Goal: Information Seeking & Learning: Check status

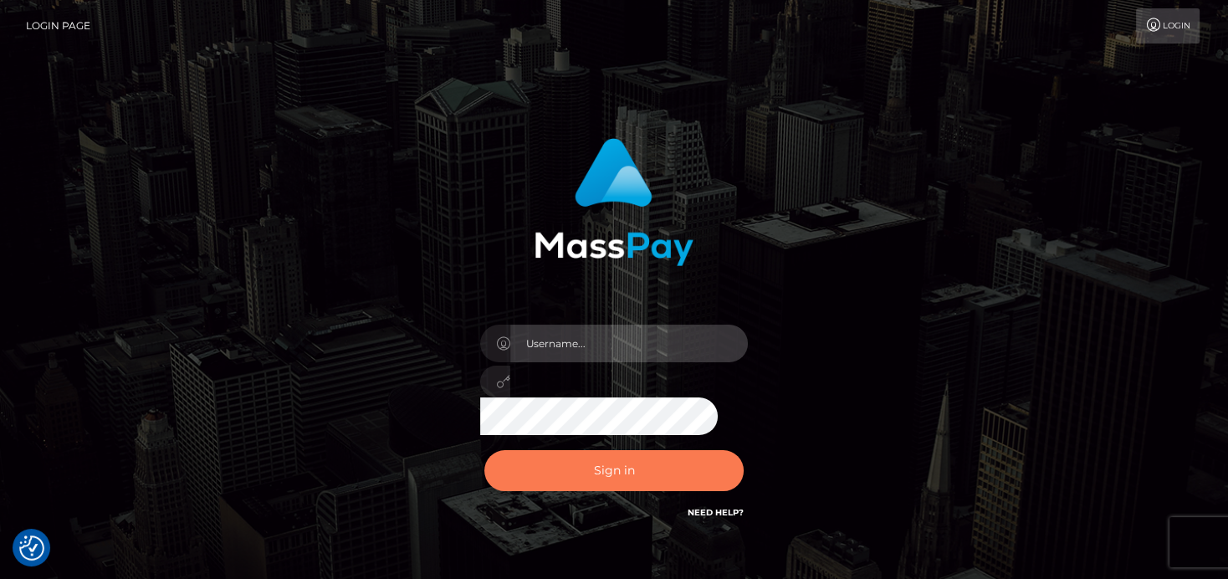
type input "[PERSON_NAME]"
click at [545, 475] on button "Sign in" at bounding box center [614, 470] width 259 height 41
type input "denise"
click at [581, 478] on button "Sign in" at bounding box center [614, 470] width 259 height 41
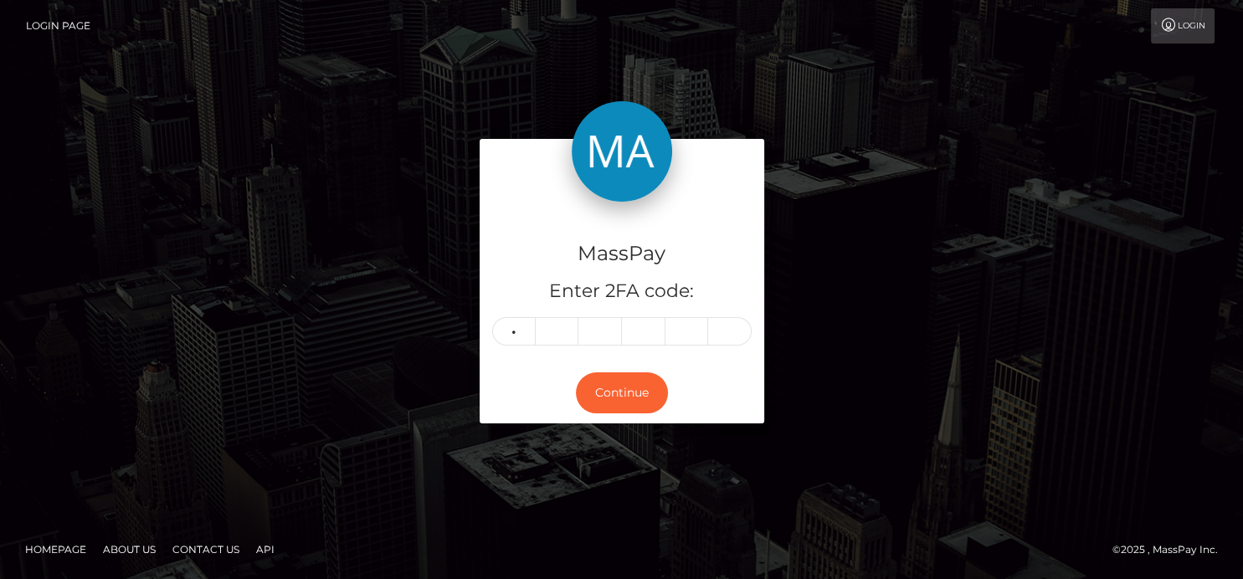
type input "9"
type input "1"
type input "0"
type input "7"
type input "8"
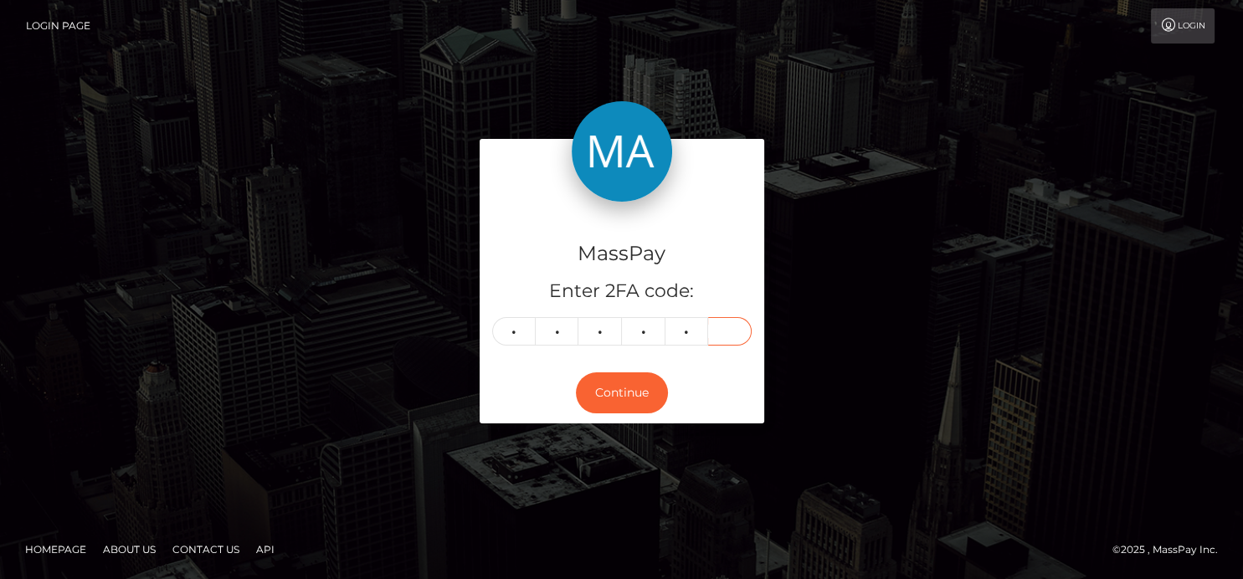
type input "2"
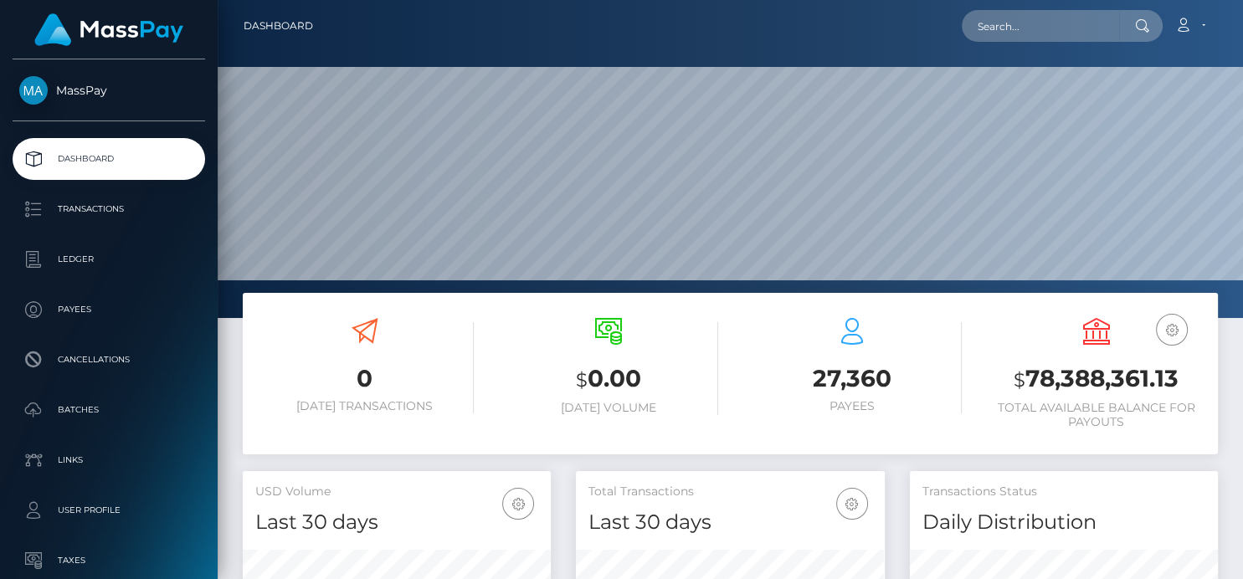
scroll to position [296, 308]
click at [1052, 17] on input "text" at bounding box center [1040, 26] width 157 height 32
paste input "zorianasand@gmail.com"
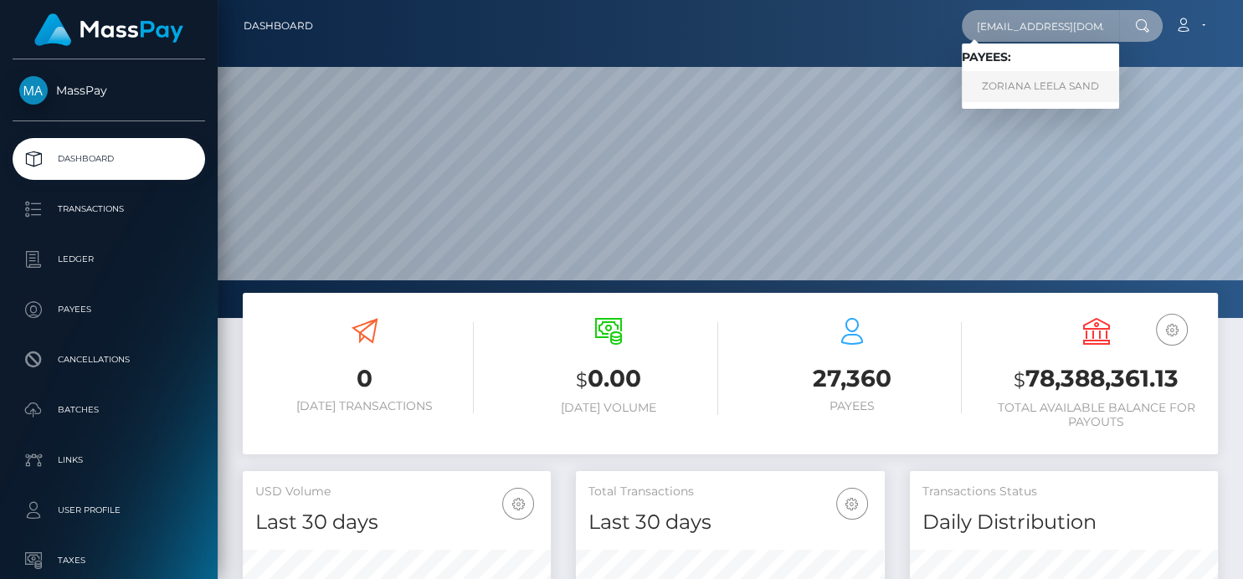
type input "zorianasand@gmail.com"
click at [1064, 73] on link "ZORIANA LEELA SAND" at bounding box center [1040, 86] width 157 height 31
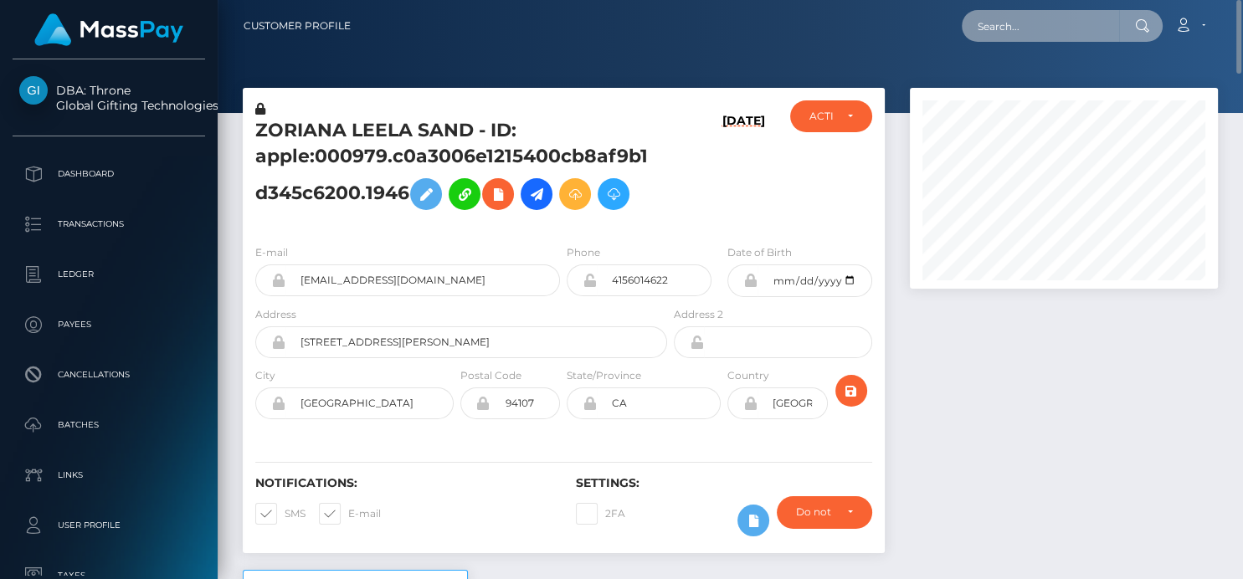
click at [1082, 21] on input "text" at bounding box center [1040, 26] width 157 height 32
paste input "[EMAIL_ADDRESS][DOMAIN_NAME]"
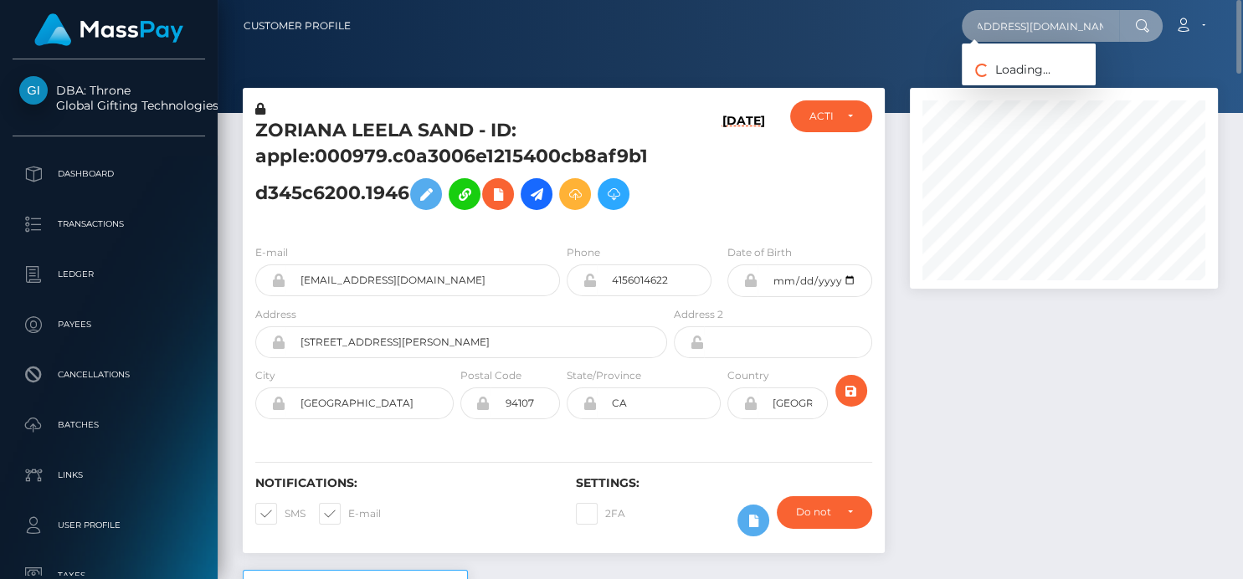
type input "[EMAIL_ADDRESS][DOMAIN_NAME]"
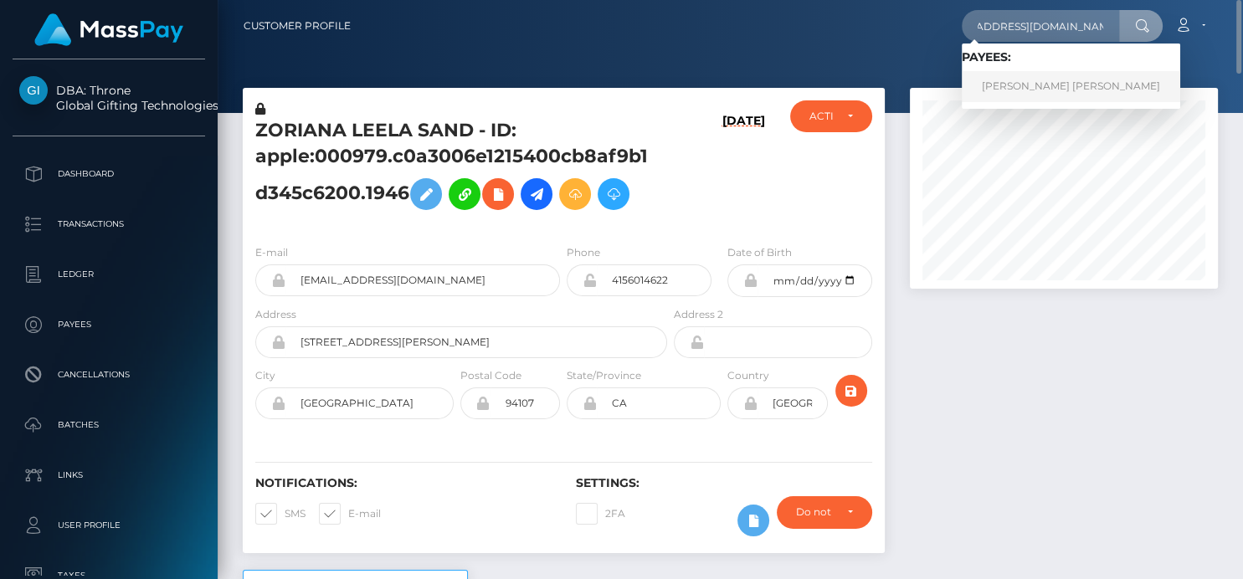
scroll to position [0, 0]
click at [1017, 88] on link "MARIA ALEJANDRA GOMEZ QUEVEDO" at bounding box center [1071, 86] width 218 height 31
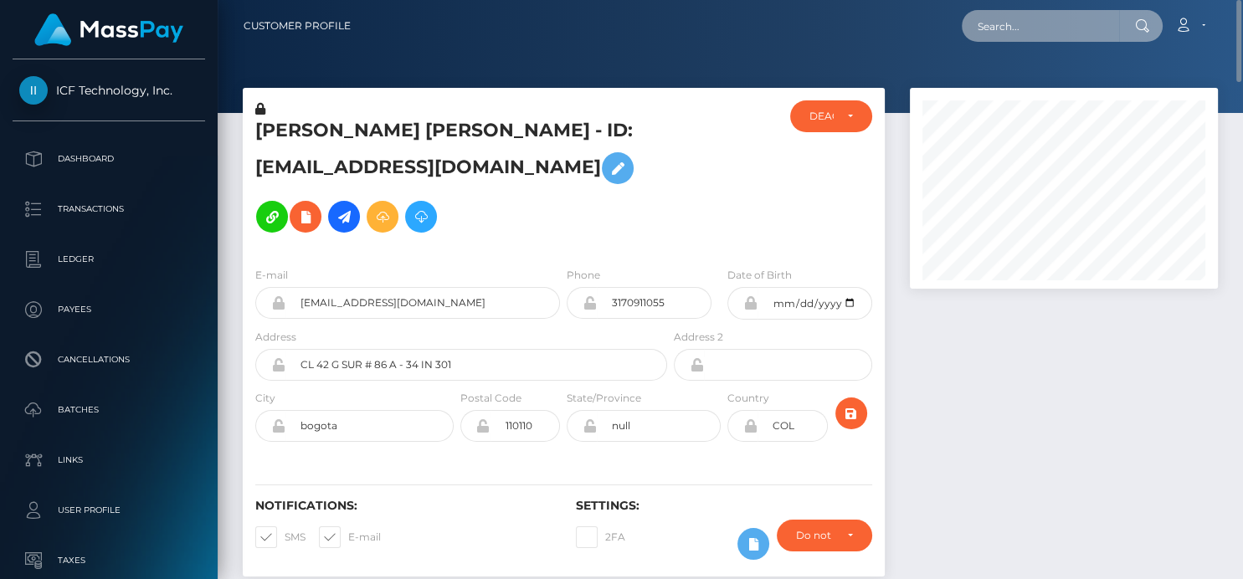
click at [1003, 37] on input "text" at bounding box center [1040, 26] width 157 height 32
paste input "5Kf8AmnibahRtLcCqfZTA30JC7I2"
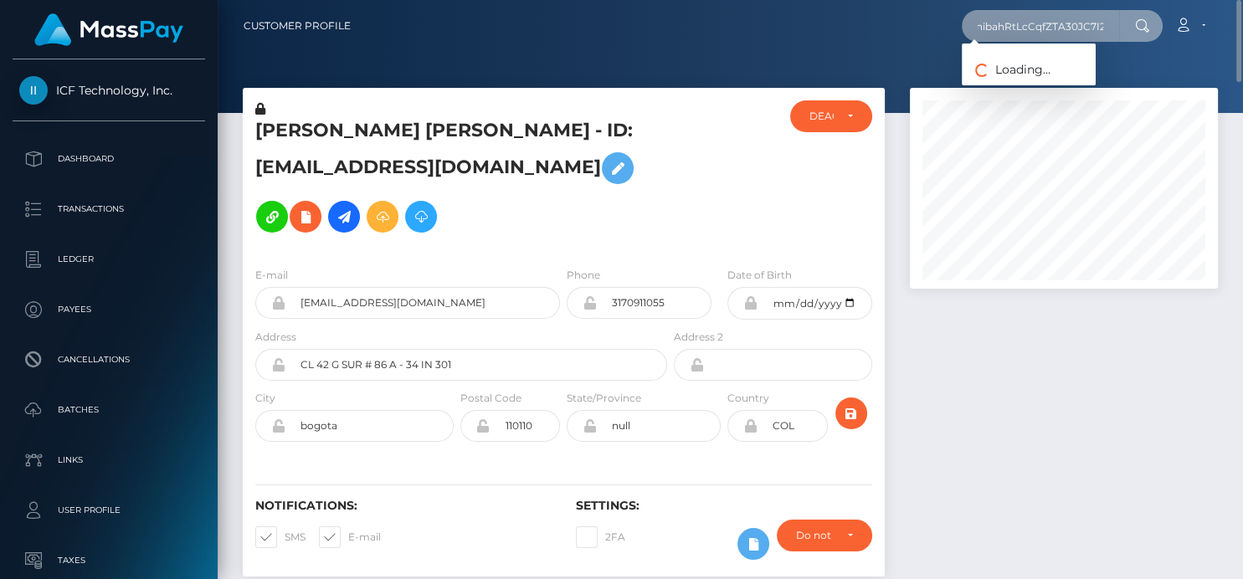
type input "5Kf8AmnibahRtLcCqfZTA30JC7I2"
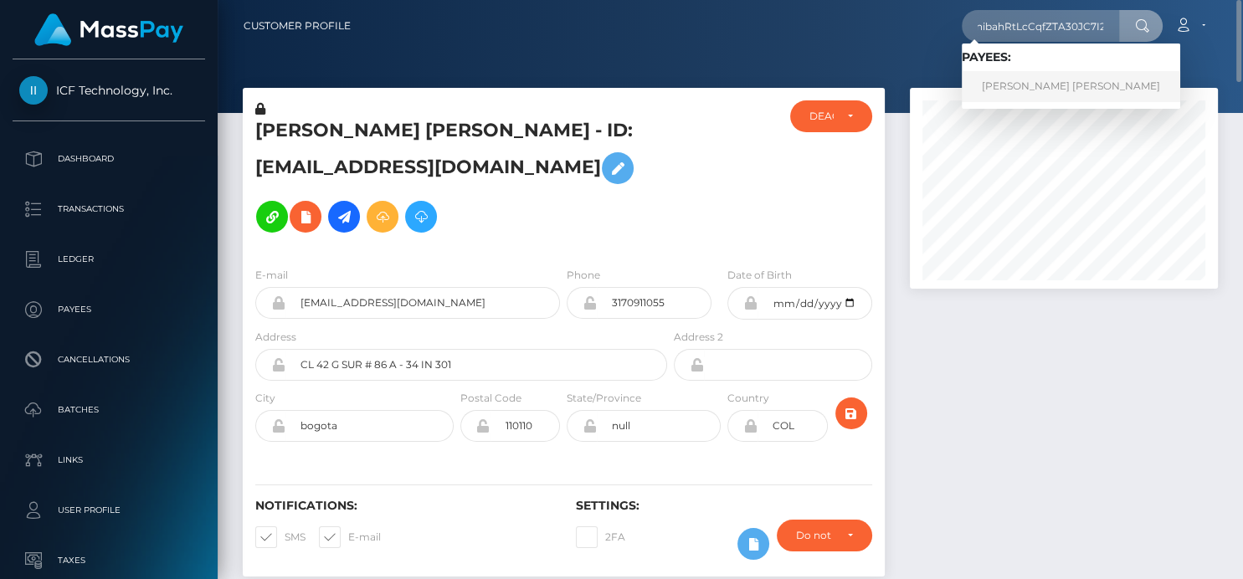
scroll to position [0, 0]
click at [1004, 86] on link "[PERSON_NAME] [PERSON_NAME]" at bounding box center [1071, 86] width 218 height 31
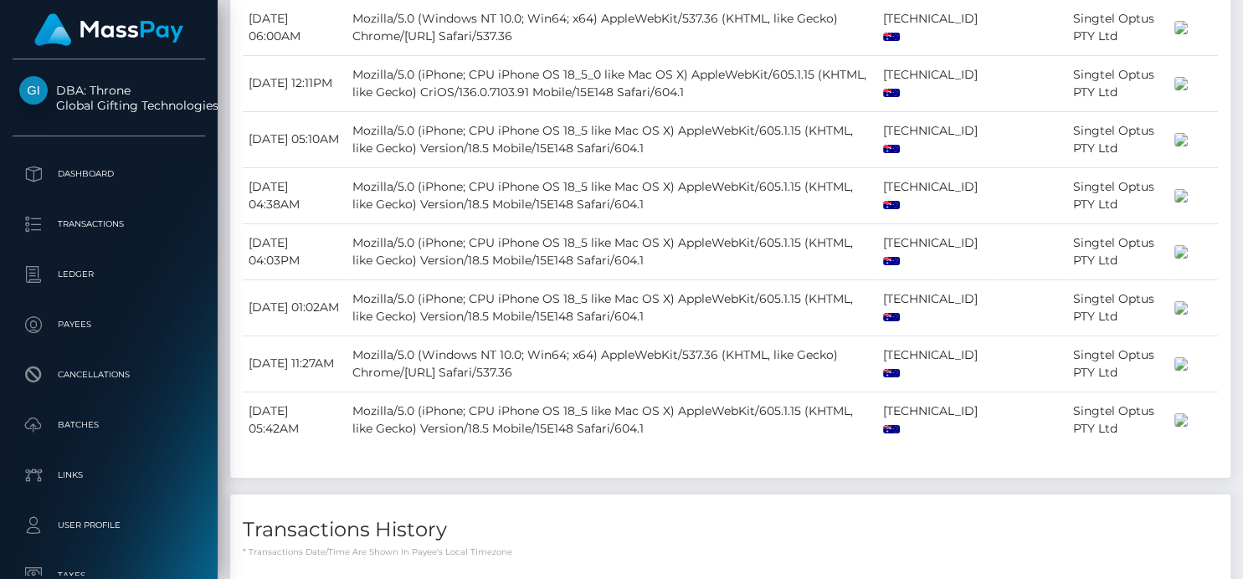
scroll to position [3537, 0]
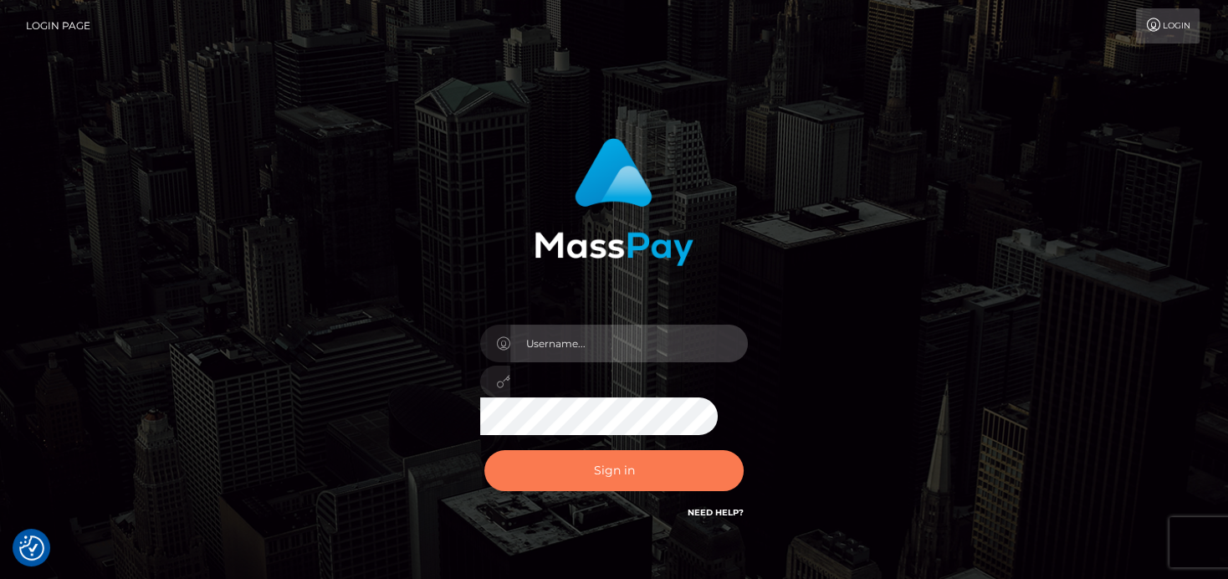
type input "denise"
drag, startPoint x: 567, startPoint y: 482, endPoint x: 573, endPoint y: 474, distance: 10.7
click at [567, 481] on button "Sign in" at bounding box center [614, 470] width 259 height 41
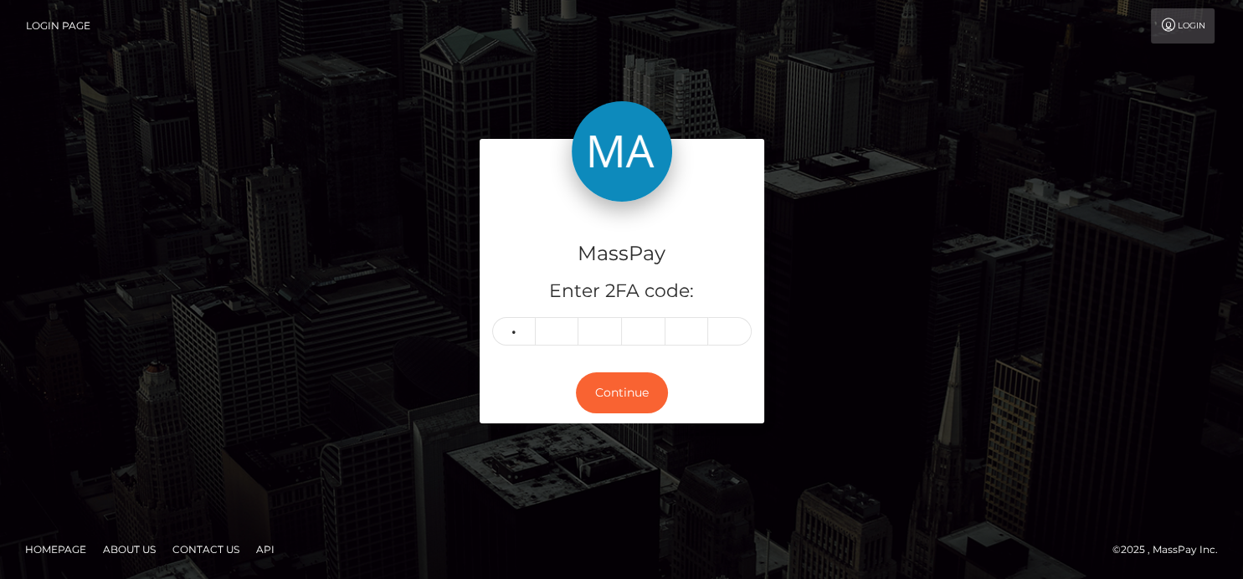
type input "1"
type input "4"
type input "2"
type input "7"
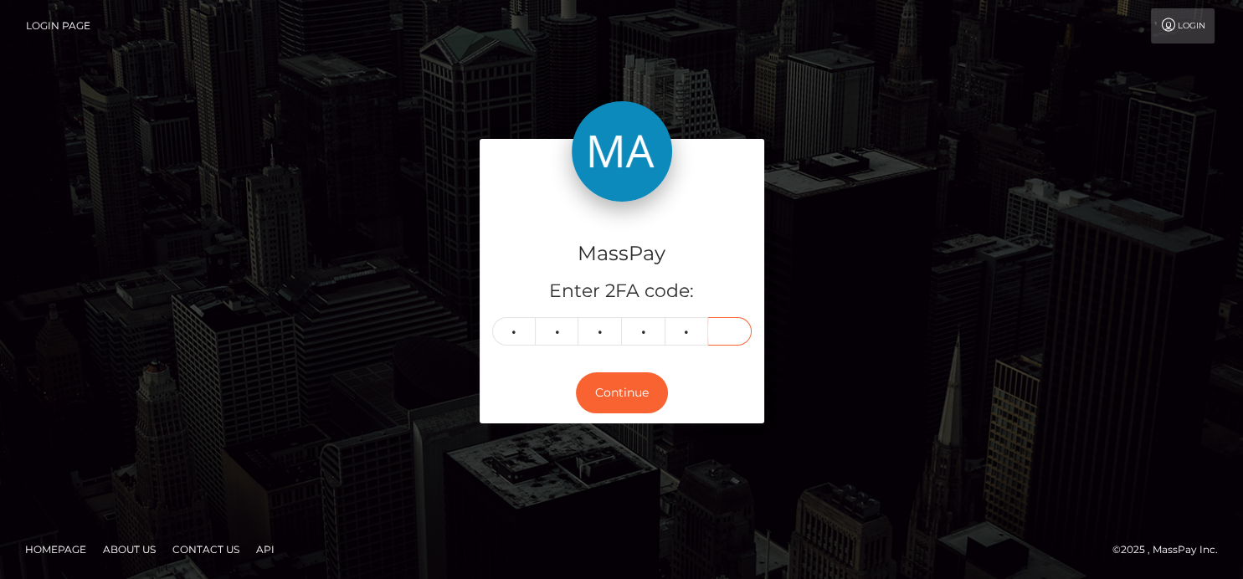
type input "4"
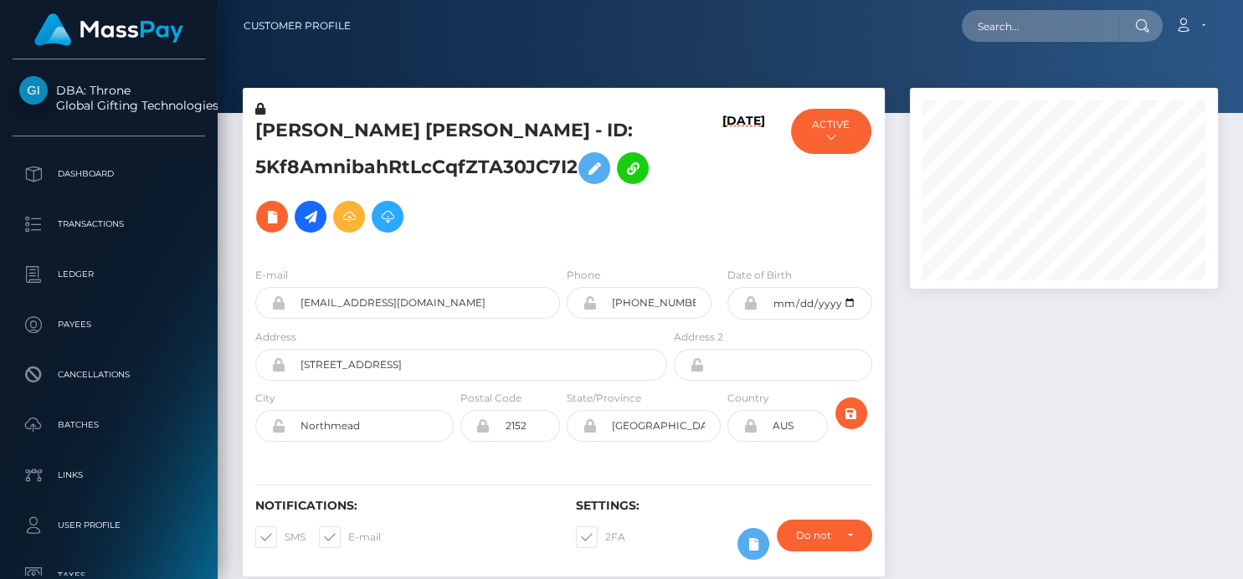
scroll to position [201, 308]
click at [999, 25] on input "text" at bounding box center [1040, 26] width 157 height 32
paste input "[EMAIL_ADDRESS][DOMAIN_NAME]"
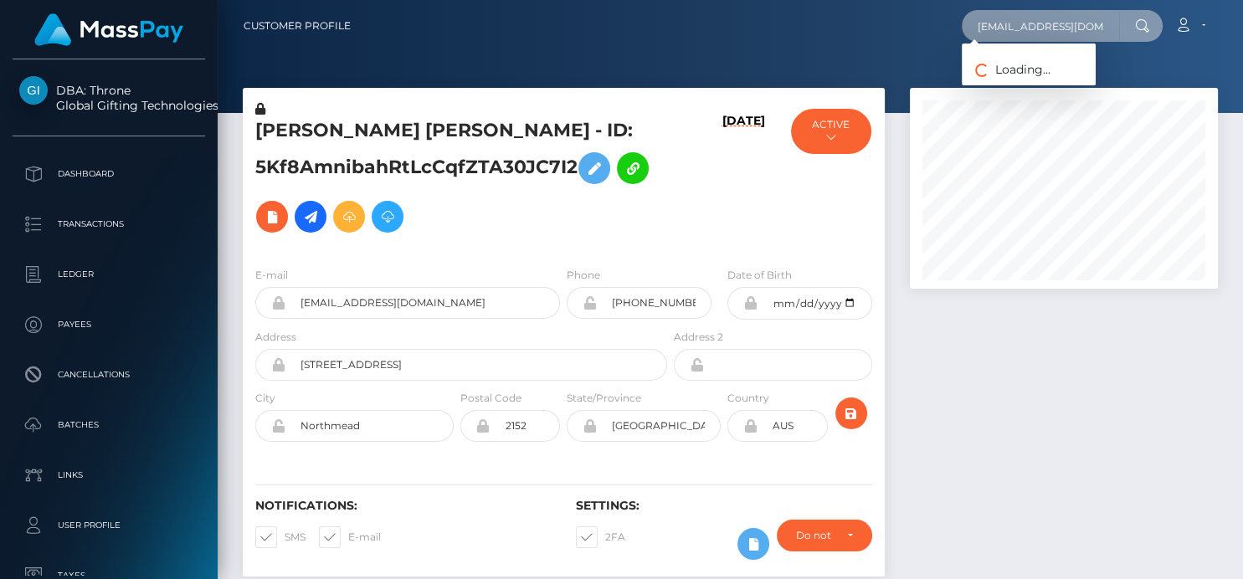
type input "[EMAIL_ADDRESS][DOMAIN_NAME]"
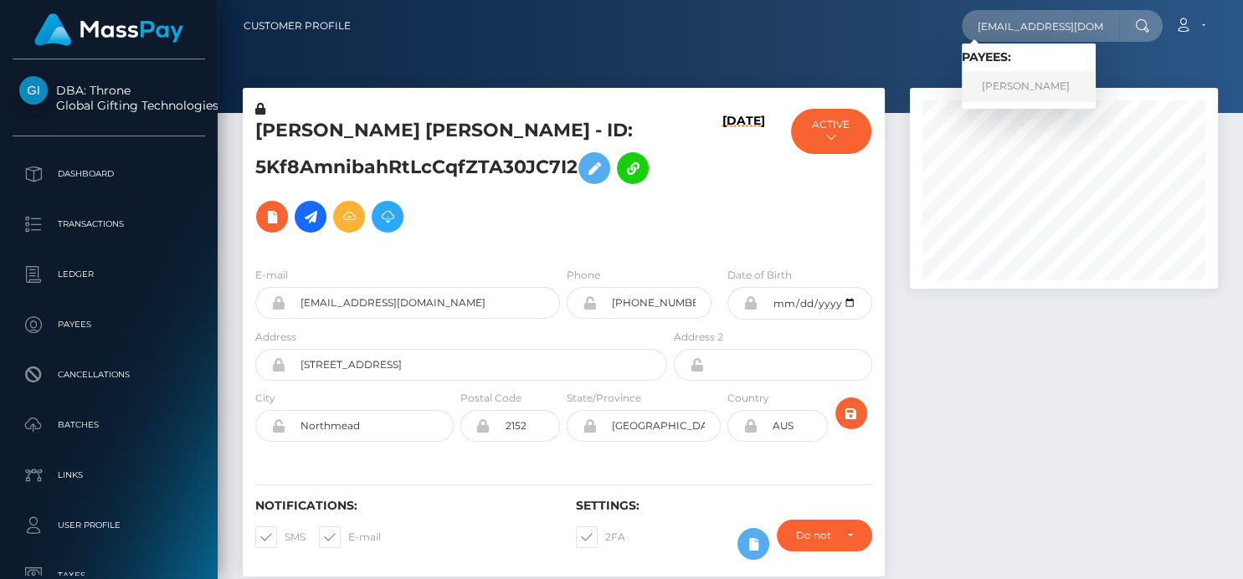
click at [1038, 85] on link "RUTH OKUMU" at bounding box center [1029, 86] width 134 height 31
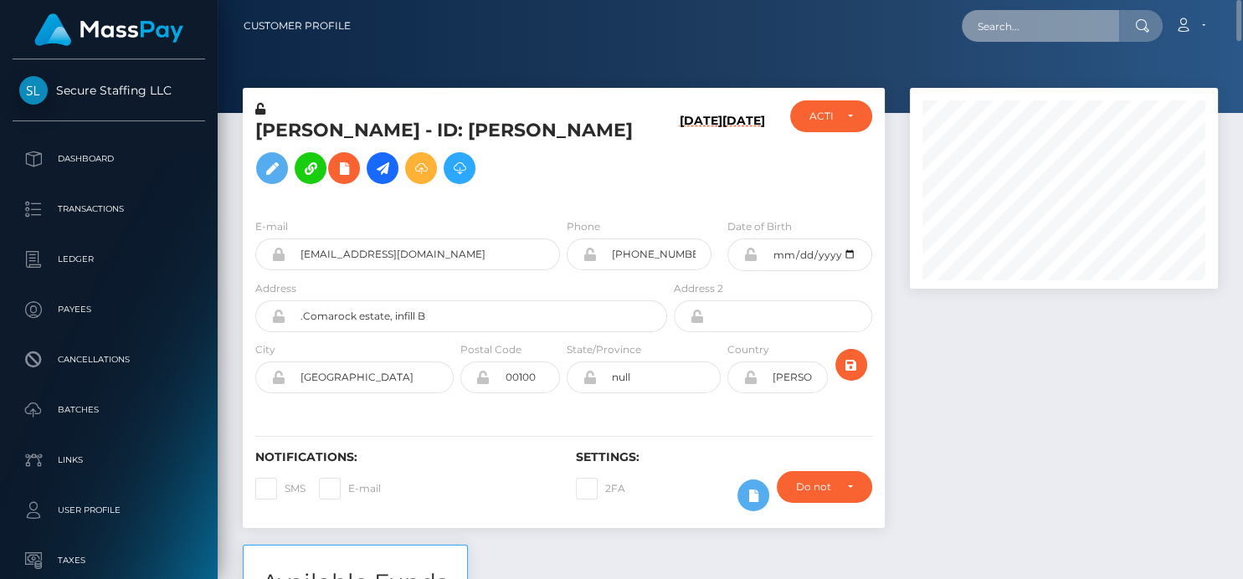
click at [998, 30] on input "text" at bounding box center [1040, 26] width 157 height 32
paste input "duffykaitlyn0@gmail.com"
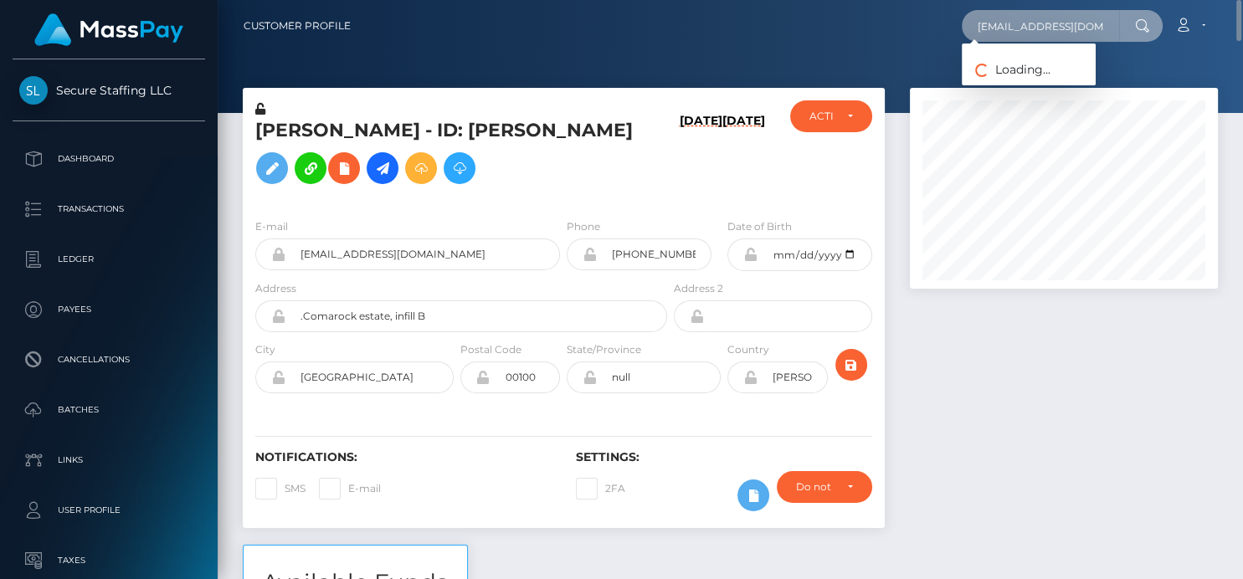
scroll to position [0, 5]
type input "duffykaitlyn0@gmail.com"
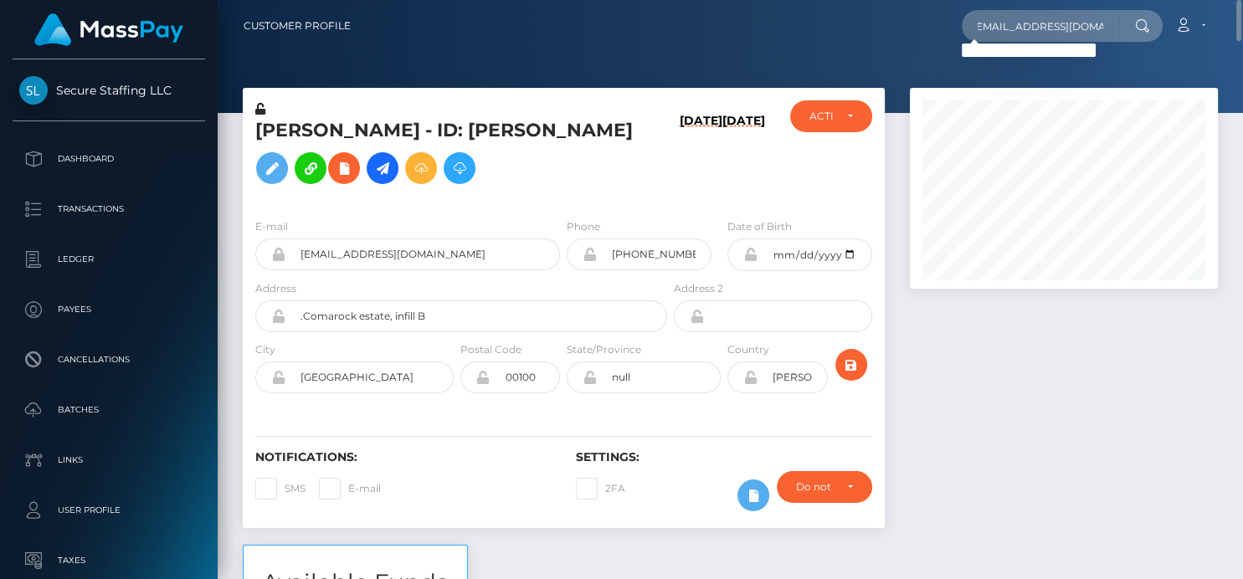
scroll to position [0, 0]
click at [1098, 37] on input "duffykaitlyn0@gmail.com" at bounding box center [1040, 26] width 157 height 32
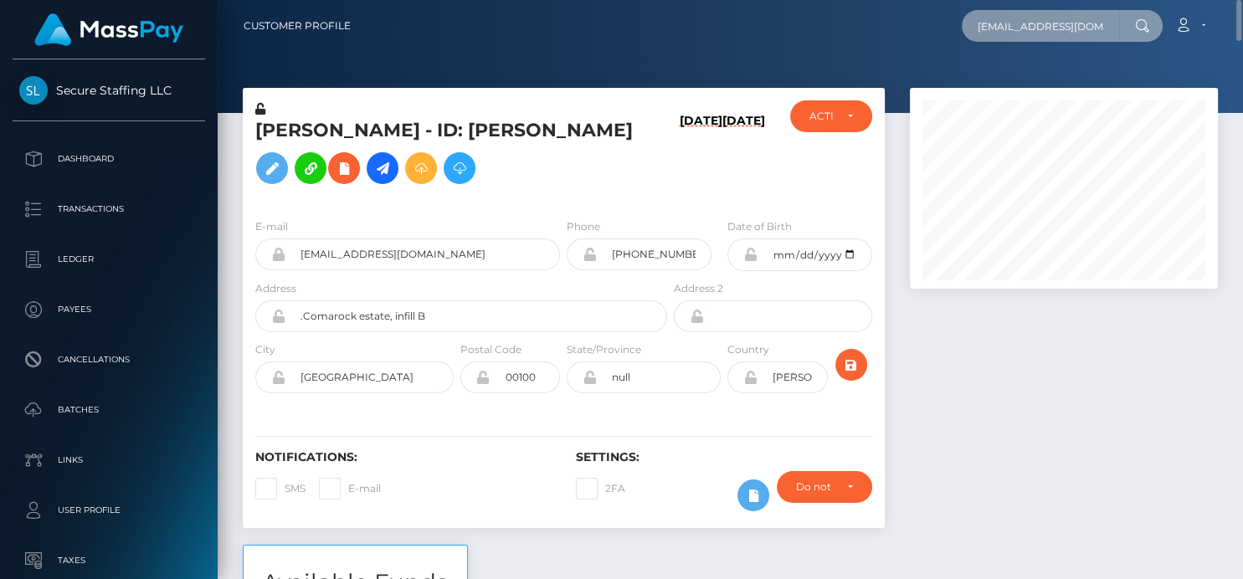
scroll to position [0, 5]
drag, startPoint x: 968, startPoint y: 27, endPoint x: 1239, endPoint y: 28, distance: 271.1
click at [1239, 28] on nav "Customer Profile duffykaitlyn0@gmail.com Loading... Loading..." at bounding box center [730, 26] width 1025 height 52
paste input "duffykaitlyn0@gmail.com"
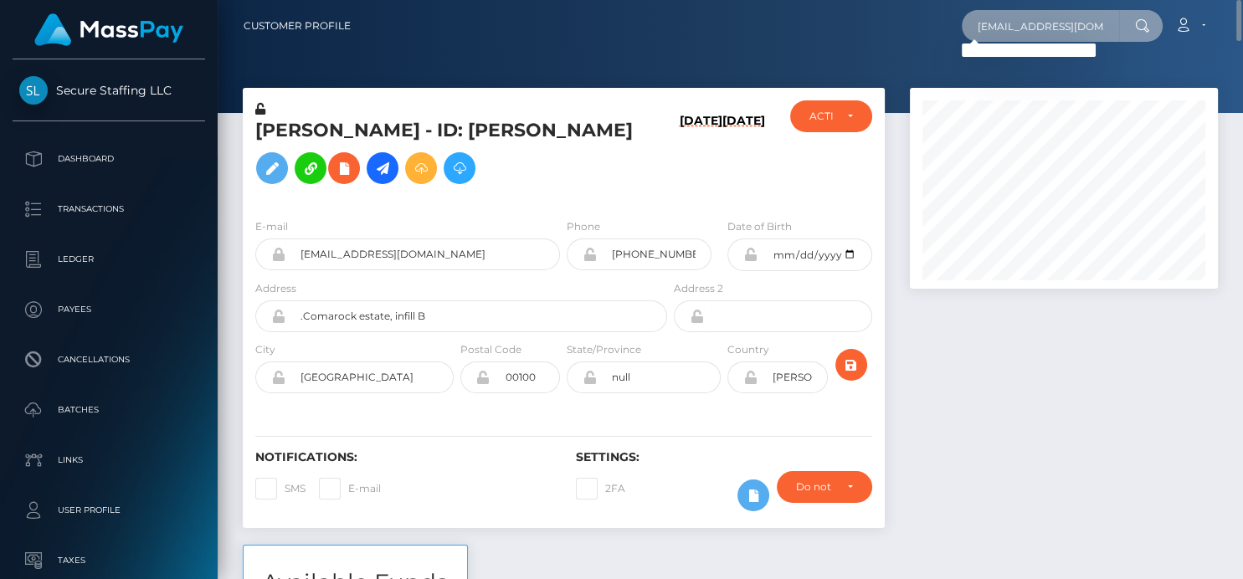
scroll to position [0, 5]
drag, startPoint x: 966, startPoint y: 30, endPoint x: 1241, endPoint y: 30, distance: 275.3
click at [1241, 30] on nav "Customer Profile duffykaitlyn0@gmail.com Loading... Loading..." at bounding box center [730, 26] width 1025 height 52
paste input "Kaitlyn Duffy"
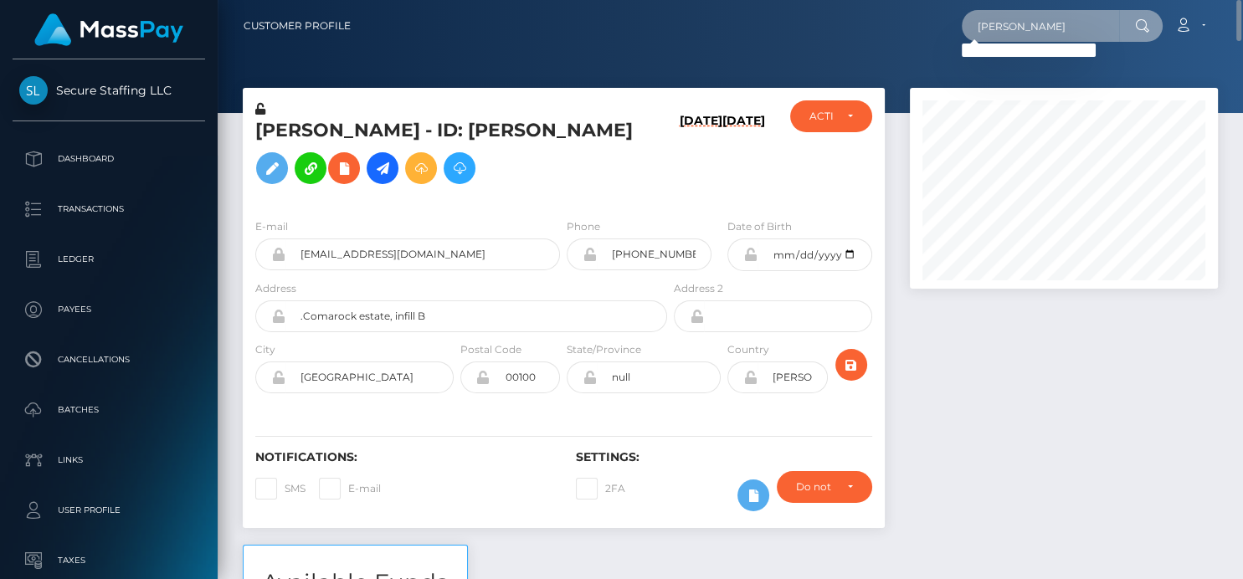
drag, startPoint x: 1059, startPoint y: 28, endPoint x: 618, endPoint y: 30, distance: 441.9
click at [614, 30] on div "Kaitlyn Duffy Loading... Loading... Account Edit Profile Logout" at bounding box center [790, 25] width 853 height 35
paste input "duffykaitlyn0@gmail.com"
drag, startPoint x: 967, startPoint y: 25, endPoint x: 1141, endPoint y: 38, distance: 173.7
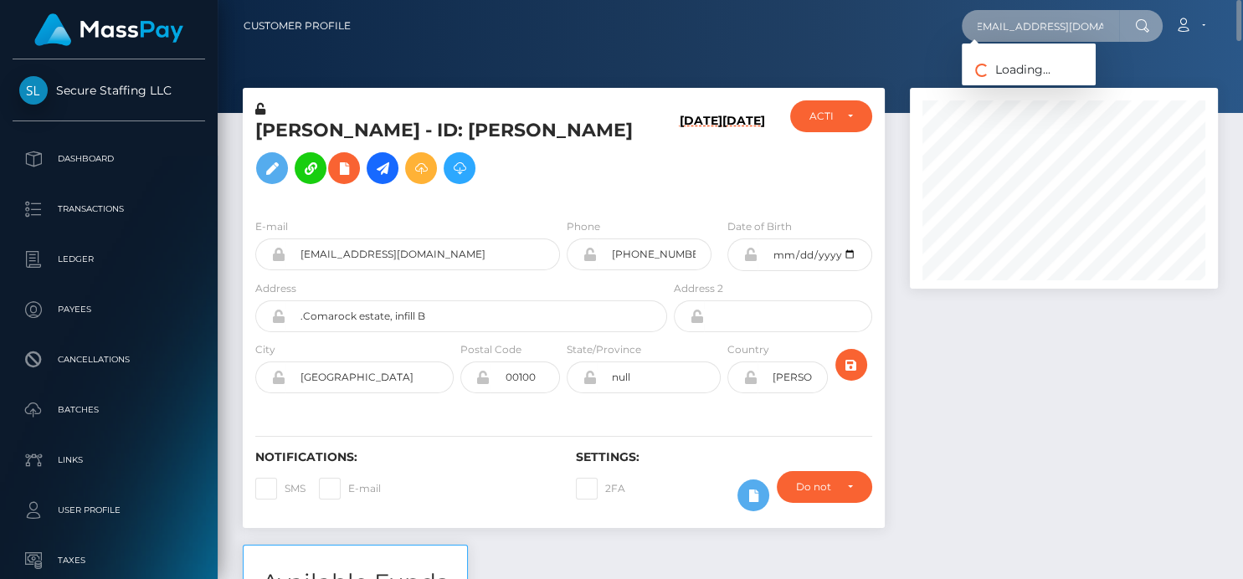
click at [1141, 38] on div "duffykaitlyn0@gmail.com Loading... Loading..." at bounding box center [1062, 26] width 201 height 32
paste input "niharikaa1702"
type input "niharikaa1702@gmail.com"
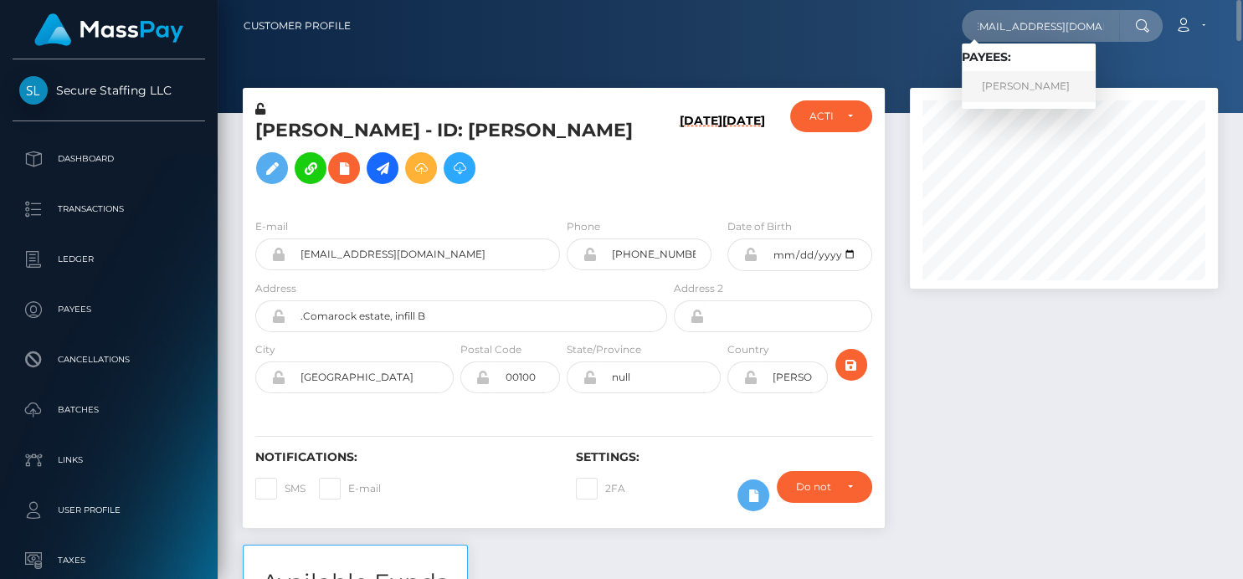
scroll to position [0, 0]
click at [1032, 78] on link "NIHARIKA PAUL Paul" at bounding box center [1029, 86] width 134 height 31
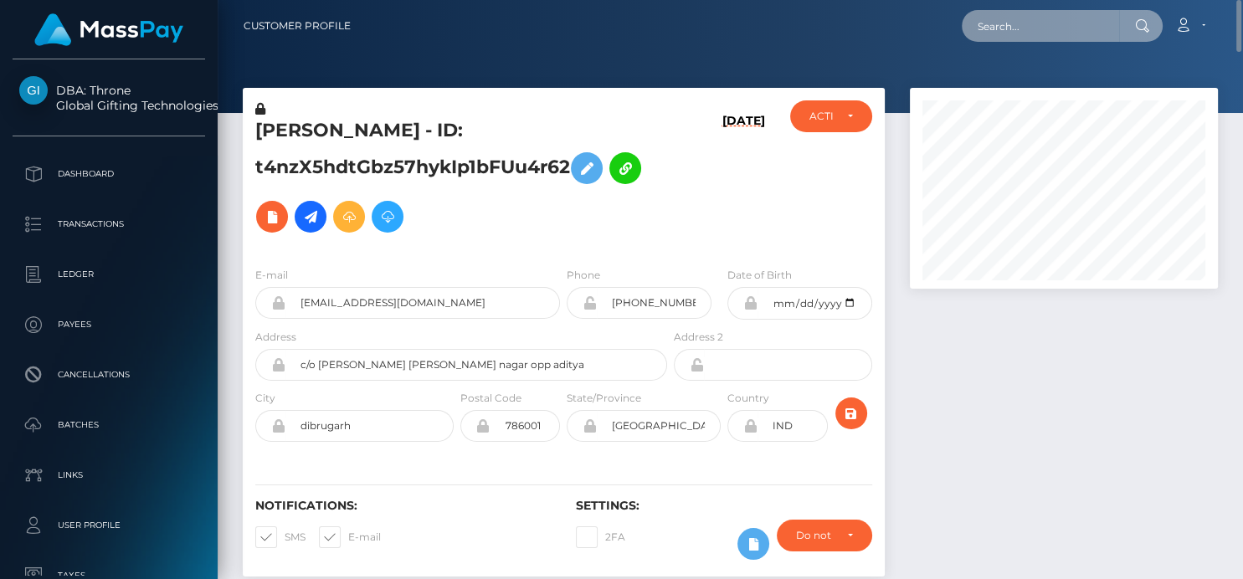
click at [998, 33] on input "text" at bounding box center [1040, 26] width 157 height 32
paste input "[EMAIL_ADDRESS][DOMAIN_NAME]"
type input "[EMAIL_ADDRESS][DOMAIN_NAME]"
drag, startPoint x: 971, startPoint y: 20, endPoint x: 1234, endPoint y: 74, distance: 268.2
click at [1240, 79] on div "Customer Profile [EMAIL_ADDRESS][DOMAIN_NAME] Loading... Loading..." at bounding box center [730, 289] width 1025 height 579
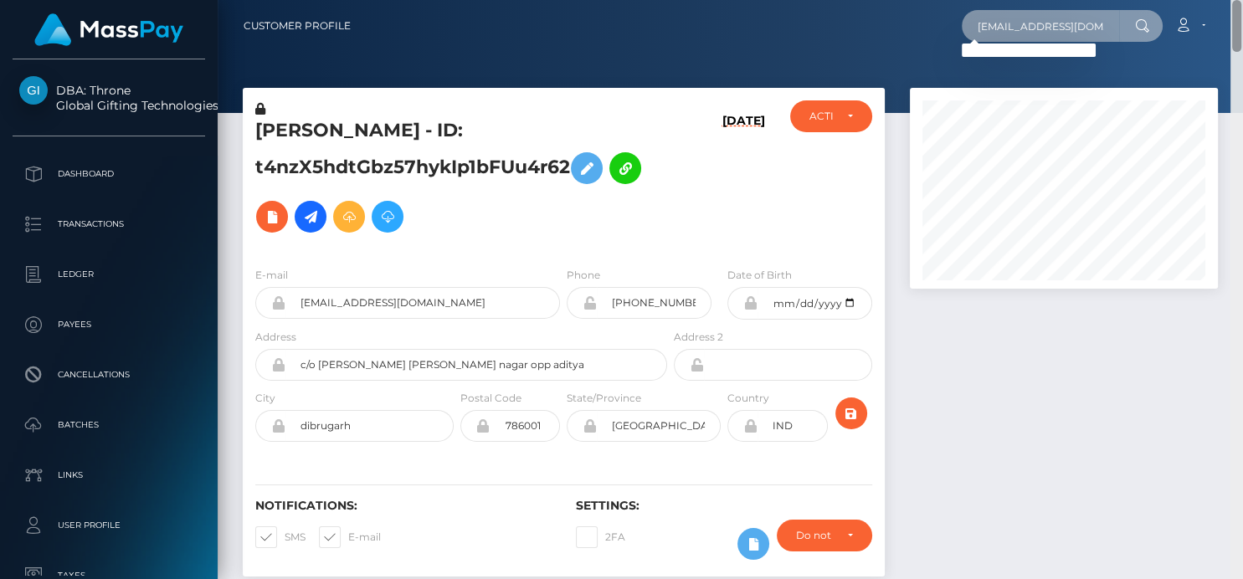
drag, startPoint x: 977, startPoint y: 26, endPoint x: 1241, endPoint y: 58, distance: 265.5
click at [1241, 58] on div "Customer Profile [EMAIL_ADDRESS][DOMAIN_NAME] Loading... Loading..." at bounding box center [730, 289] width 1025 height 579
paste input "[EMAIL_ADDRESS][DOMAIN_NAME]"
drag, startPoint x: 988, startPoint y: 25, endPoint x: 1241, endPoint y: 14, distance: 253.0
click at [1241, 24] on nav "Customer Profile [EMAIL_ADDRESS][DOMAIN_NAME] Loading... Loading..." at bounding box center [730, 26] width 1025 height 52
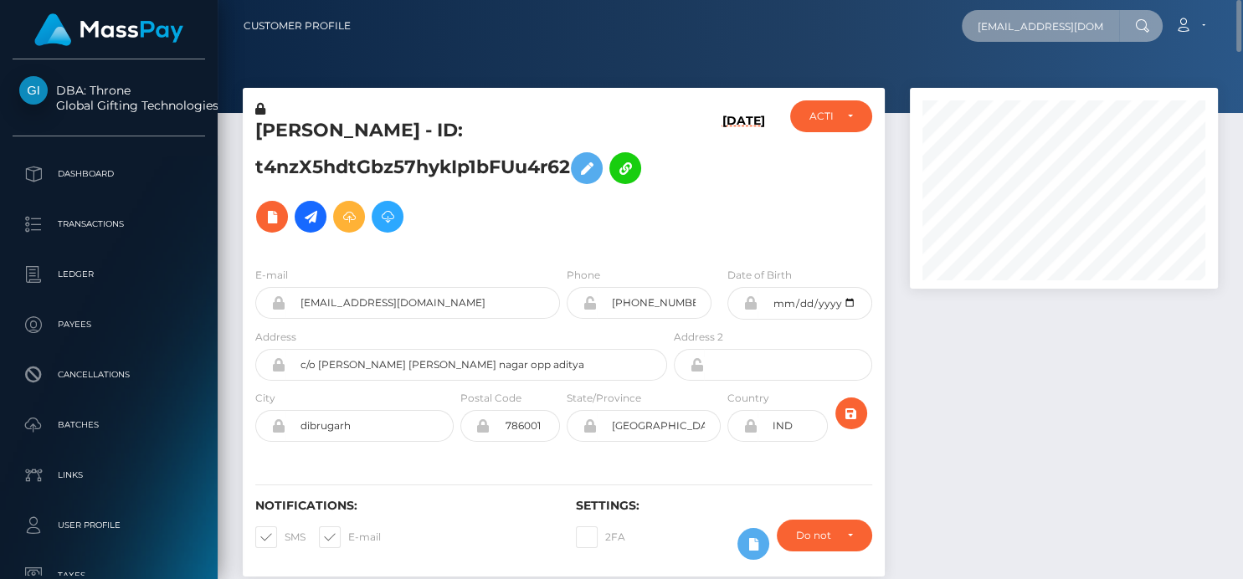
type input "e"
paste input "[EMAIL_ADDRESS][DOMAIN_NAME]."
drag, startPoint x: 1034, startPoint y: 27, endPoint x: 1146, endPoint y: 35, distance: 111.6
click at [1146, 35] on div "mileycooper047@gmail.com. Loading... Loading..." at bounding box center [1062, 26] width 201 height 32
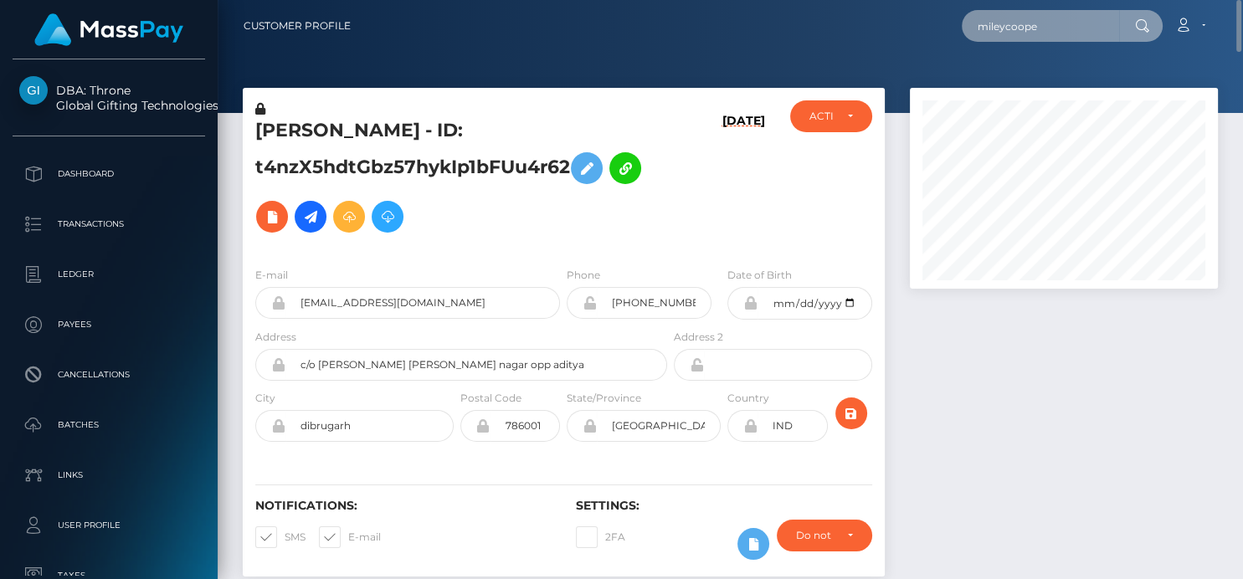
scroll to position [0, 0]
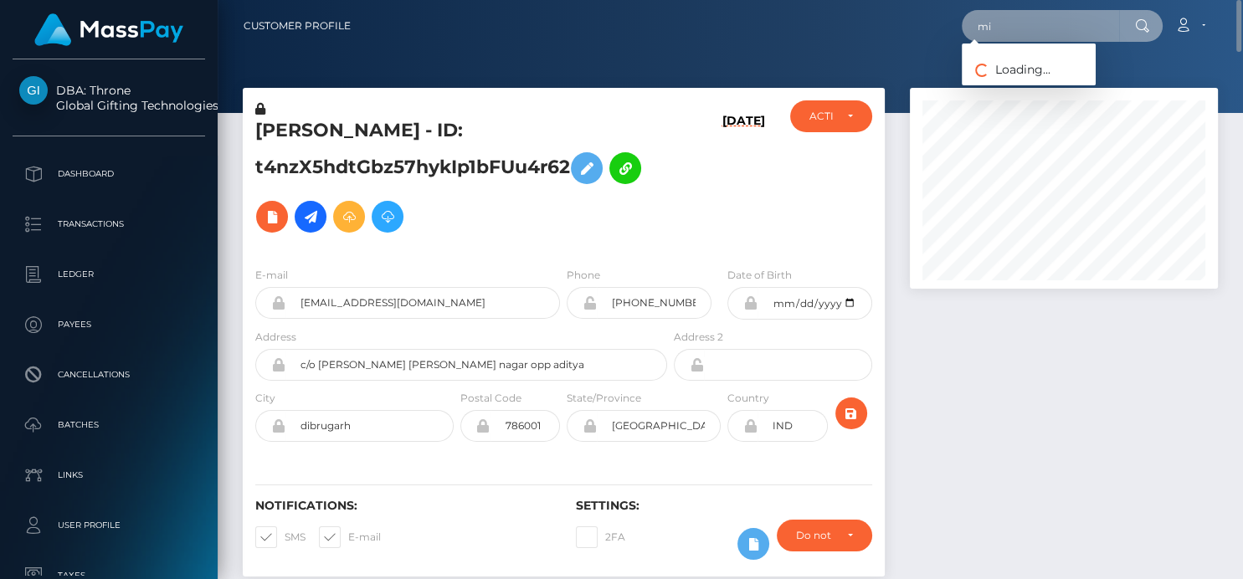
type input "m"
paste input "mileycooper047@gmail.com."
type input "[EMAIL_ADDRESS][DOMAIN_NAME]"
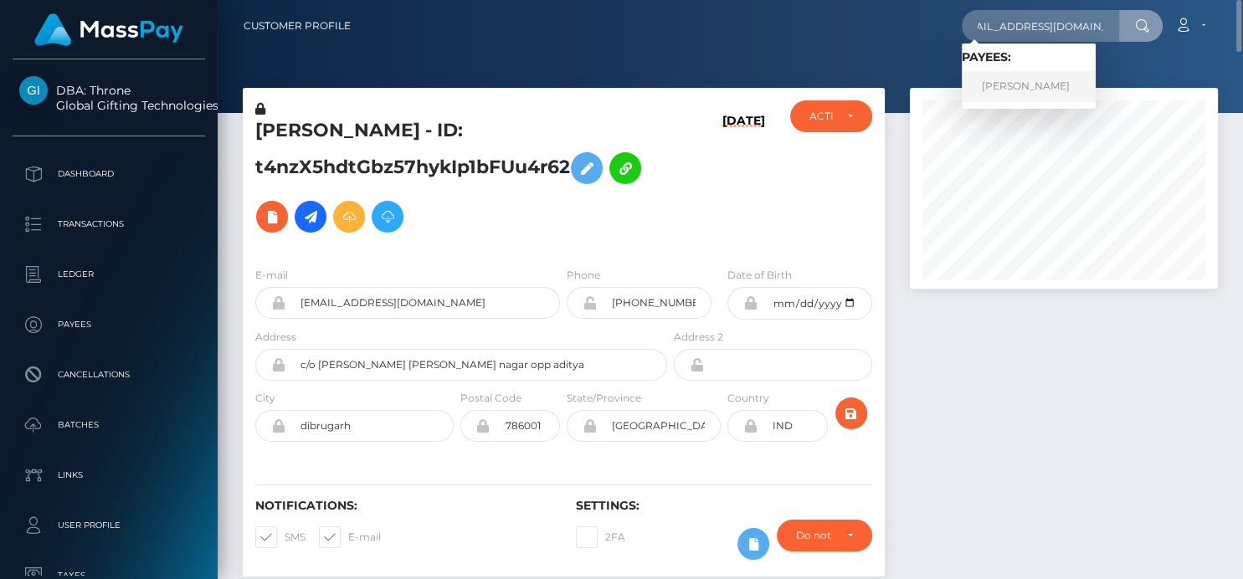
scroll to position [0, 0]
click at [1002, 90] on link "EDEL JEAN ALENTIJO PRAILE" at bounding box center [1029, 86] width 134 height 31
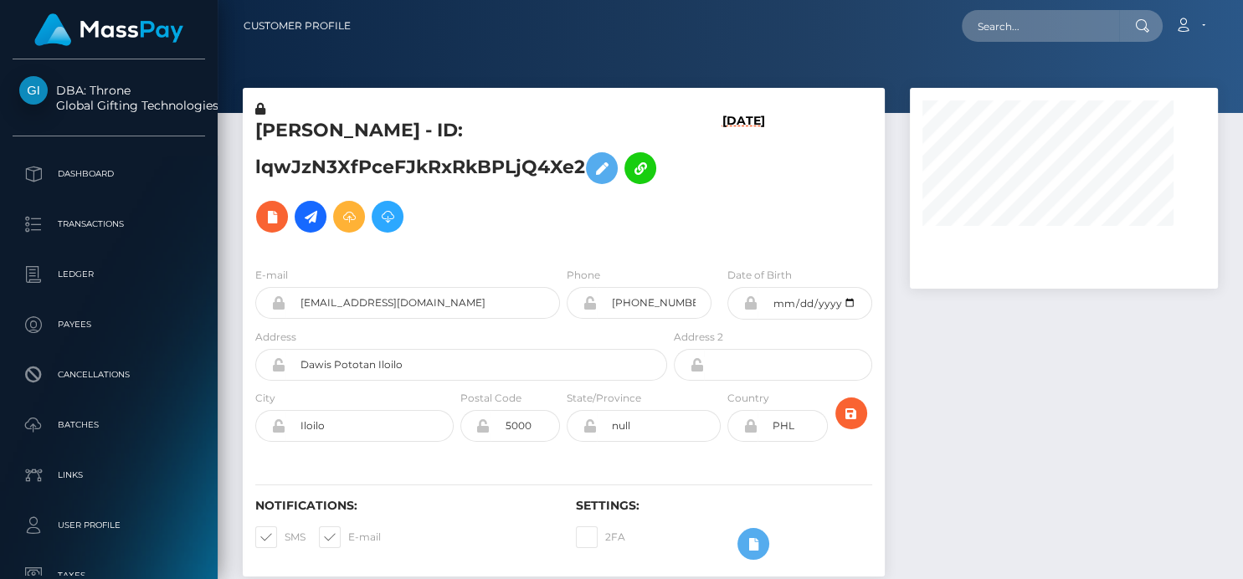
click at [581, 177] on div "[PERSON_NAME] - ID: lqwJzN3XfPceFJkRxRkBPLjQ4Xe2" at bounding box center [457, 176] width 428 height 153
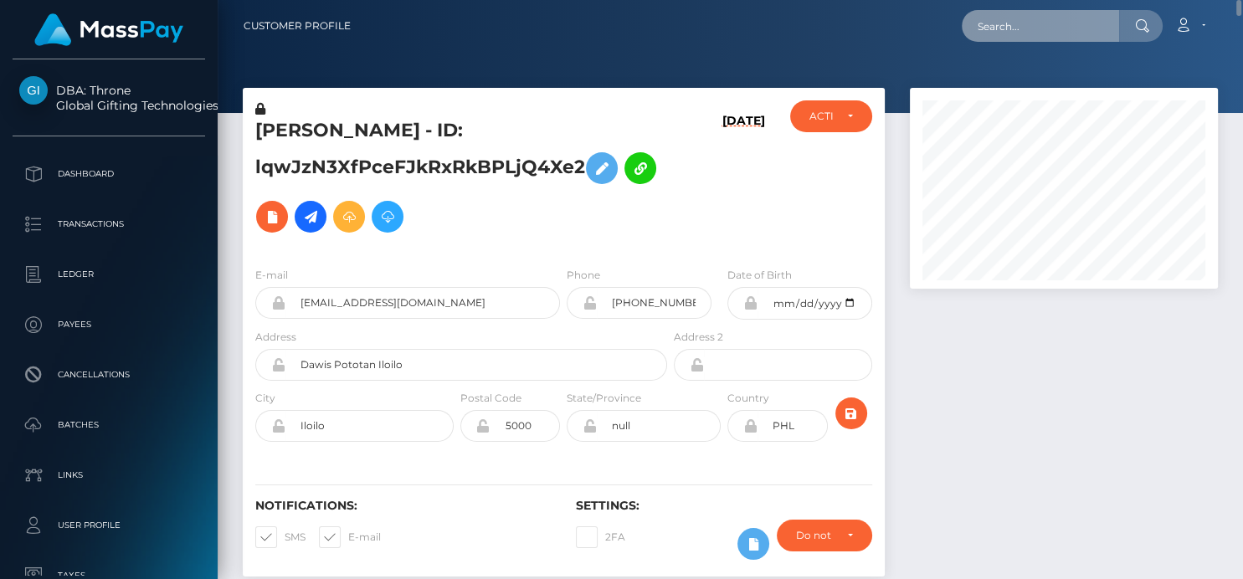
click at [1005, 31] on input "text" at bounding box center [1040, 26] width 157 height 32
paste input "zmdrhdkvph@privaterelay.appleid.com"
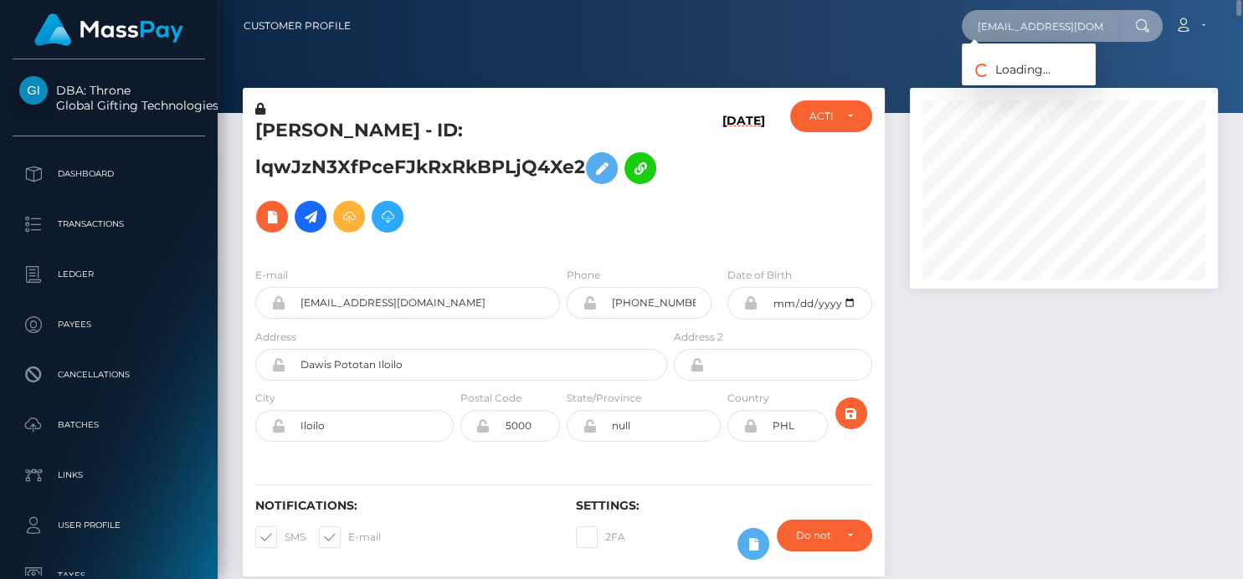
scroll to position [0, 74]
type input "zmdrhdkvph@privaterelay.appleid.com"
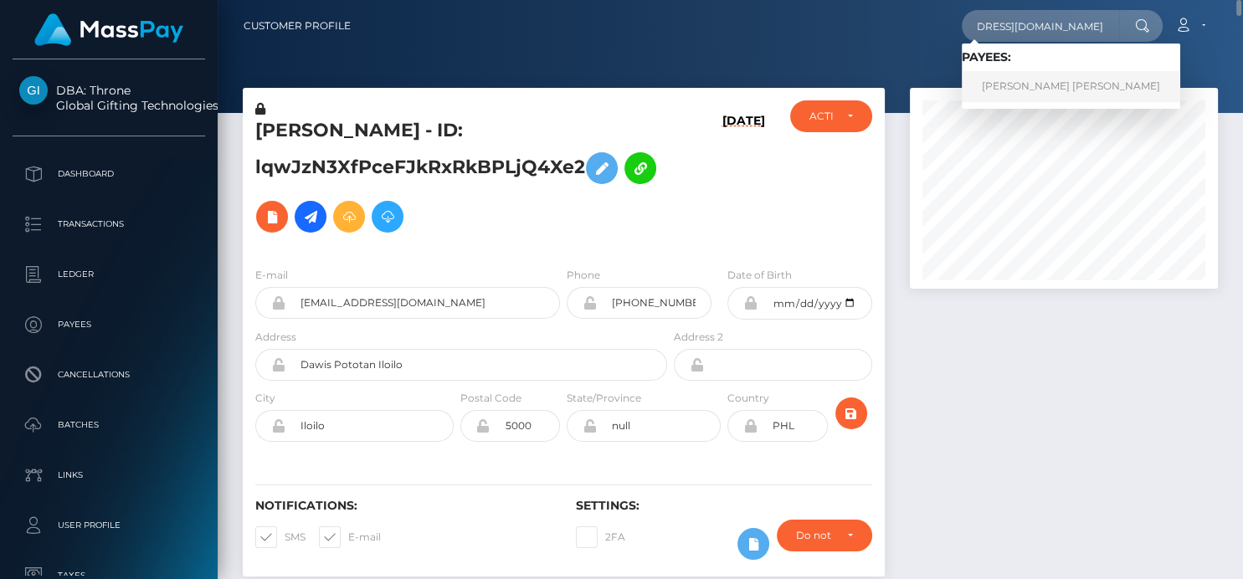
scroll to position [0, 0]
click at [1047, 90] on link "HANNA JOY BURRIS" at bounding box center [1071, 86] width 218 height 31
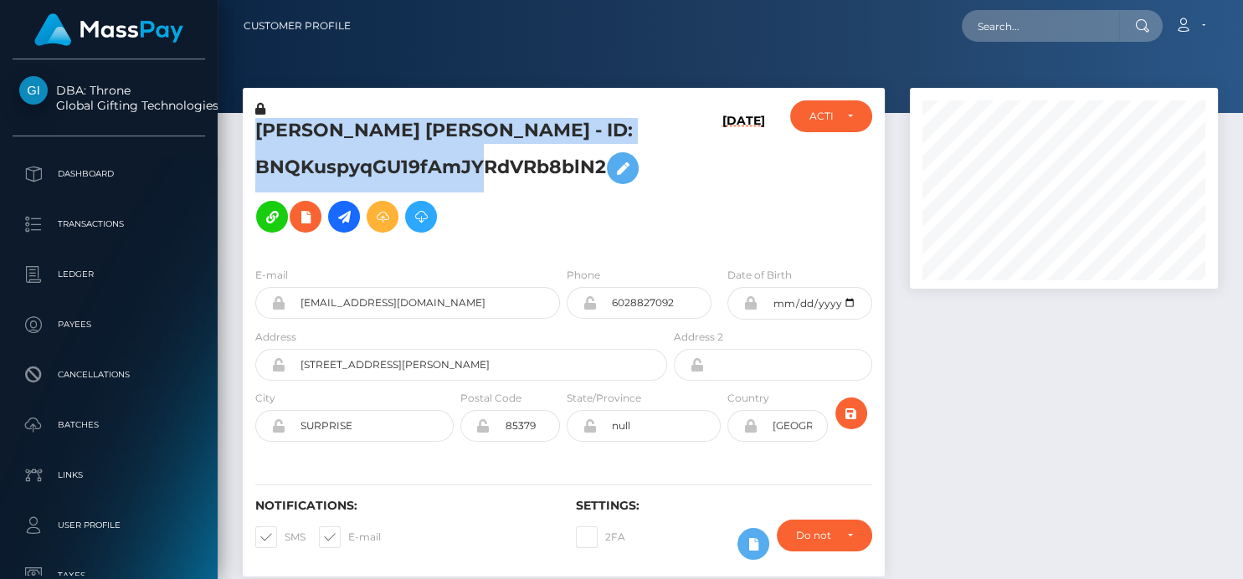
scroll to position [201, 308]
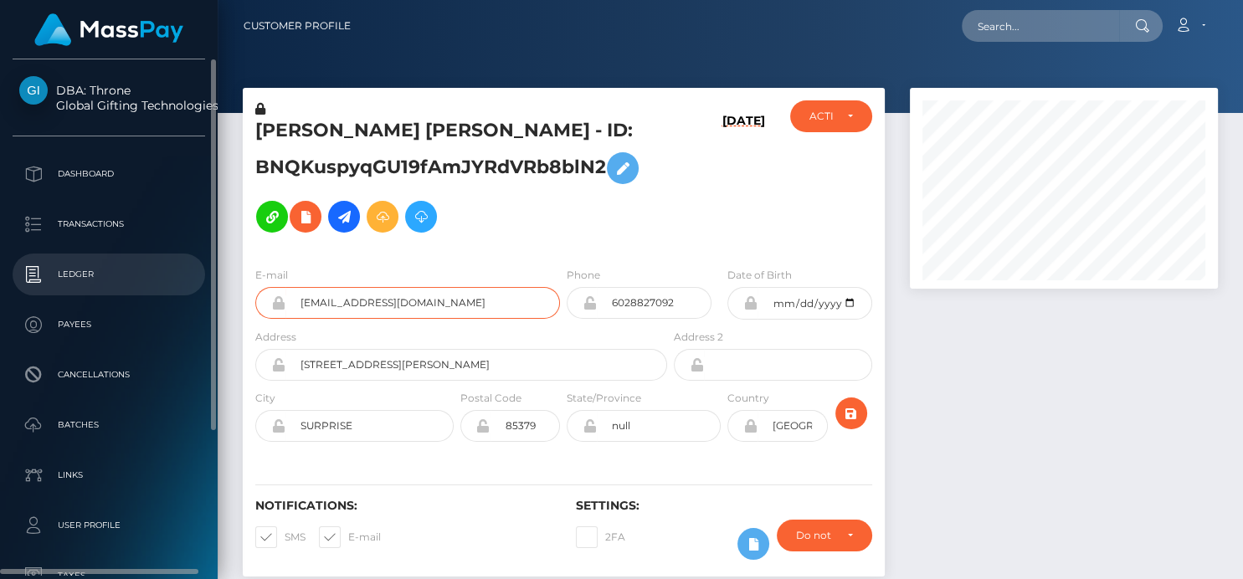
drag, startPoint x: 533, startPoint y: 310, endPoint x: 131, endPoint y: 264, distance: 405.1
click at [131, 264] on div "DBA: Throne Global Gifting Technologies Inc Dashboard Transactions Ledger" at bounding box center [621, 289] width 1243 height 579
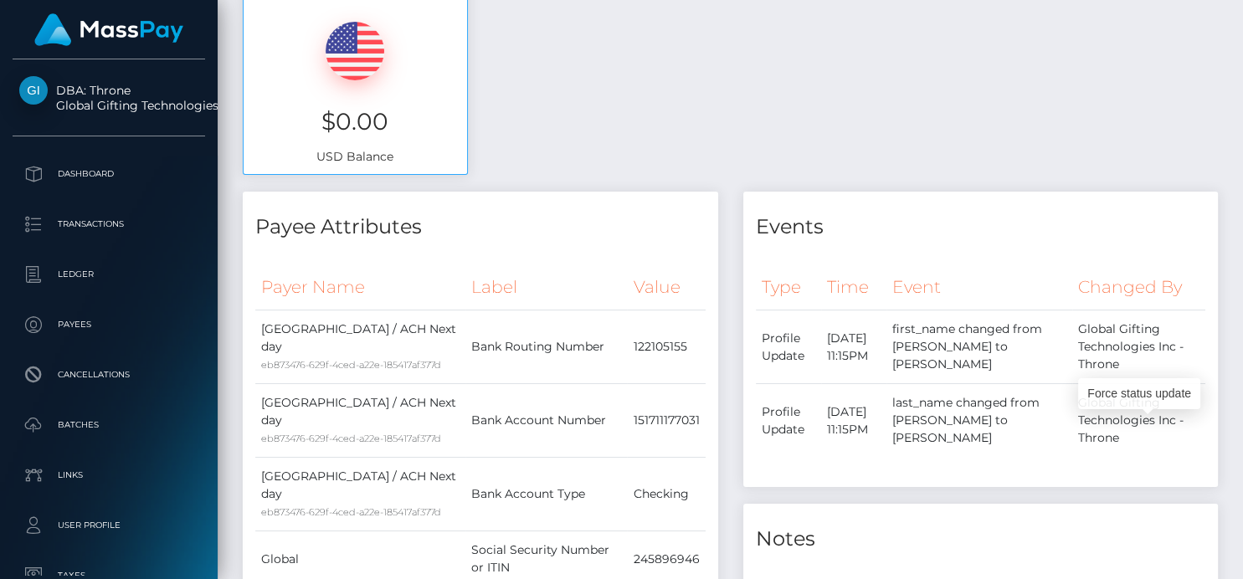
scroll to position [0, 0]
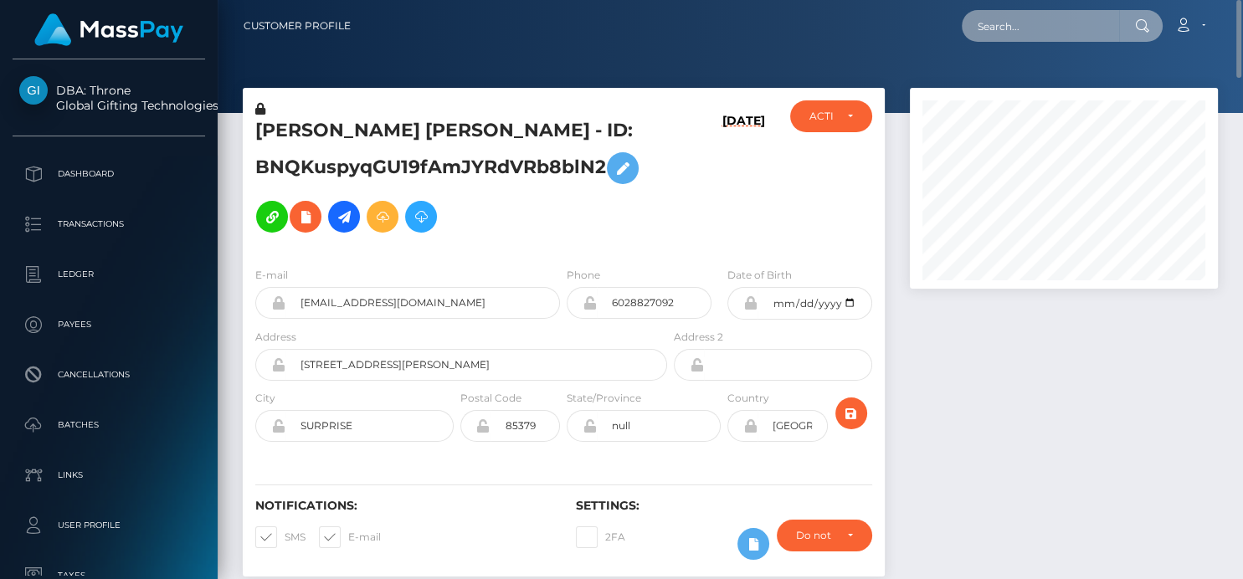
click at [1007, 38] on input "text" at bounding box center [1040, 26] width 157 height 32
paste input "lunaastars88@gmail.com"
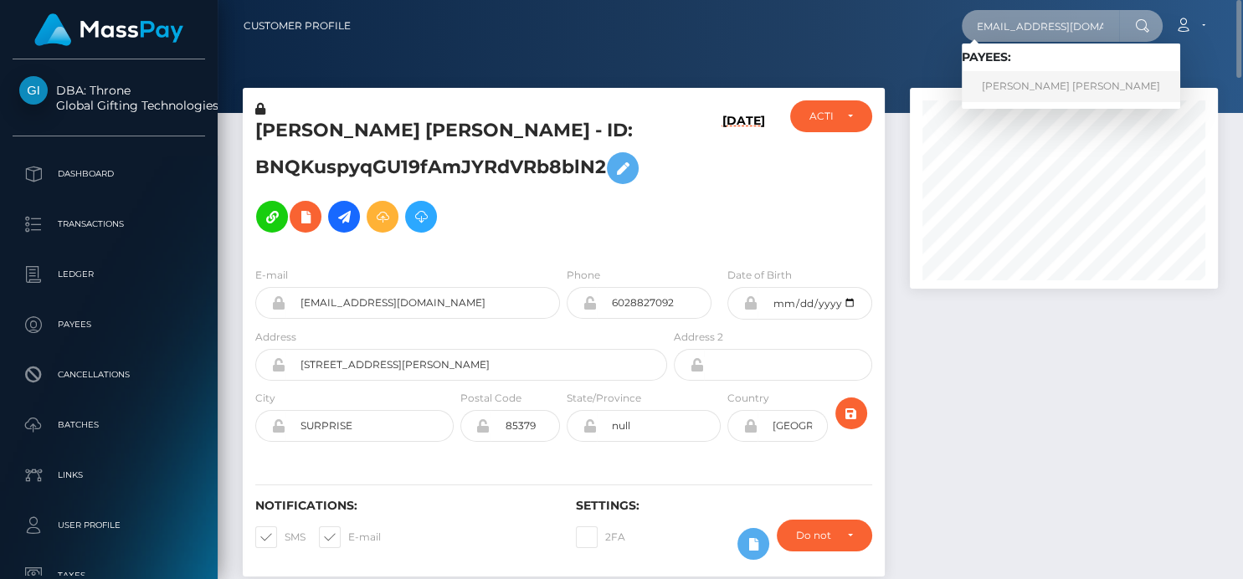
type input "lunaastars88@gmail.com"
click at [999, 90] on link "TOBIAS HANS ROBERT LINNE" at bounding box center [1071, 86] width 218 height 31
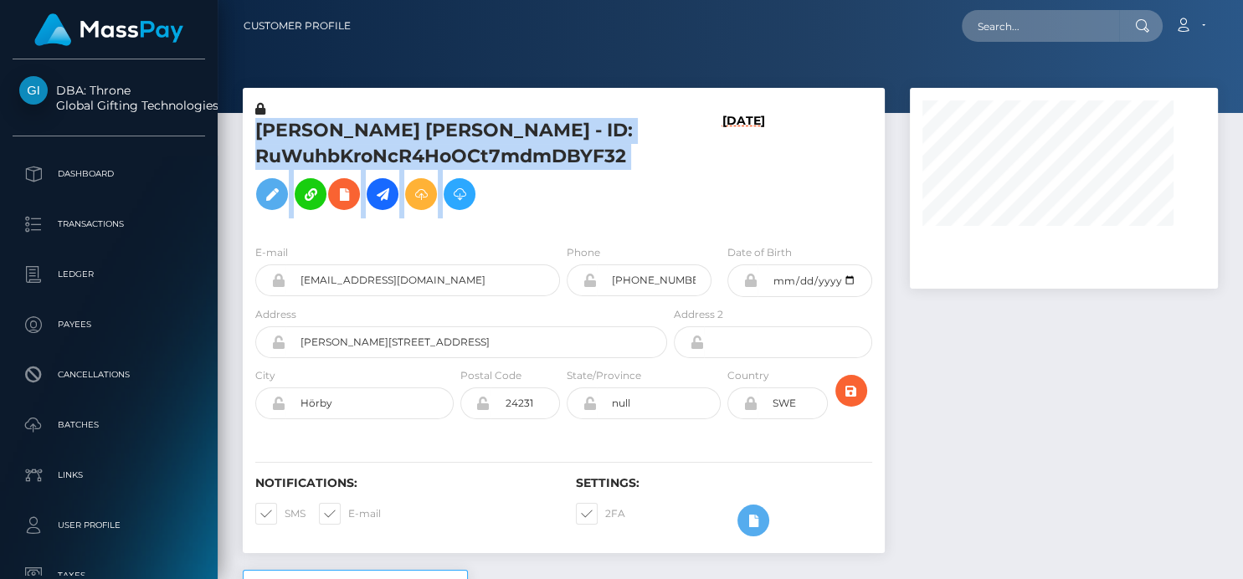
drag, startPoint x: 0, startPoint y: 0, endPoint x: 307, endPoint y: 113, distance: 327.2
click at [316, 108] on div "[PERSON_NAME] [PERSON_NAME] - ID: RuWuhbKroNcR4HoOCt7mdmDBYF32 [DATE] DEACTIVE …" at bounding box center [564, 165] width 642 height 131
click at [342, 99] on div "[PERSON_NAME] [PERSON_NAME] - ID: RuWuhbKroNcR4HoOCt7mdmDBYF32 [DATE] ACTIVE DE…" at bounding box center [564, 159] width 642 height 143
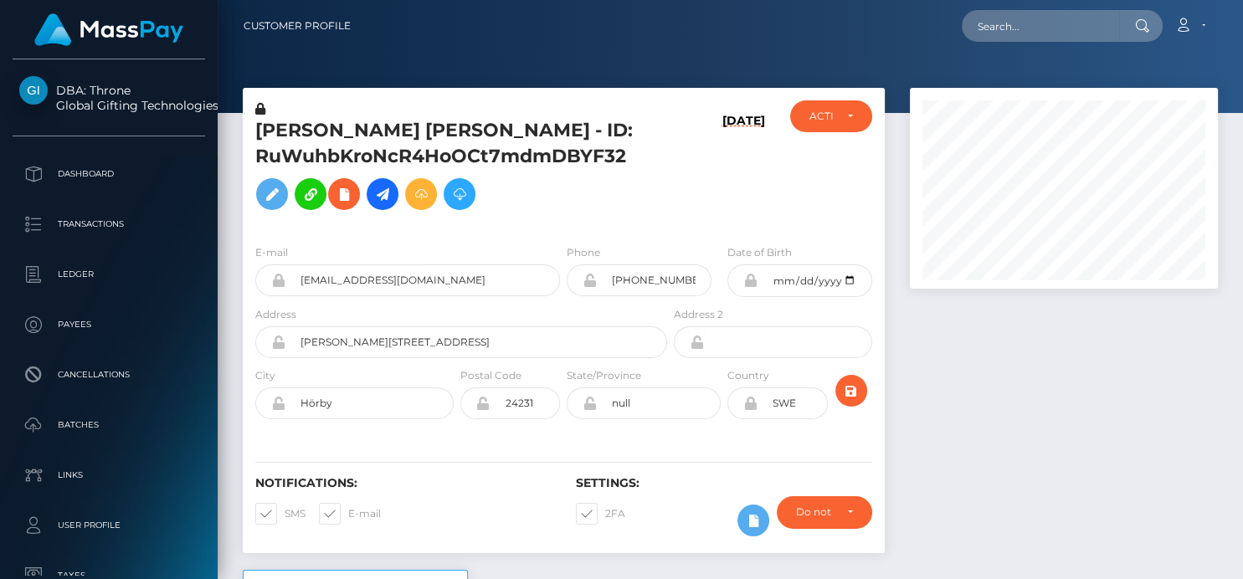
scroll to position [201, 308]
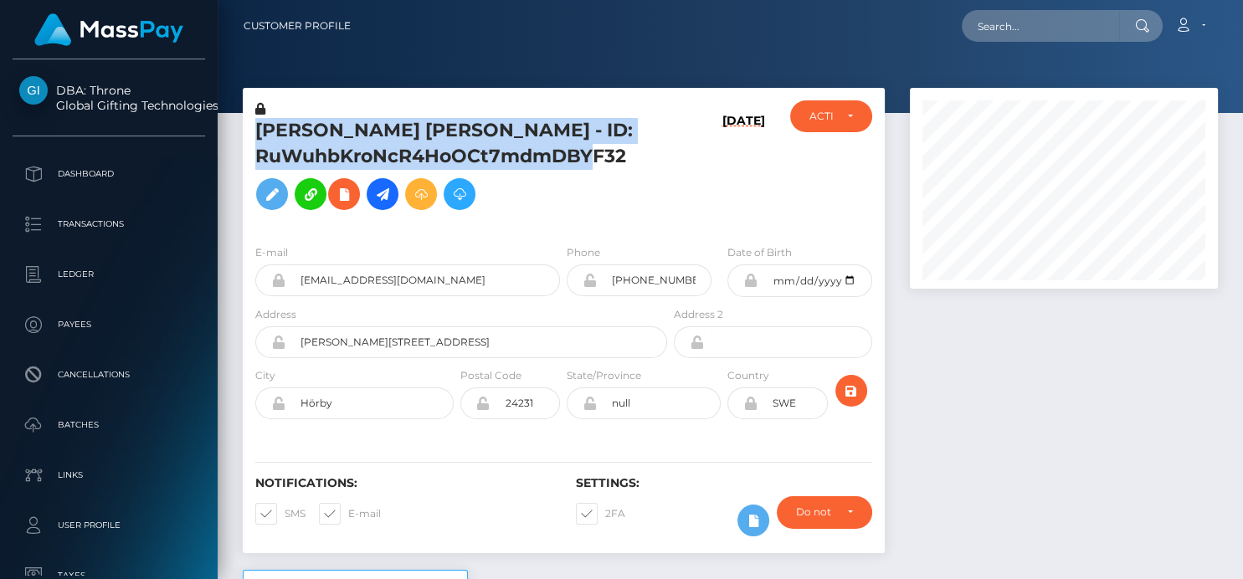
drag, startPoint x: 253, startPoint y: 127, endPoint x: 620, endPoint y: 148, distance: 368.0
click at [620, 149] on div "[PERSON_NAME] [PERSON_NAME] - ID: RuWuhbKroNcR4HoOCt7mdmDBYF32" at bounding box center [457, 165] width 428 height 131
copy h5 "[PERSON_NAME] [PERSON_NAME] - ID: RuWuhbKroNcR4HoOCt7mdmDBYF32"
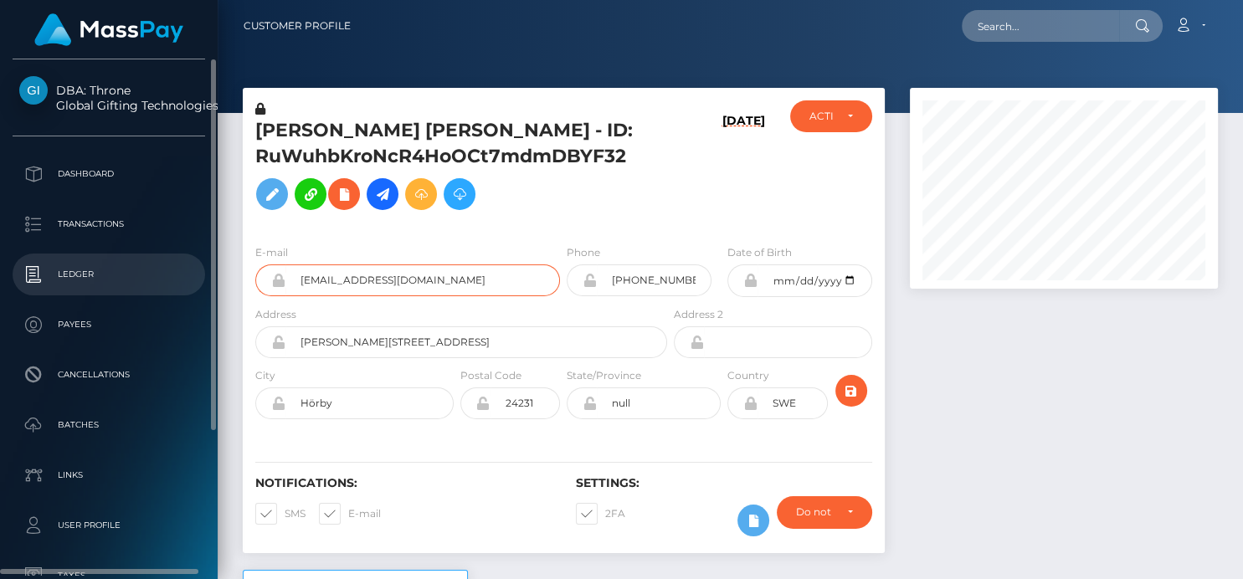
drag, startPoint x: 439, startPoint y: 278, endPoint x: 162, endPoint y: 280, distance: 276.2
click at [162, 280] on div "DBA: Throne Global Gifting Technologies Inc Dashboard Transactions Ledger" at bounding box center [621, 289] width 1243 height 579
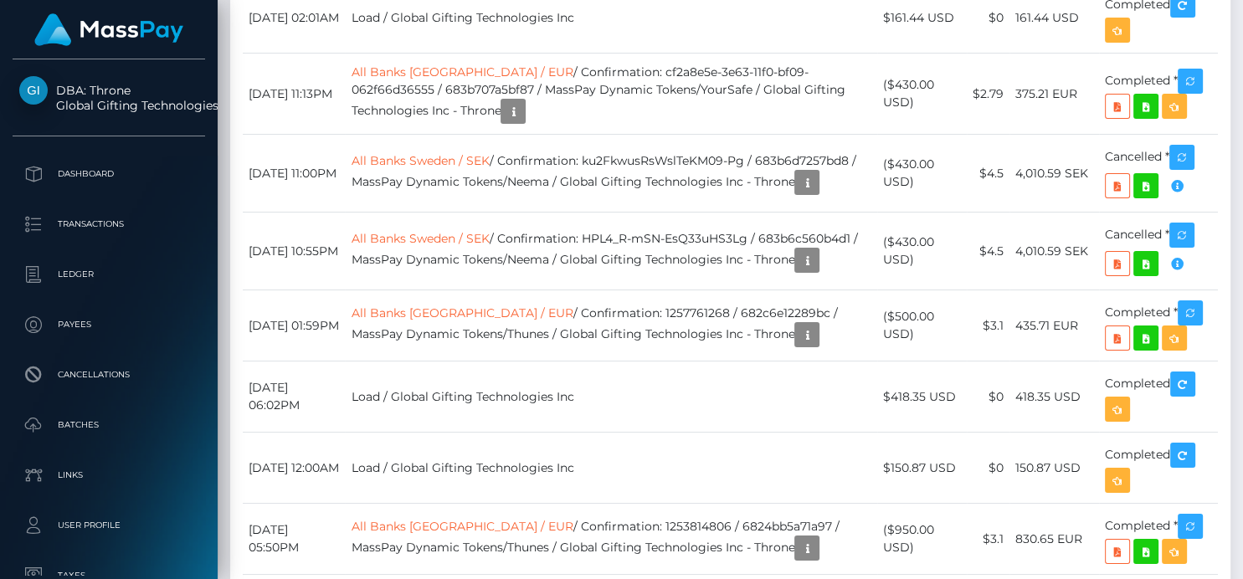
scroll to position [5212, 0]
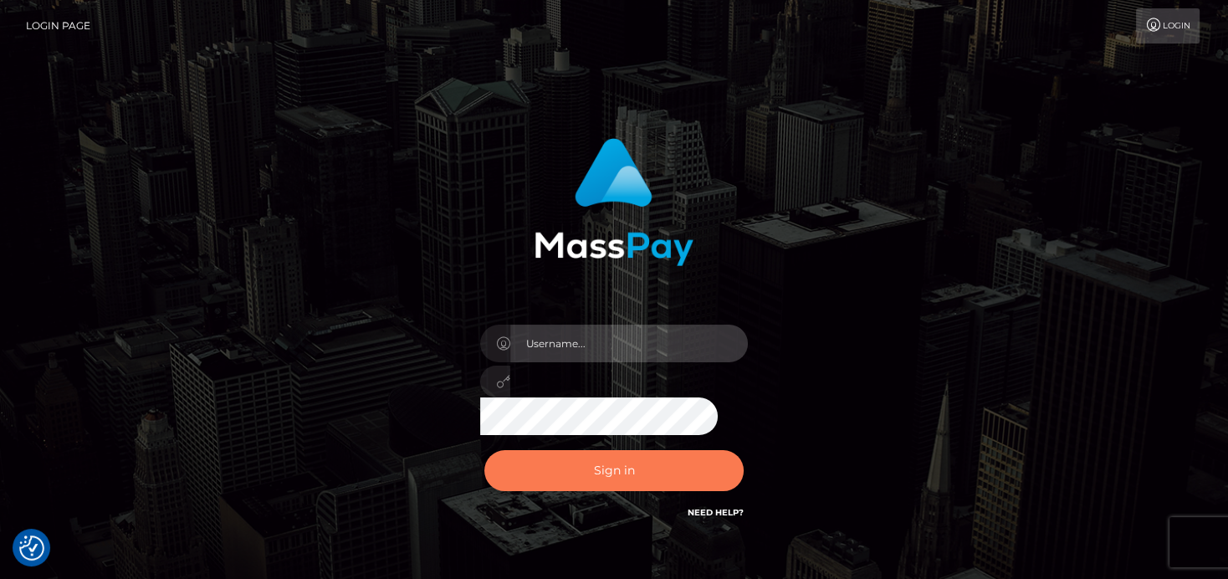
type input "[PERSON_NAME]"
click at [595, 469] on button "Sign in" at bounding box center [614, 470] width 259 height 41
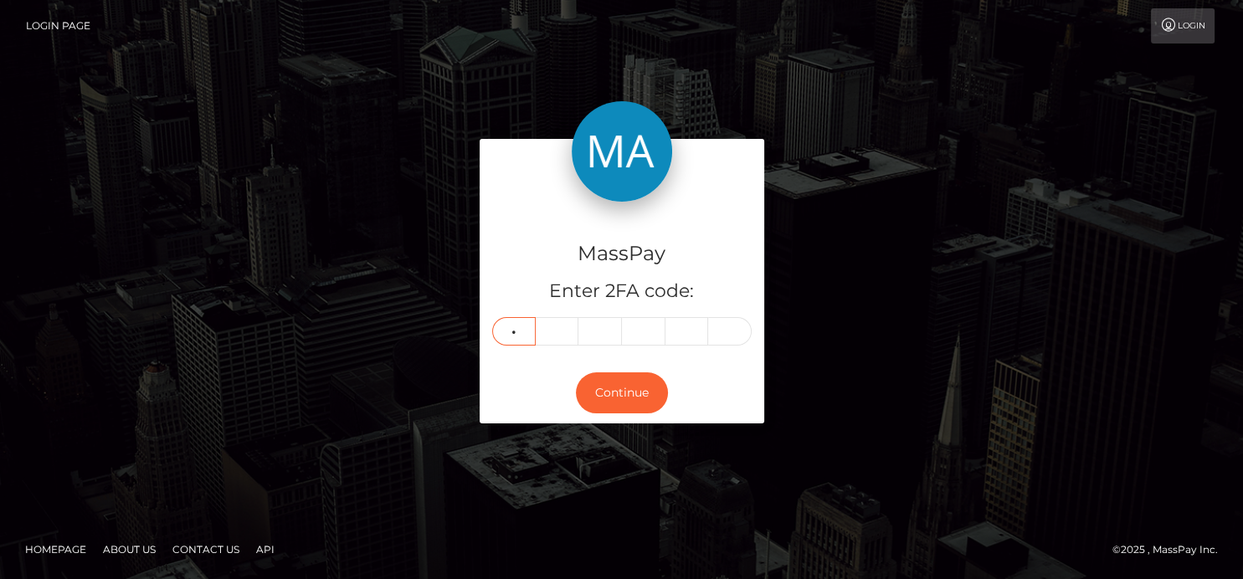
type input "2"
type input "4"
type input "7"
type input "1"
type input "7"
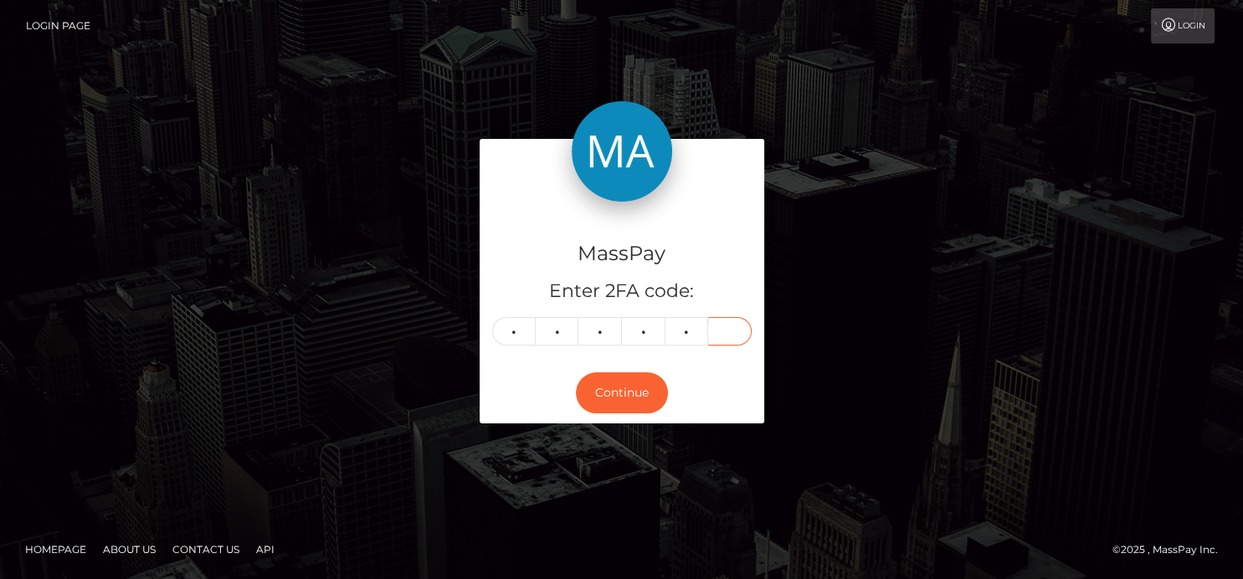
type input "7"
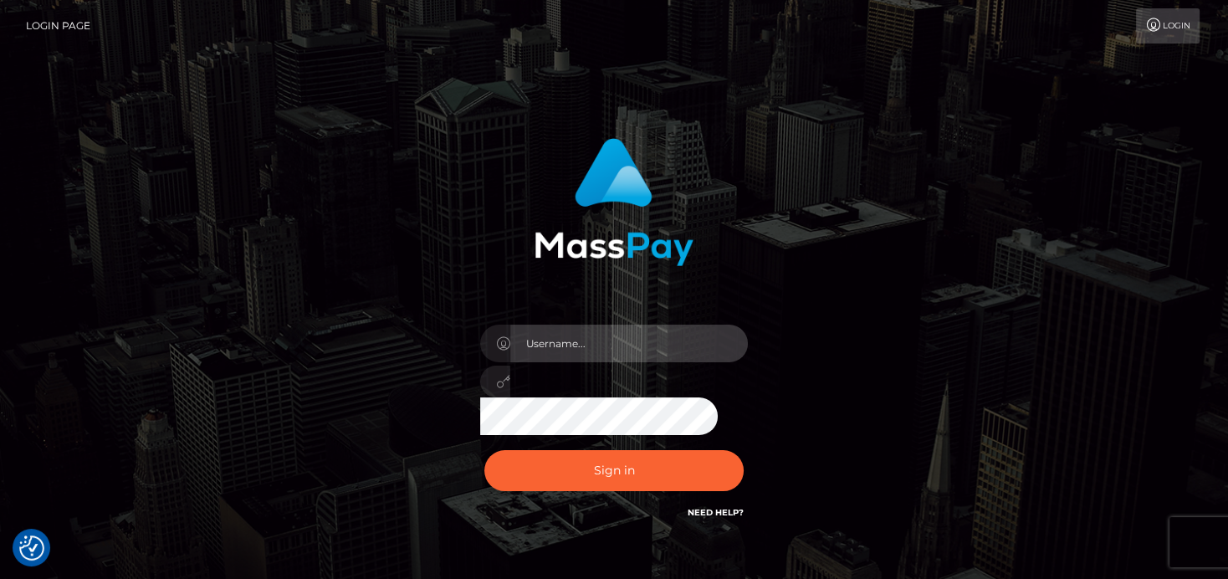
type input "[PERSON_NAME]"
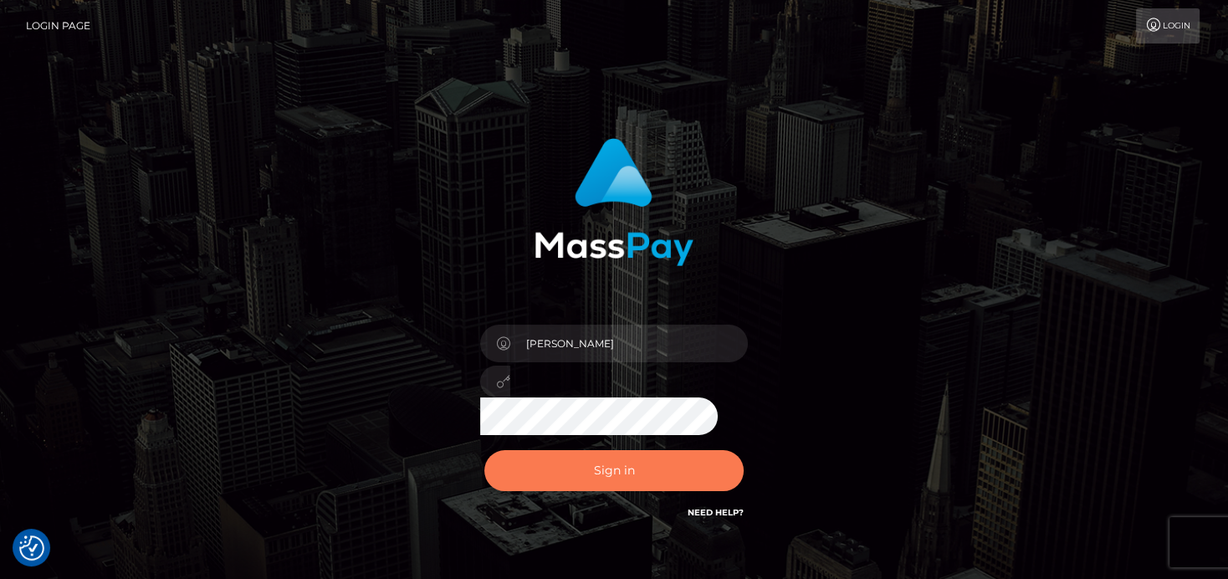
click at [673, 490] on button "Sign in" at bounding box center [614, 470] width 259 height 41
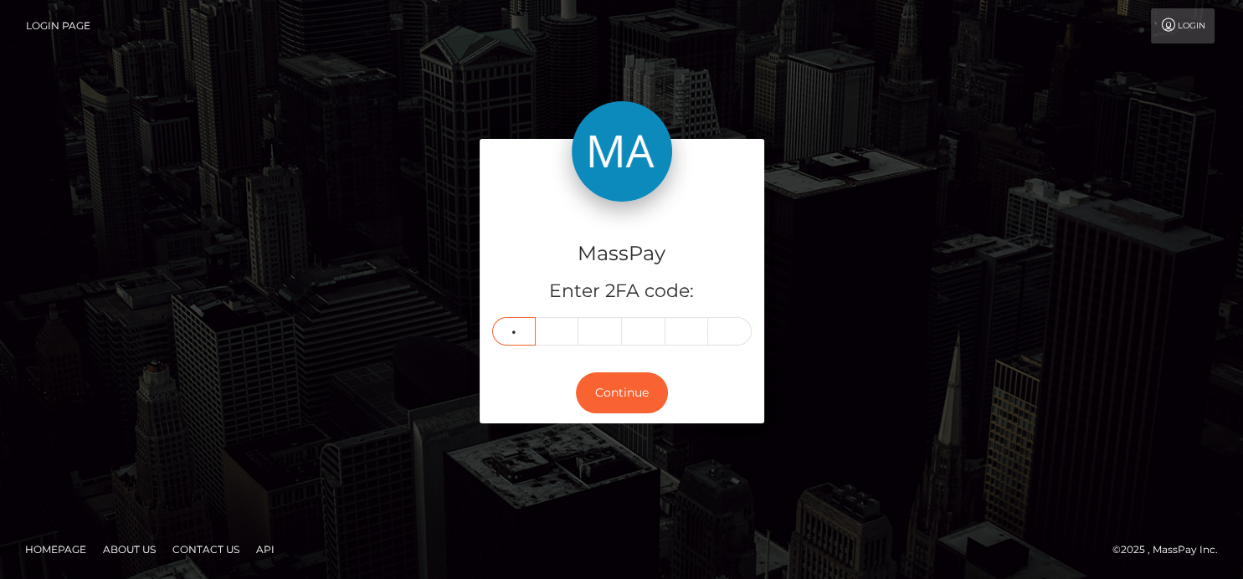
type input "2"
type input "1"
type input "3"
type input "6"
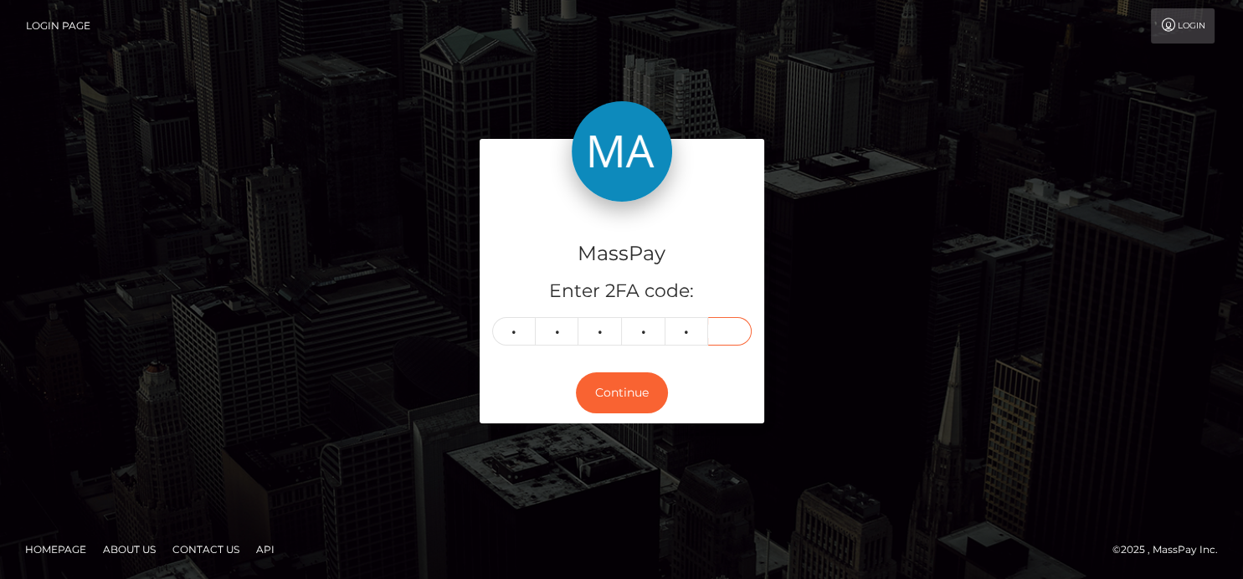
type input "7"
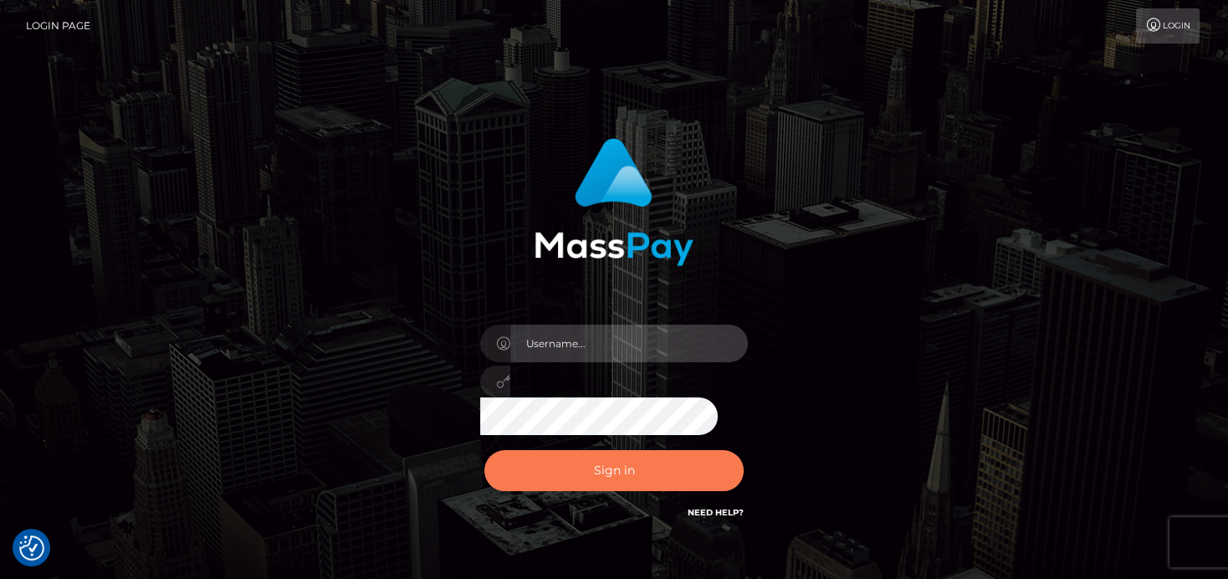
type input "denise"
click at [589, 479] on button "Sign in" at bounding box center [614, 470] width 259 height 41
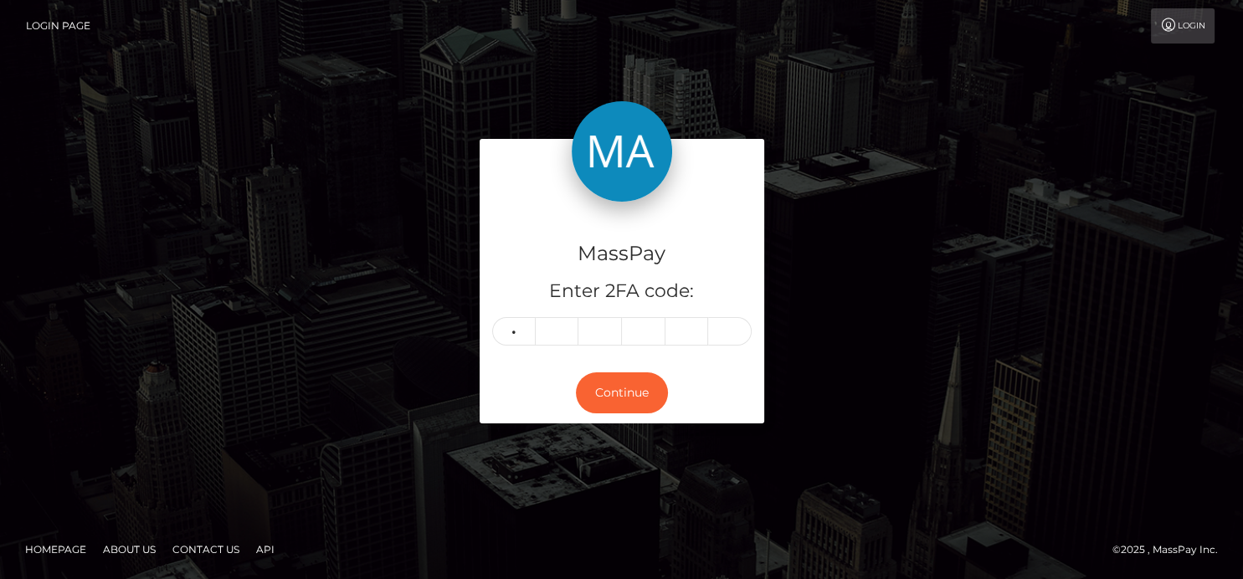
type input "1"
type input "7"
type input "0"
type input "1"
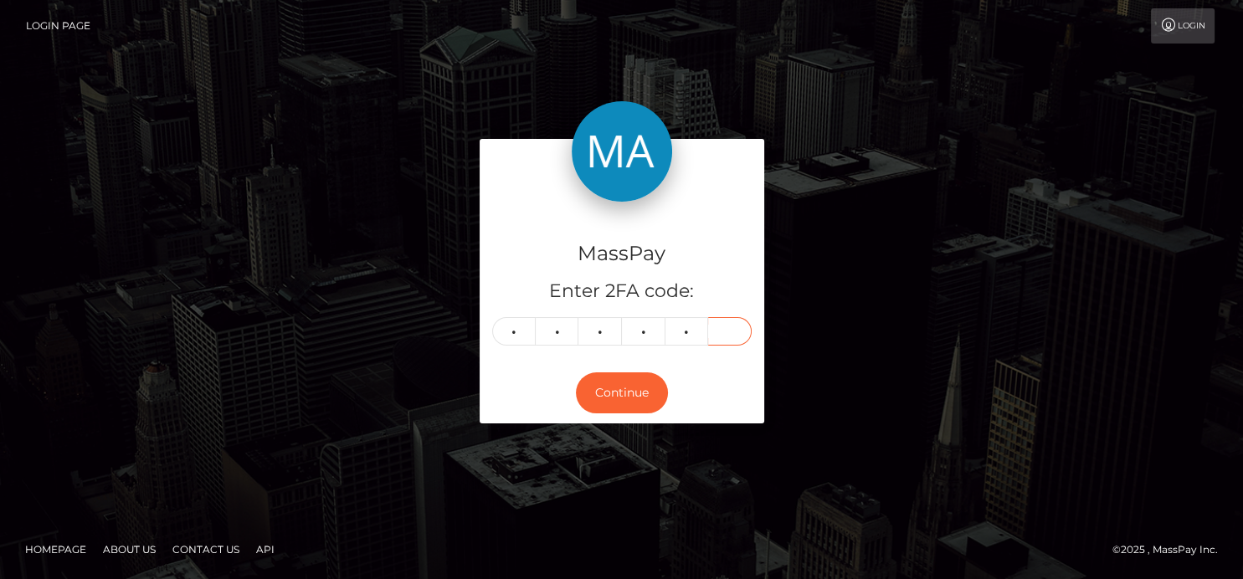
type input "7"
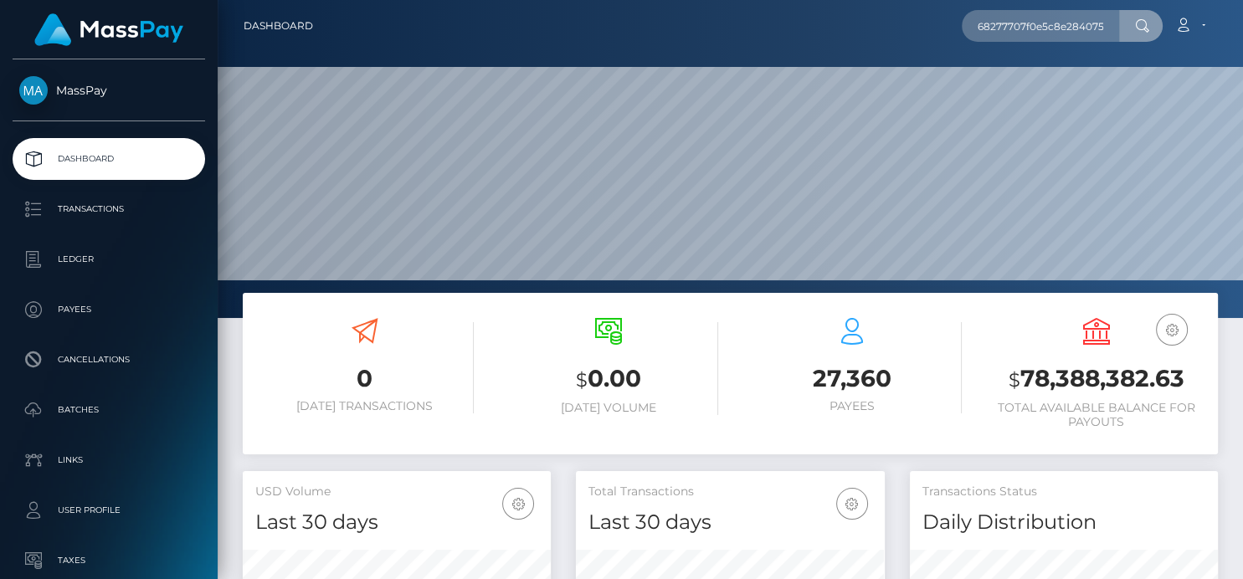
scroll to position [0, 19]
type input "68277707f0e5c8e284075be3"
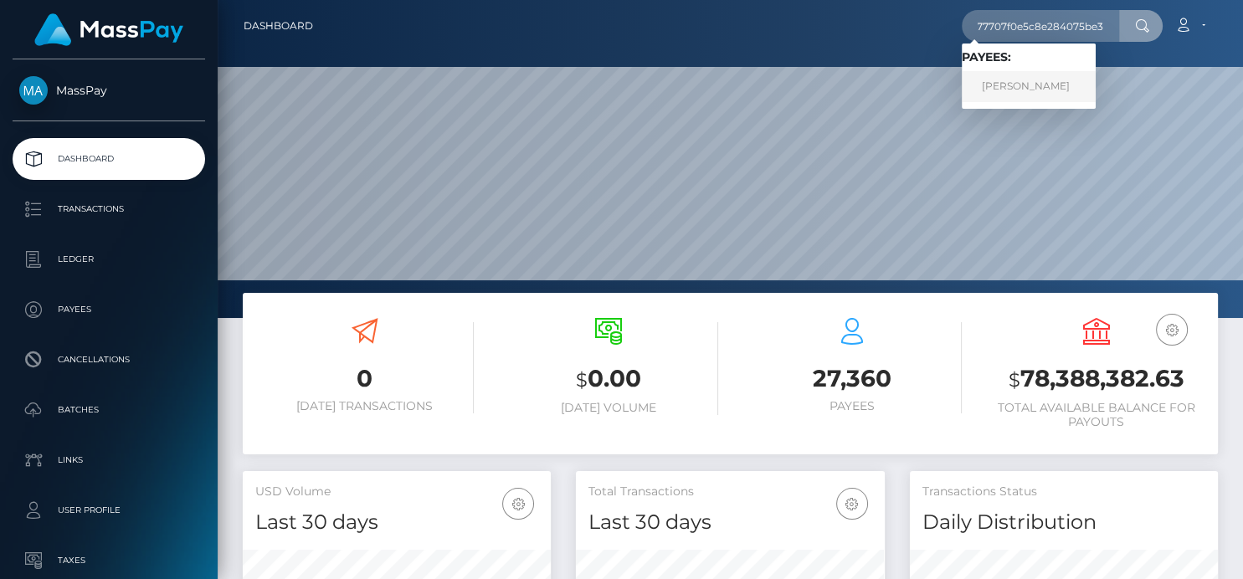
scroll to position [0, 0]
click at [1004, 88] on link "Mishca Rhodes" at bounding box center [1029, 86] width 134 height 31
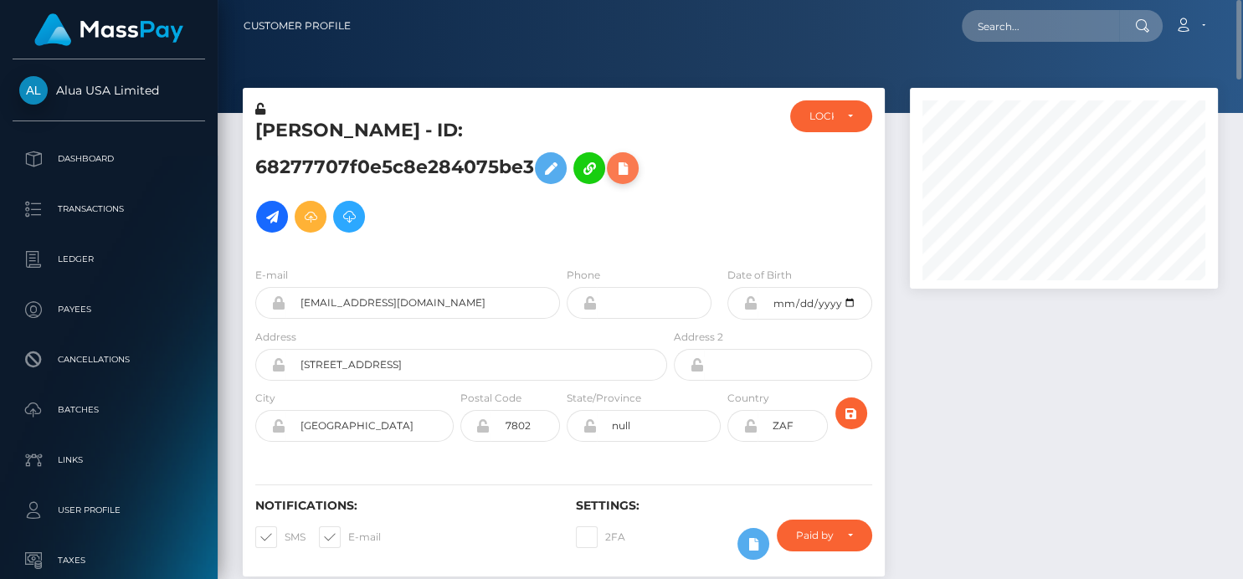
click at [622, 164] on icon at bounding box center [623, 168] width 20 height 21
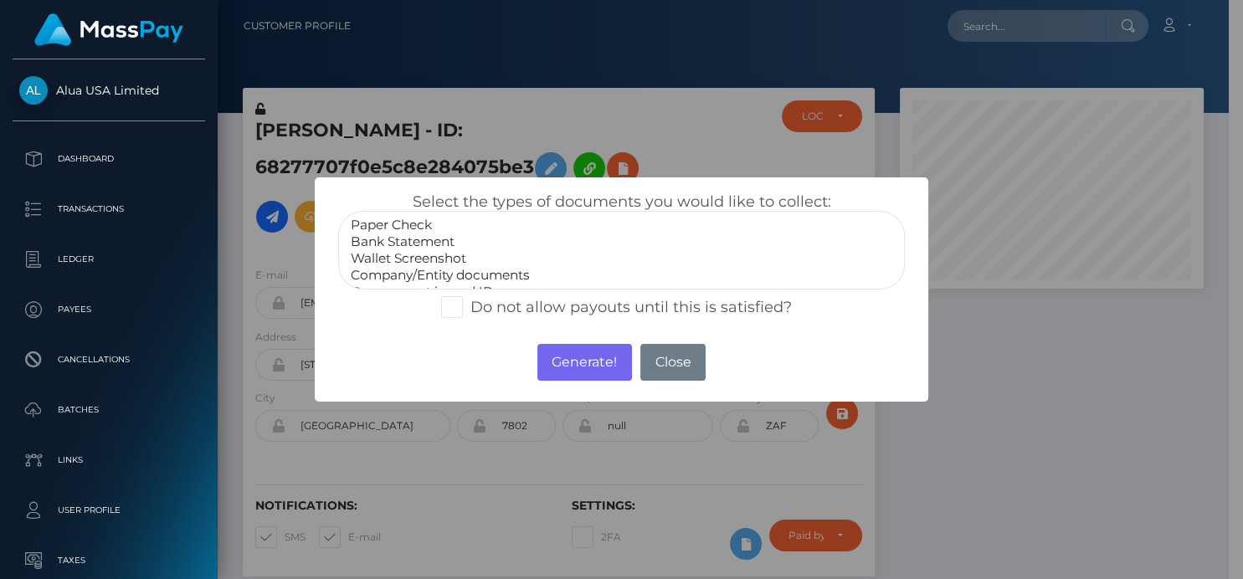
scroll to position [32, 0]
select select "Government issued ID"
click at [464, 259] on option "Government issued ID" at bounding box center [621, 260] width 544 height 17
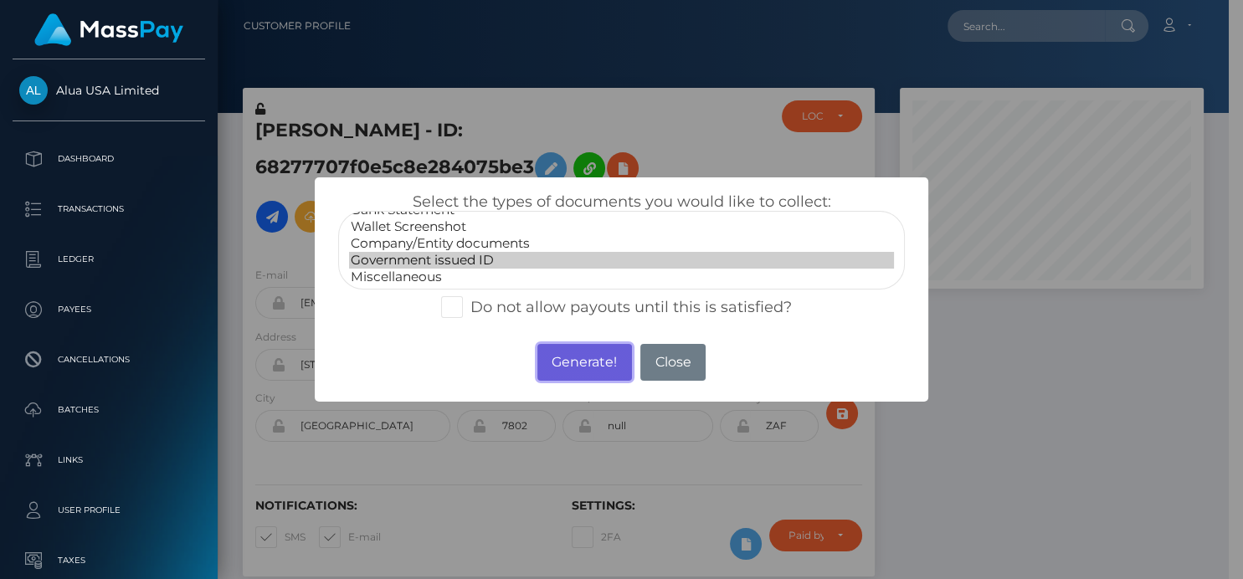
click at [593, 367] on button "Generate!" at bounding box center [584, 362] width 95 height 37
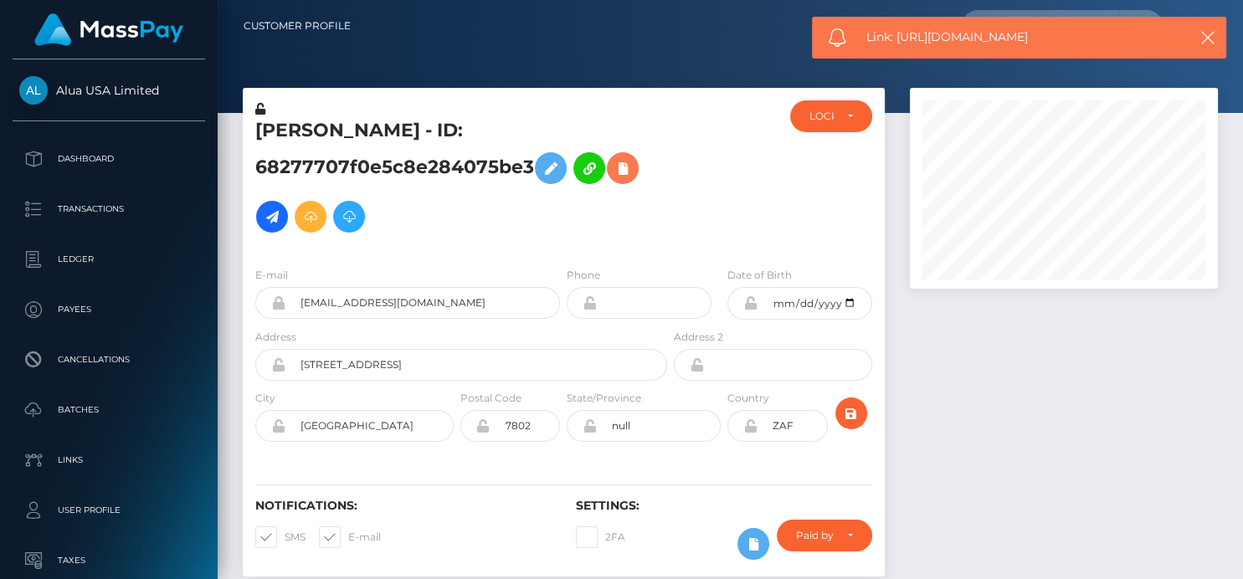
scroll to position [201, 308]
drag, startPoint x: 914, startPoint y: 38, endPoint x: 897, endPoint y: 39, distance: 16.8
click at [897, 39] on span "Link: https://l.maspay.io/rgLXA" at bounding box center [1018, 37] width 305 height 18
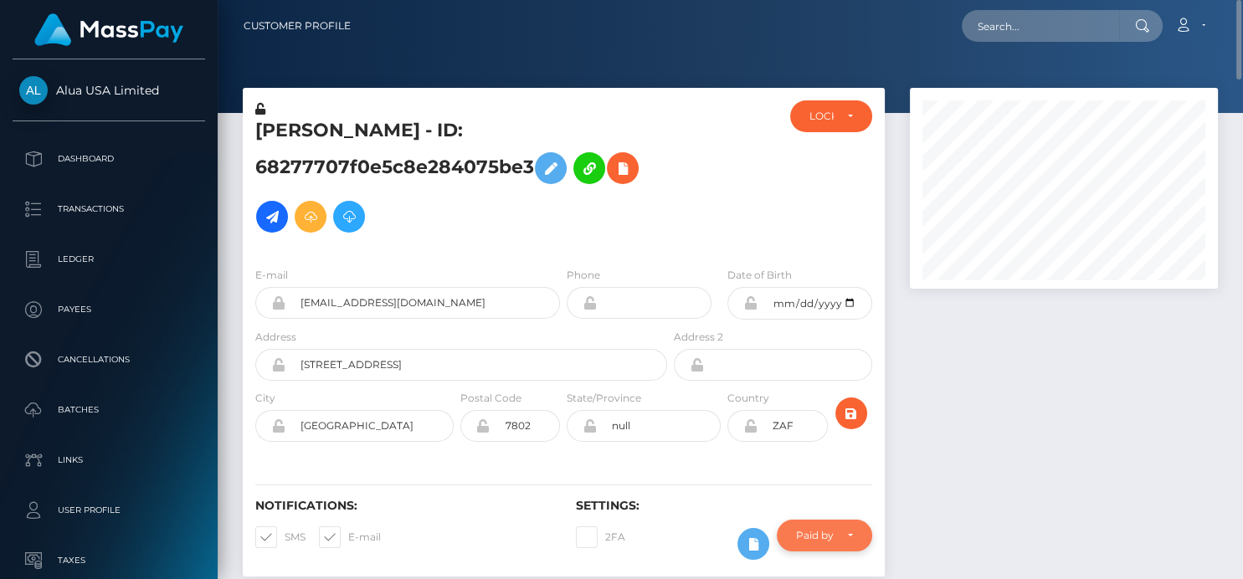
click at [859, 538] on div "Paid by MassPay" at bounding box center [824, 536] width 95 height 32
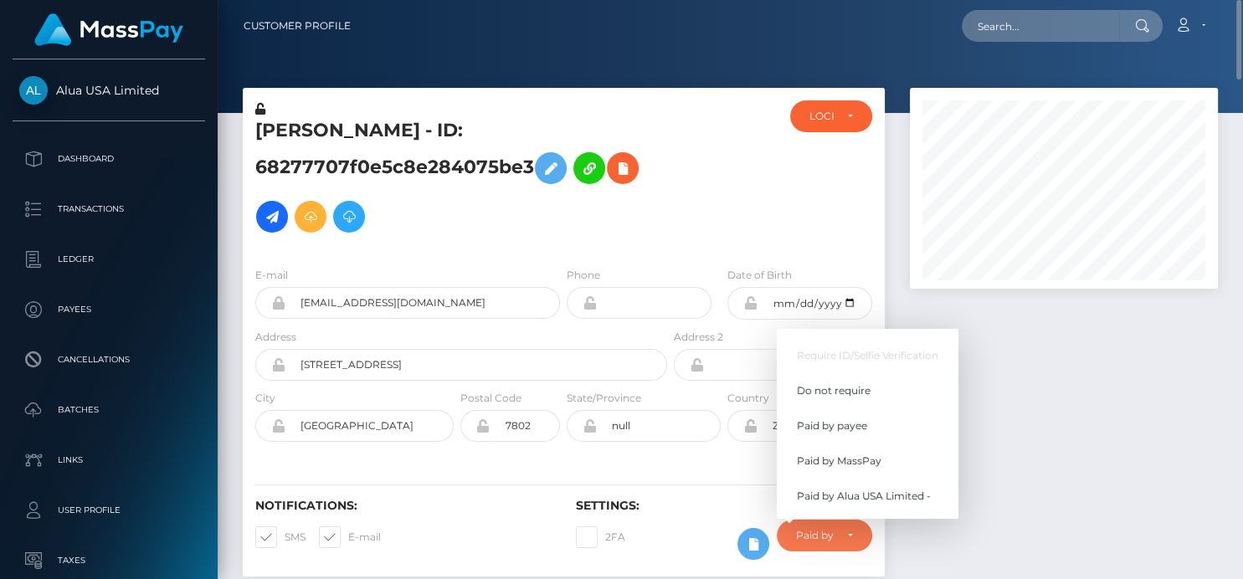
click at [1028, 508] on div at bounding box center [1063, 340] width 333 height 505
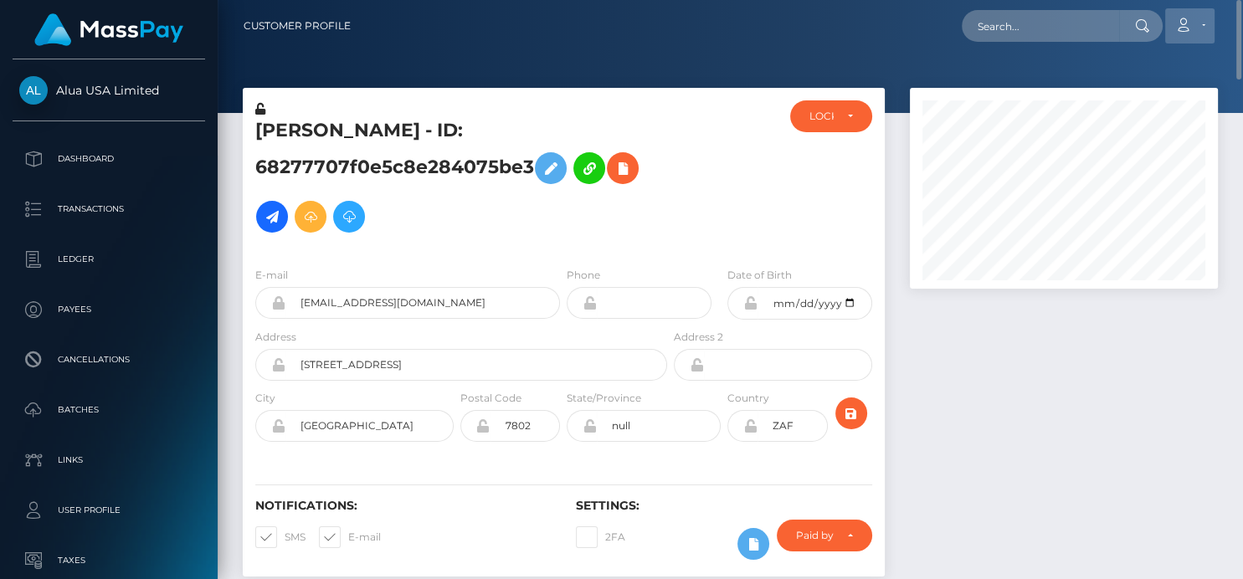
click at [1213, 33] on link "Account" at bounding box center [1189, 25] width 49 height 35
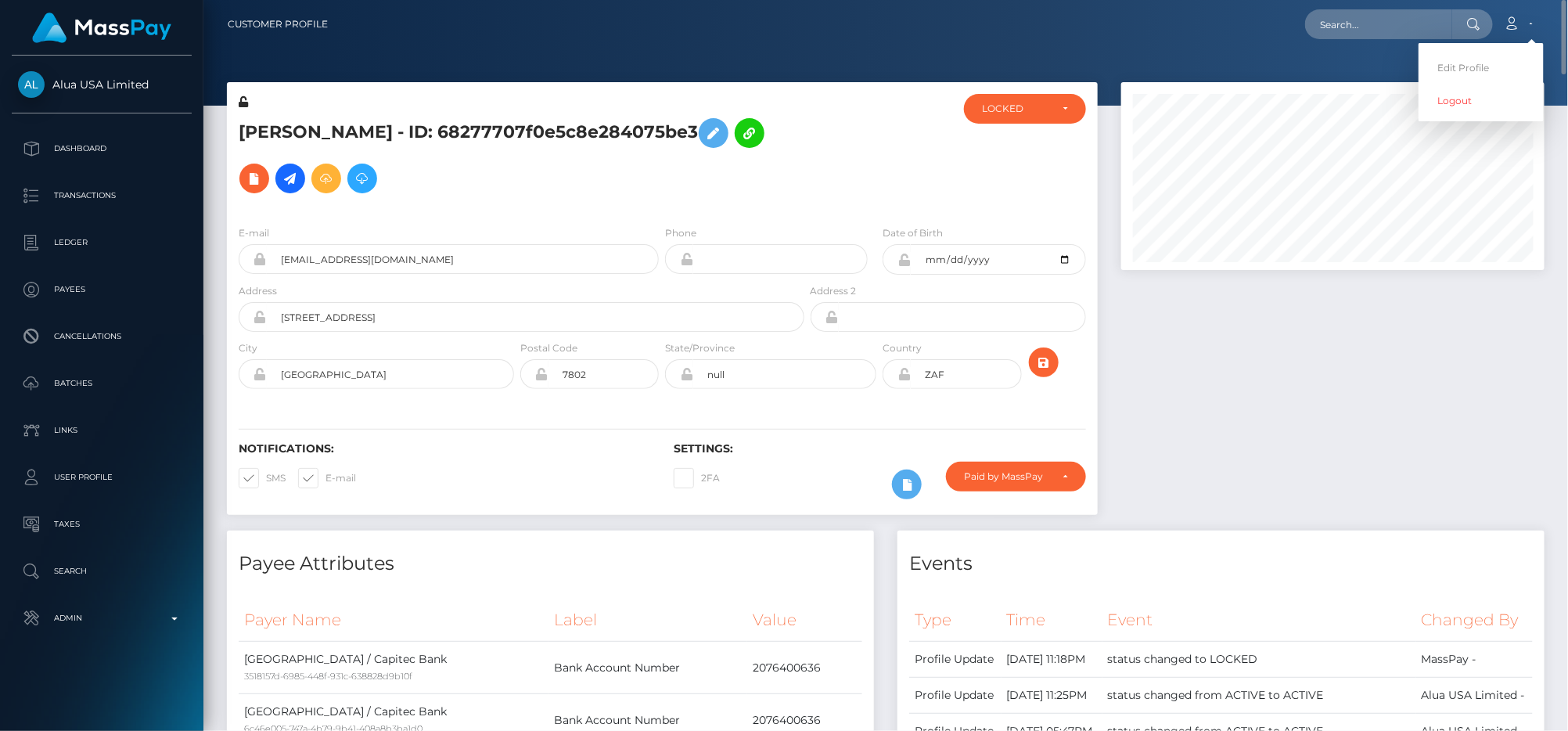
scroll to position [187, 424]
click at [1161, 317] on div at bounding box center [1333, 307] width 447 height 449
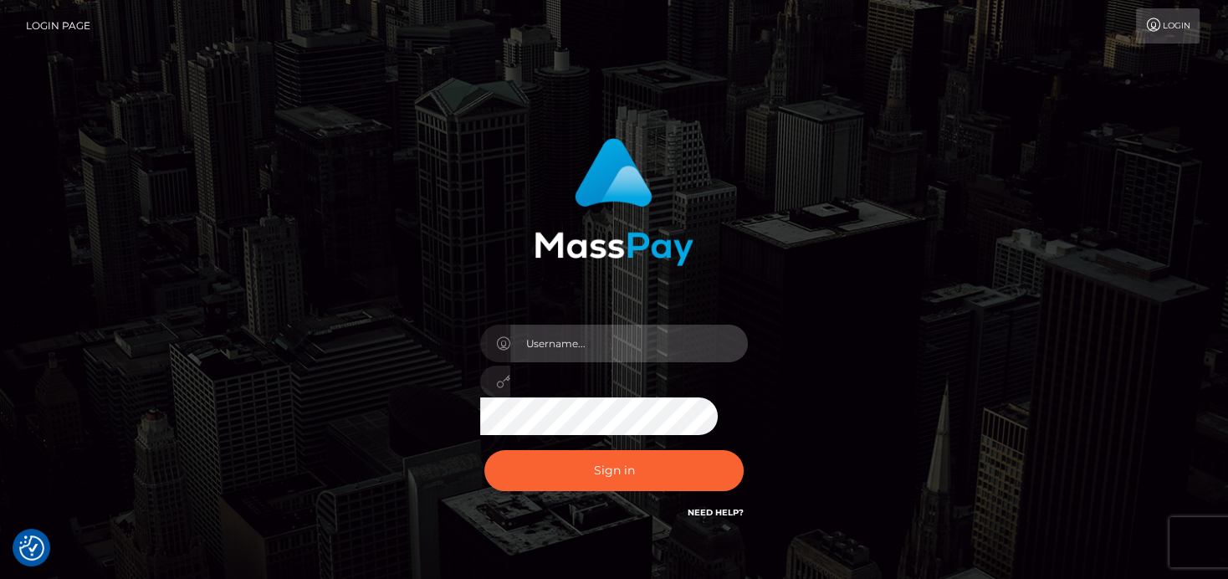
type input "[PERSON_NAME]"
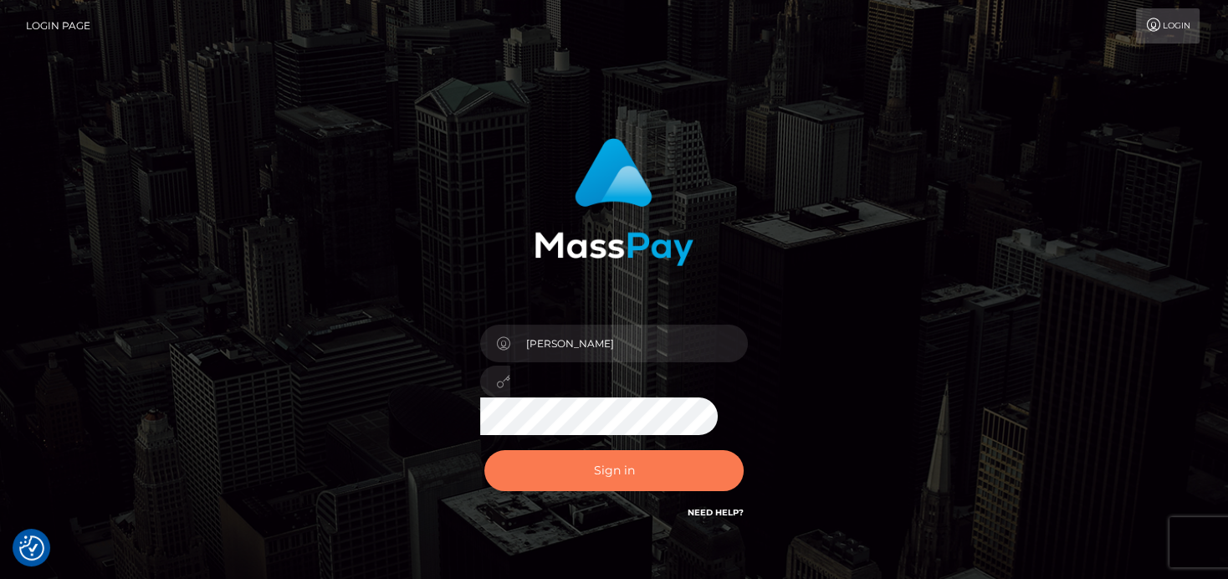
drag, startPoint x: 1664, startPoint y: 4, endPoint x: 603, endPoint y: 470, distance: 1158.2
click at [603, 470] on button "Sign in" at bounding box center [614, 470] width 259 height 41
type input "[PERSON_NAME]"
click at [567, 472] on button "Sign in" at bounding box center [614, 470] width 259 height 41
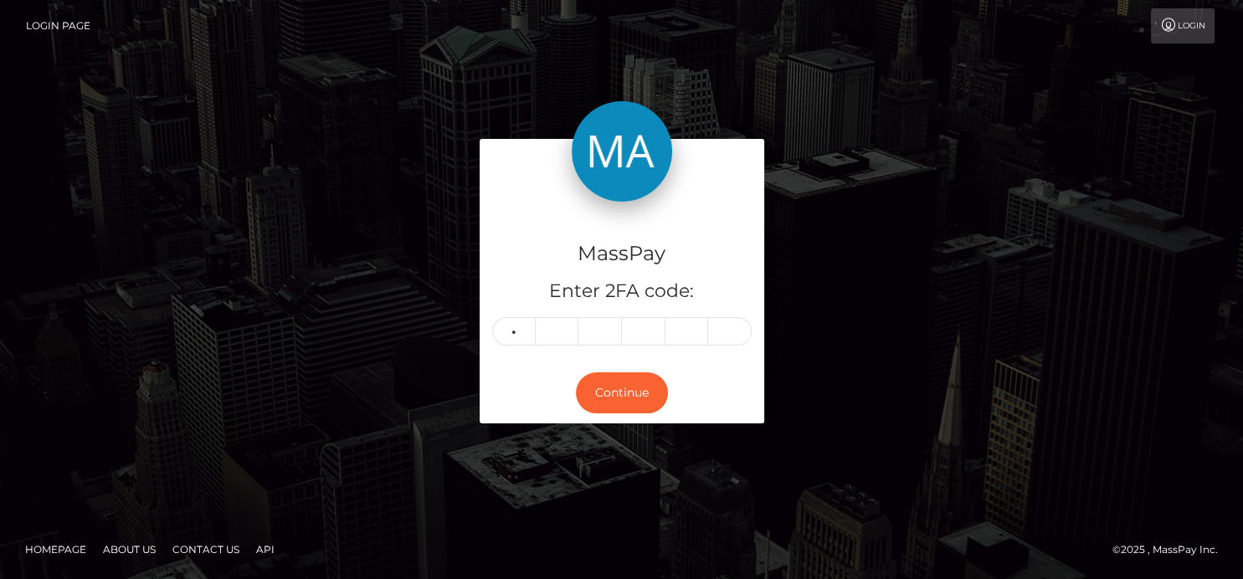
type input "5"
type input "1"
type input "2"
type input "1"
type input "7"
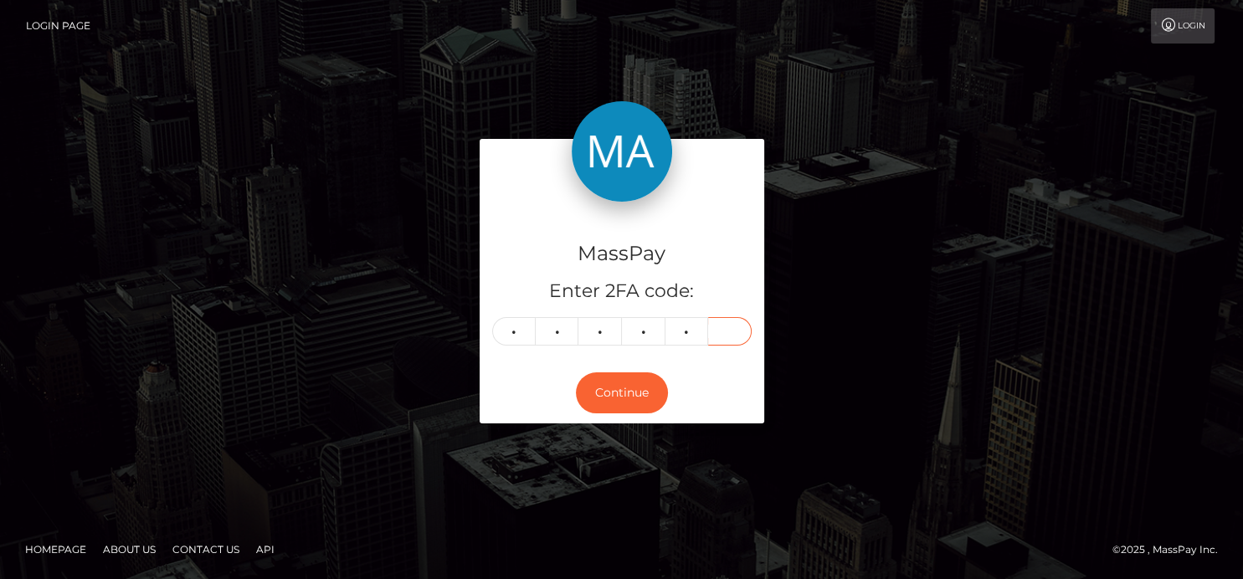
type input "7"
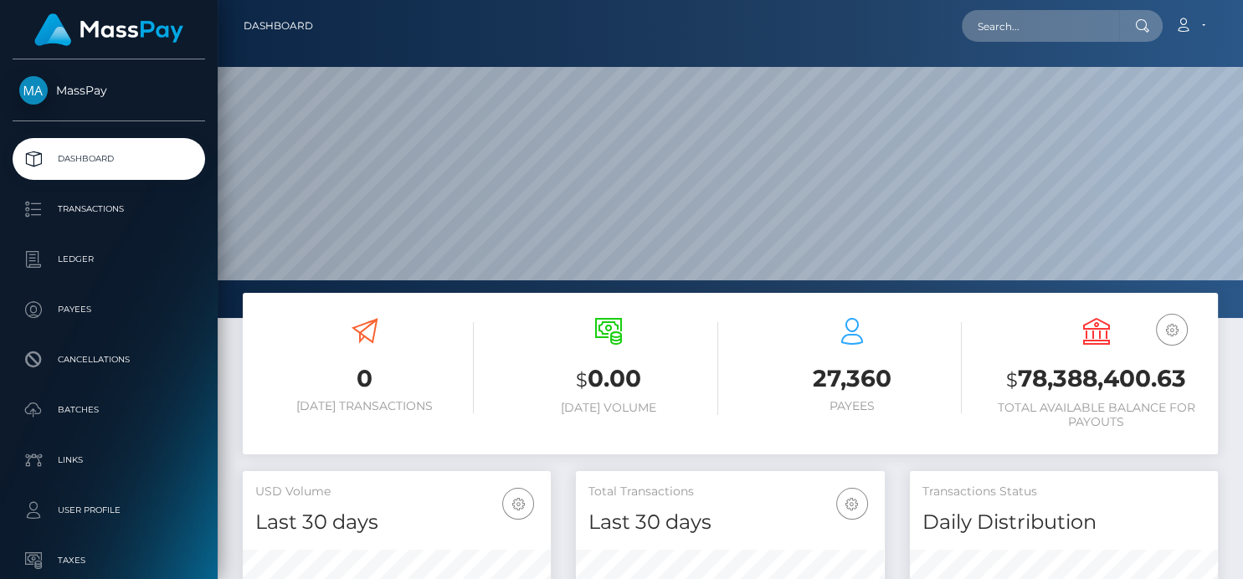
scroll to position [296, 308]
click at [986, 21] on input "text" at bounding box center [1040, 26] width 157 height 32
paste input "[EMAIL_ADDRESS][DOMAIN_NAME]"
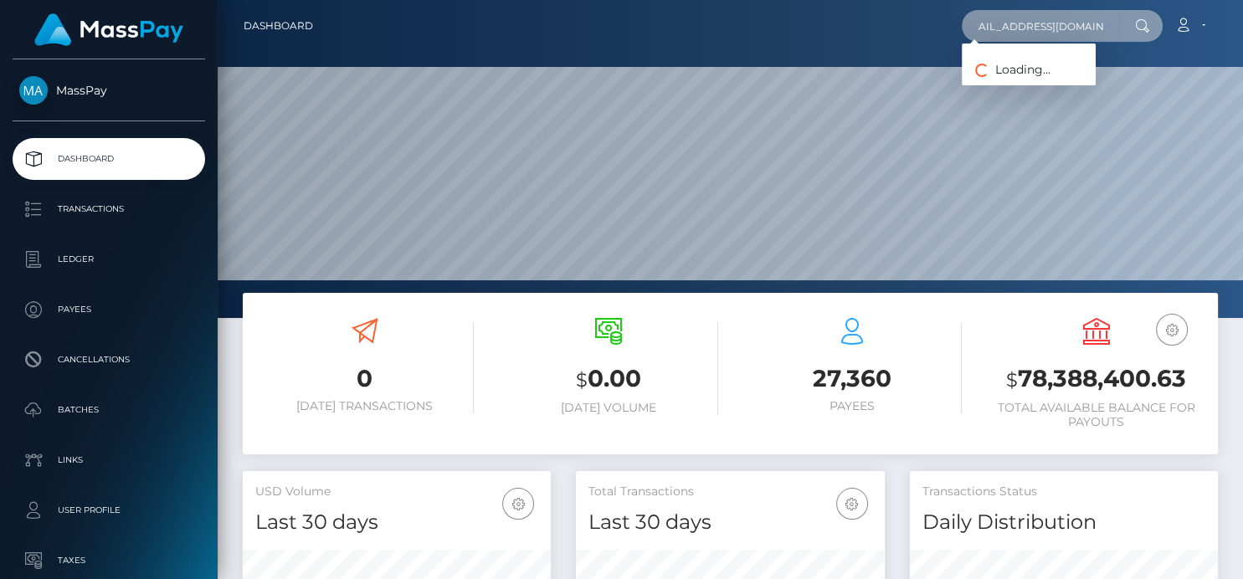
type input "[EMAIL_ADDRESS][DOMAIN_NAME]"
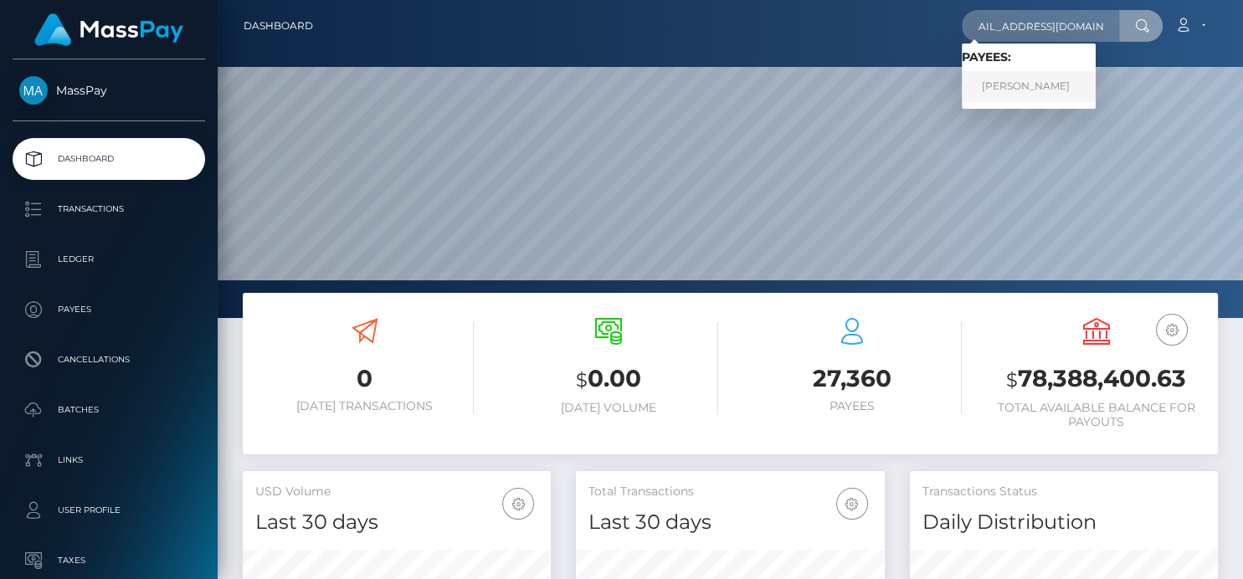
scroll to position [0, 0]
click at [993, 93] on link "Brandi Burr" at bounding box center [1029, 86] width 134 height 31
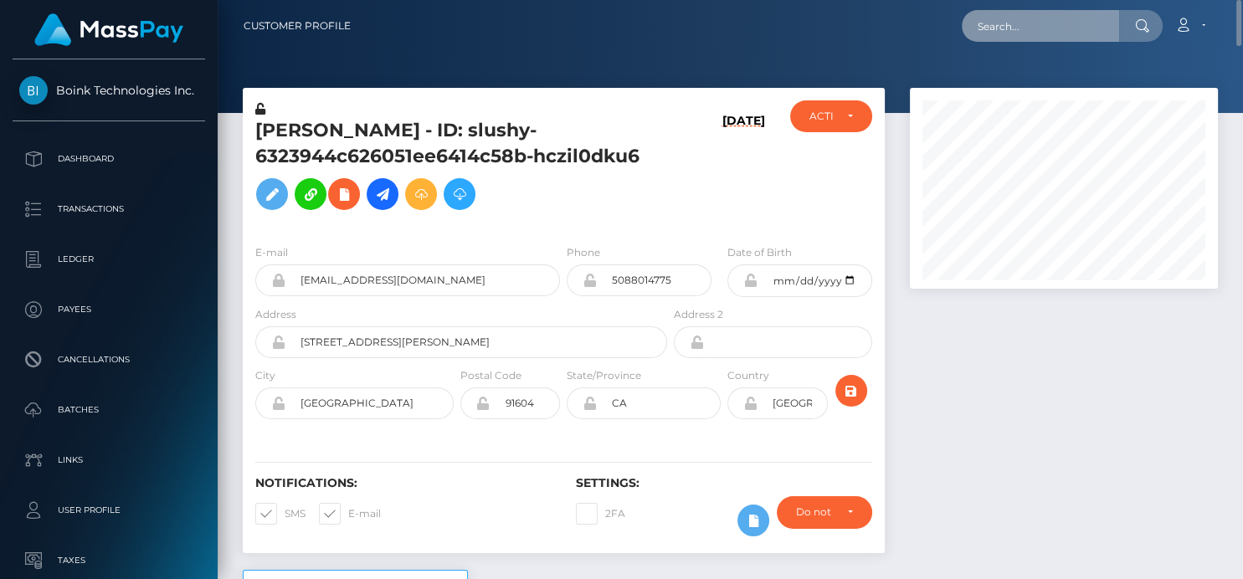
click at [1048, 39] on input "text" at bounding box center [1040, 26] width 157 height 32
paste input "[PERSON_NAME][EMAIL_ADDRESS][DOMAIN_NAME]"
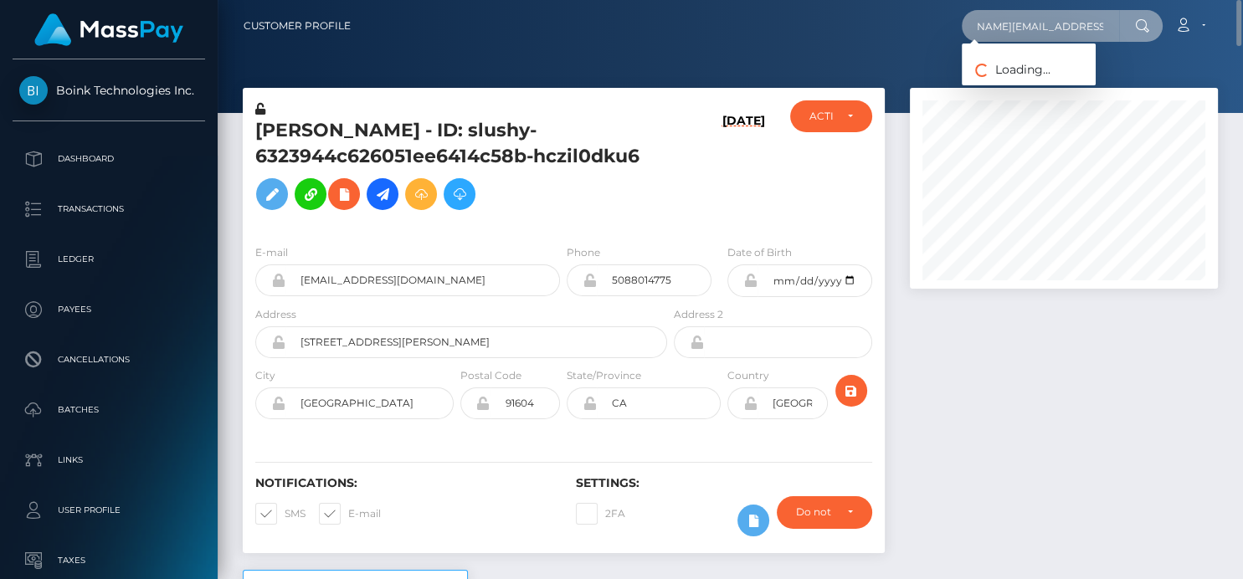
type input "[PERSON_NAME][EMAIL_ADDRESS][DOMAIN_NAME]"
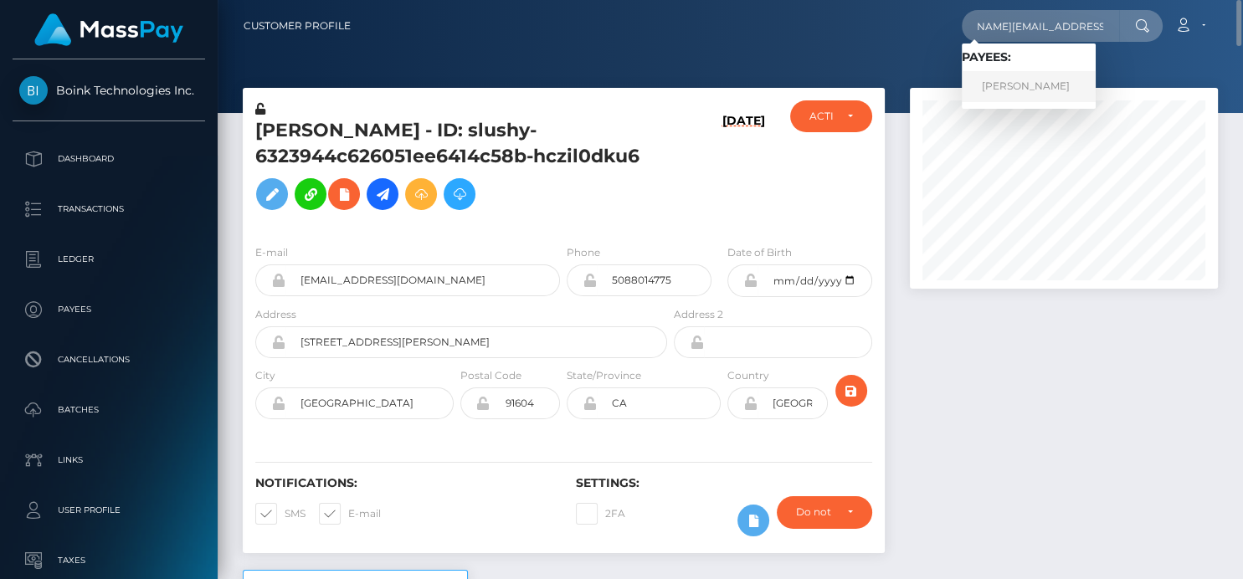
scroll to position [0, 0]
click at [995, 85] on link "Chrissy Skeltis" at bounding box center [1029, 86] width 134 height 31
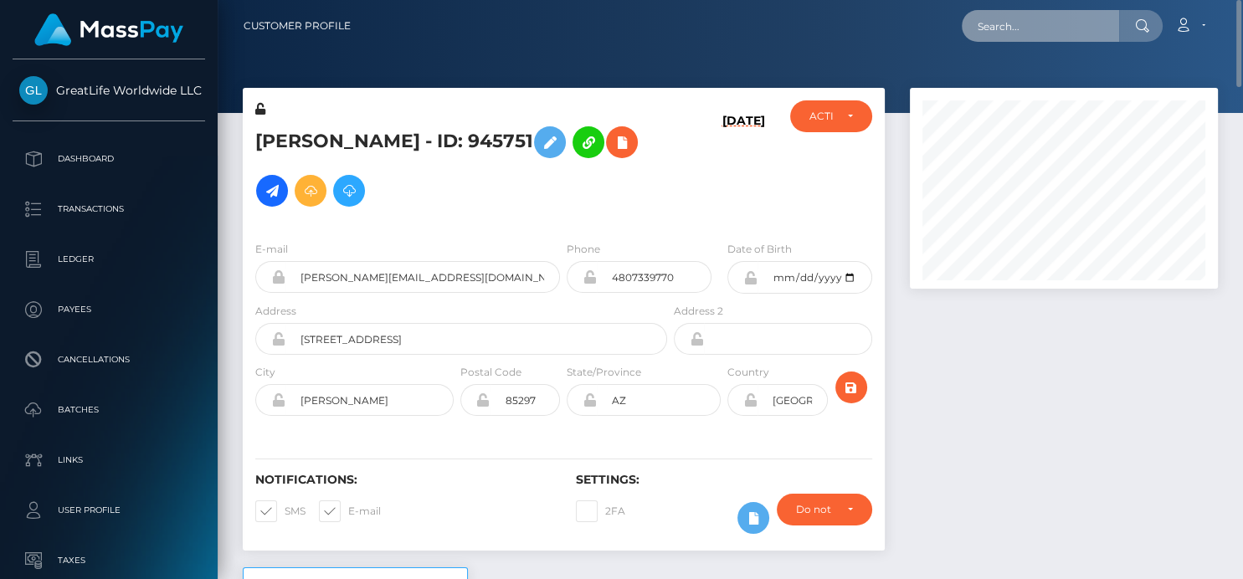
click at [1013, 25] on input "text" at bounding box center [1040, 26] width 157 height 32
paste input "[EMAIL_ADDRESS][DOMAIN_NAME]"
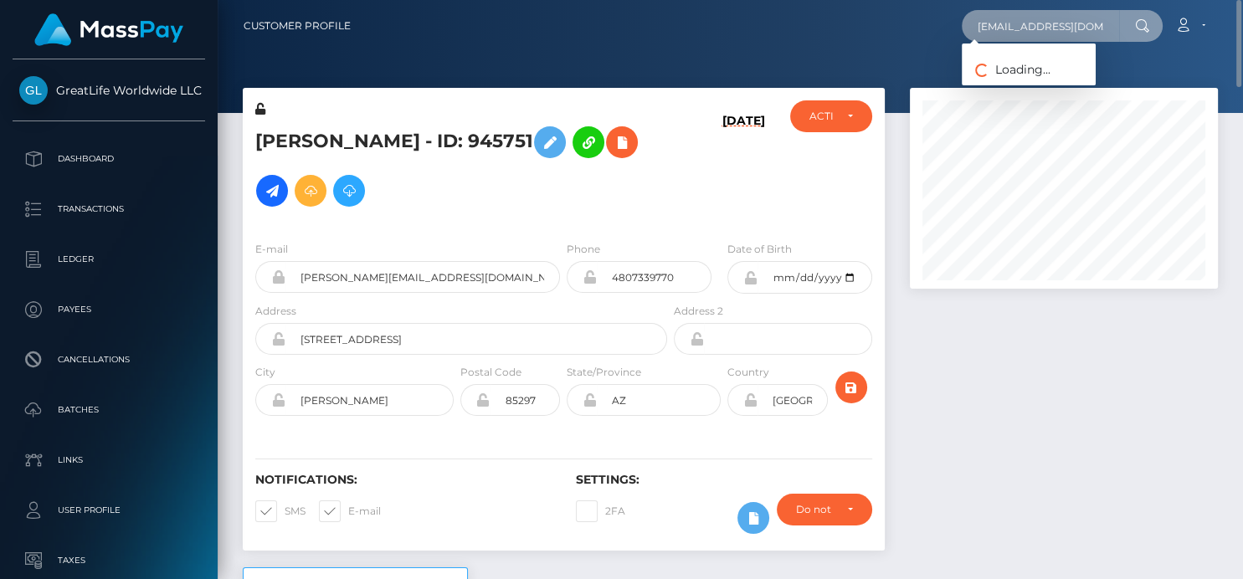
type input "[EMAIL_ADDRESS][DOMAIN_NAME]"
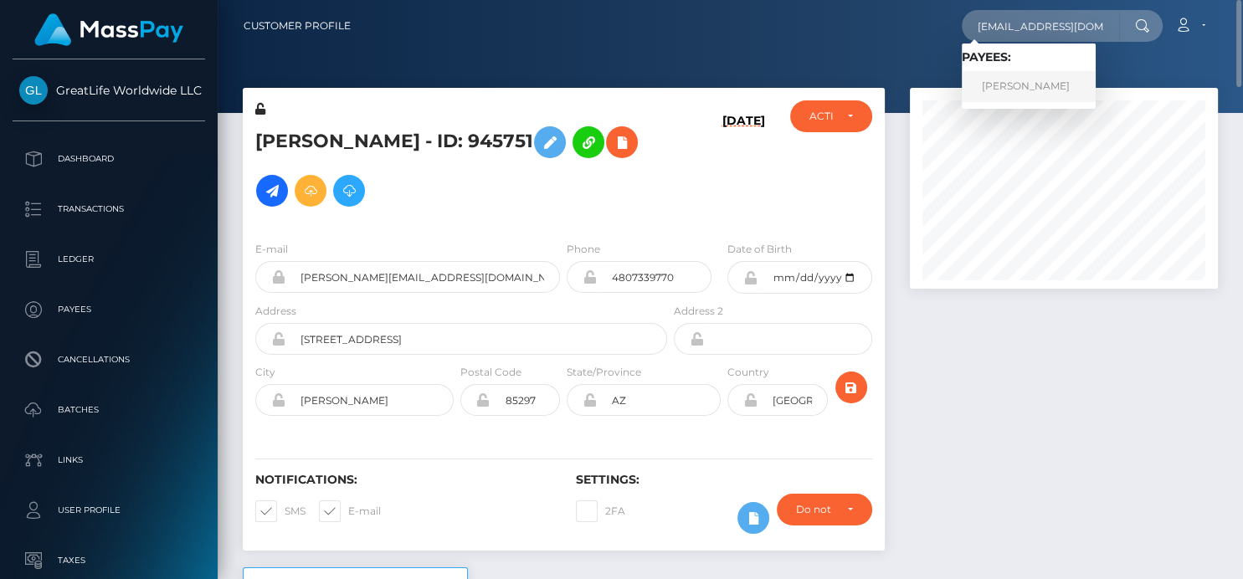
click at [1049, 93] on link "Irina Olegovna Shepeleva" at bounding box center [1029, 86] width 134 height 31
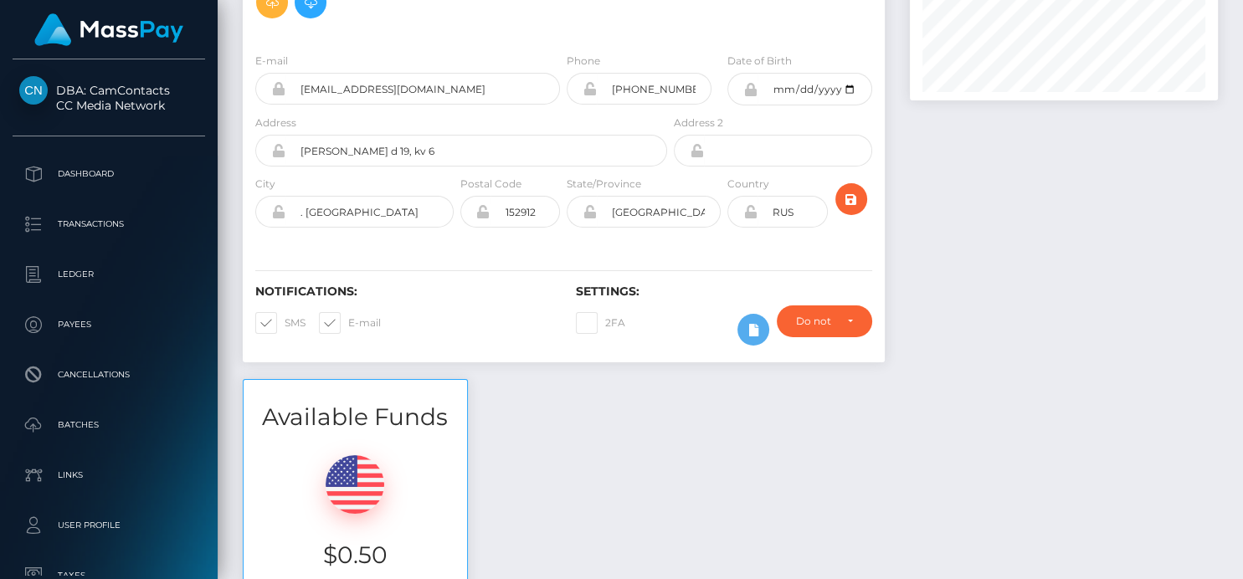
scroll to position [3, 0]
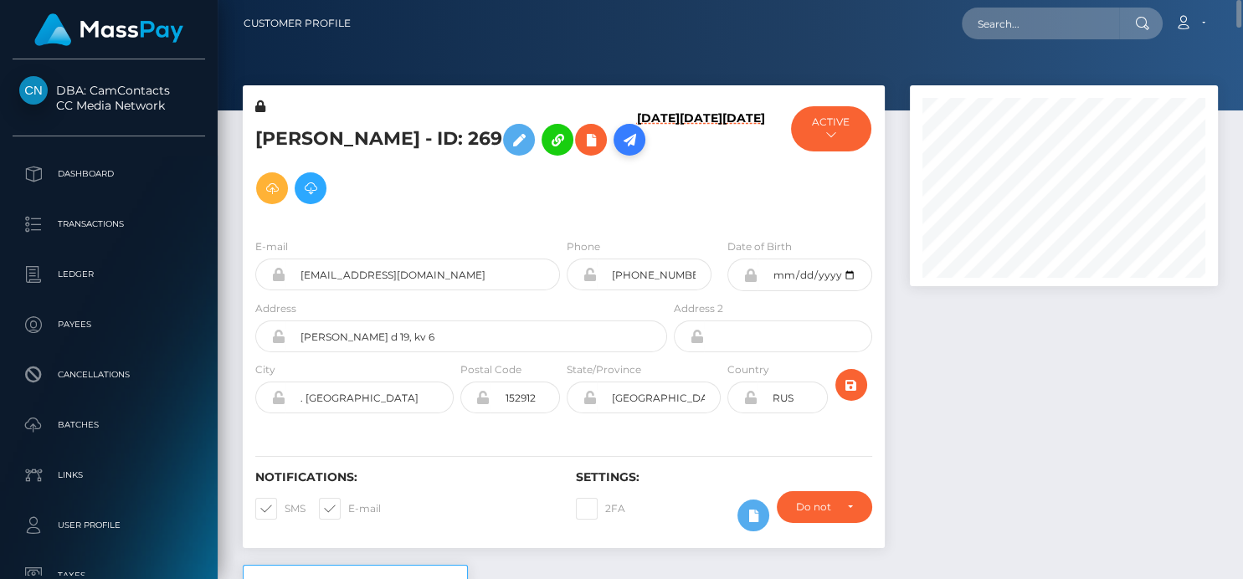
click at [619, 151] on icon at bounding box center [629, 140] width 20 height 21
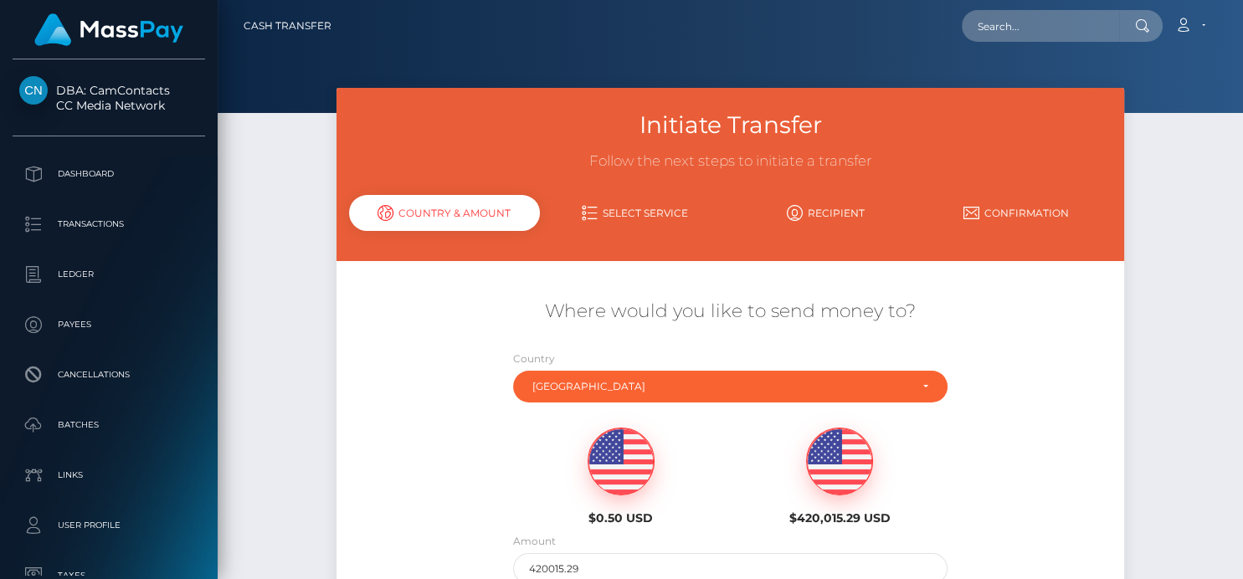
scroll to position [186, 0]
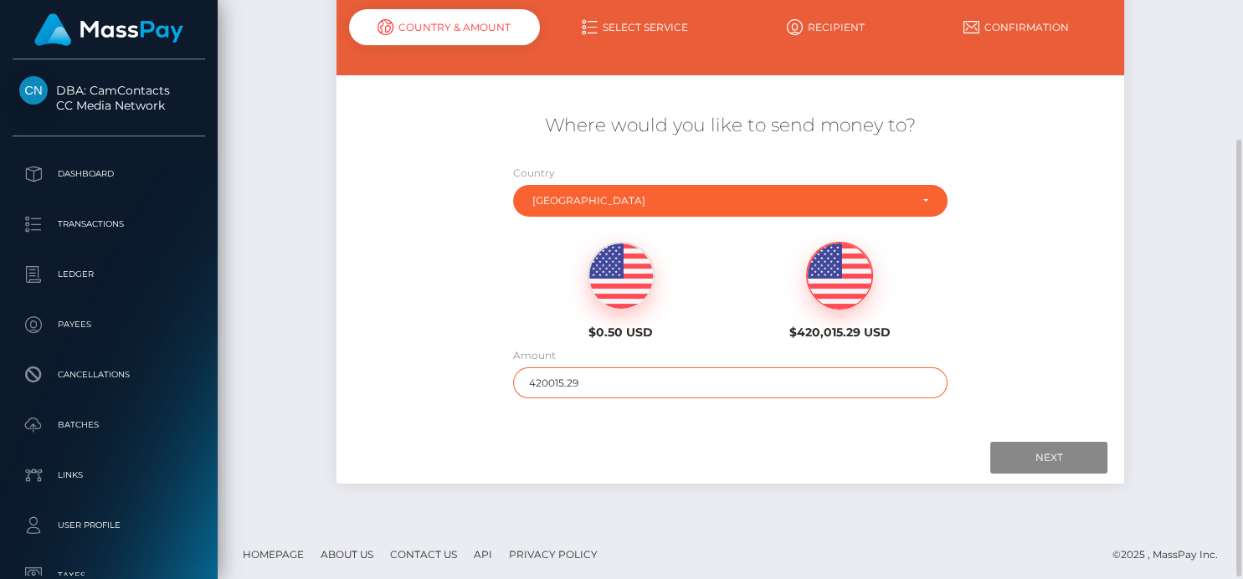
drag, startPoint x: 628, startPoint y: 382, endPoint x: 433, endPoint y: 385, distance: 195.0
click at [433, 385] on div "Where would you like to send money to? Country Abkhazia [GEOGRAPHIC_DATA] [GEOG…" at bounding box center [729, 256] width 787 height 302
type input "100"
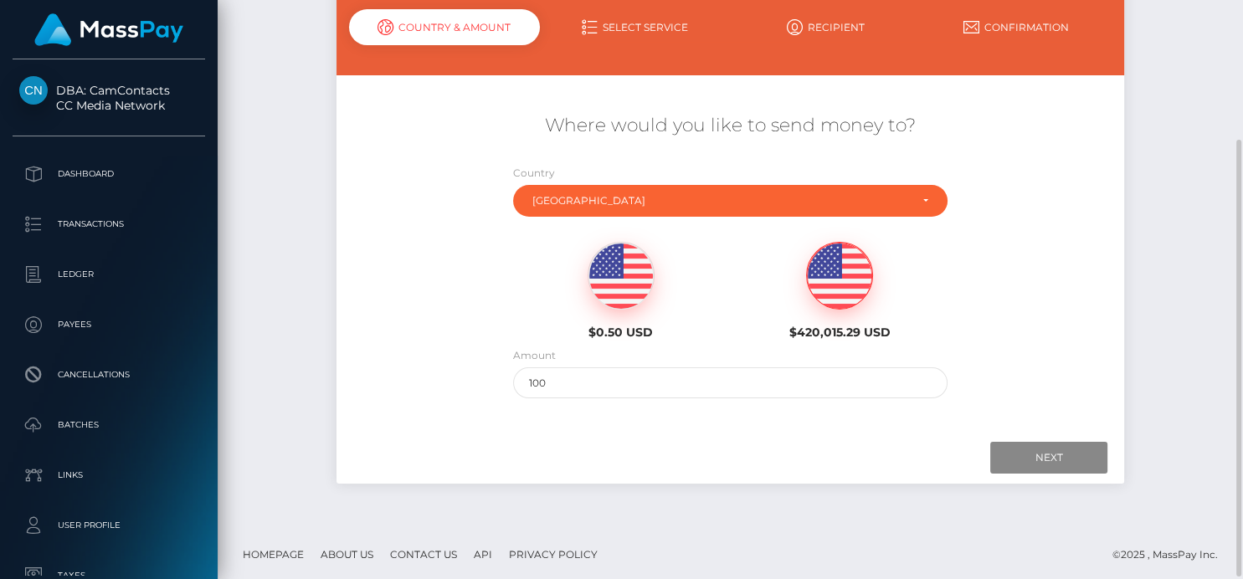
click at [805, 469] on div at bounding box center [730, 458] width 754 height 32
click at [1031, 455] on input "Next" at bounding box center [1048, 458] width 117 height 32
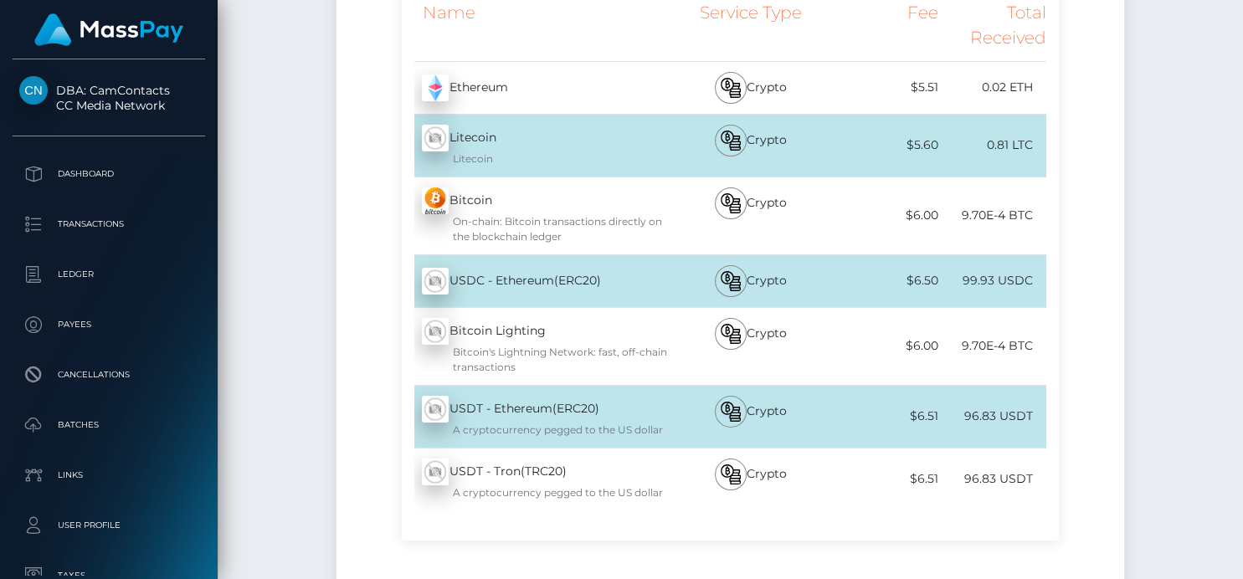
scroll to position [0, 0]
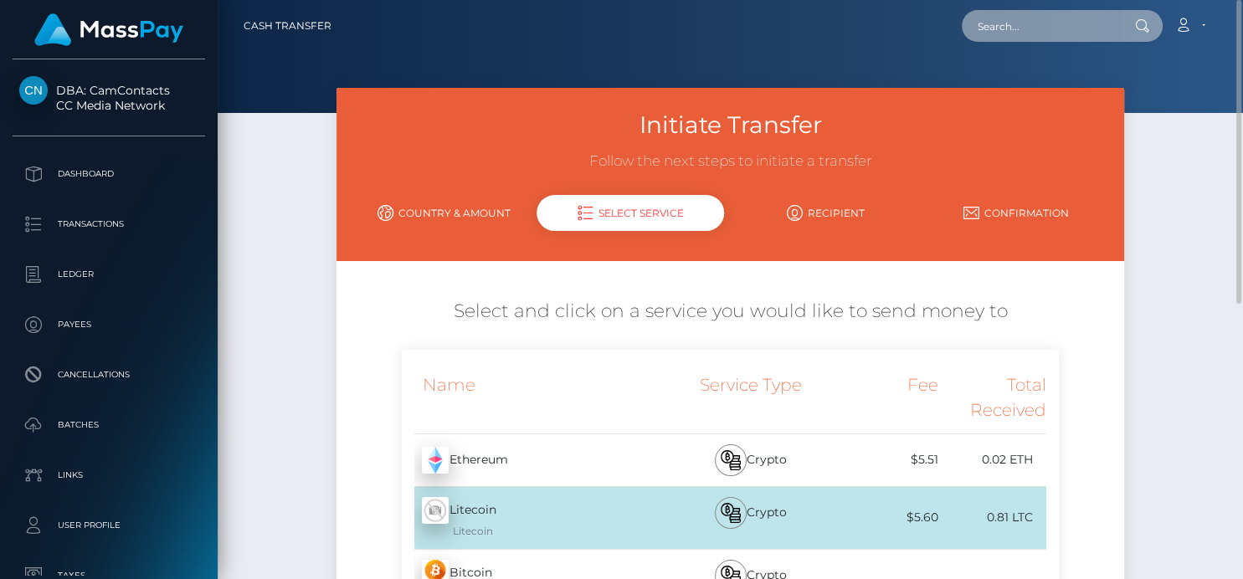
click at [968, 32] on input "text" at bounding box center [1040, 26] width 157 height 32
paste input "[EMAIL_ADDRESS][DOMAIN_NAME]"
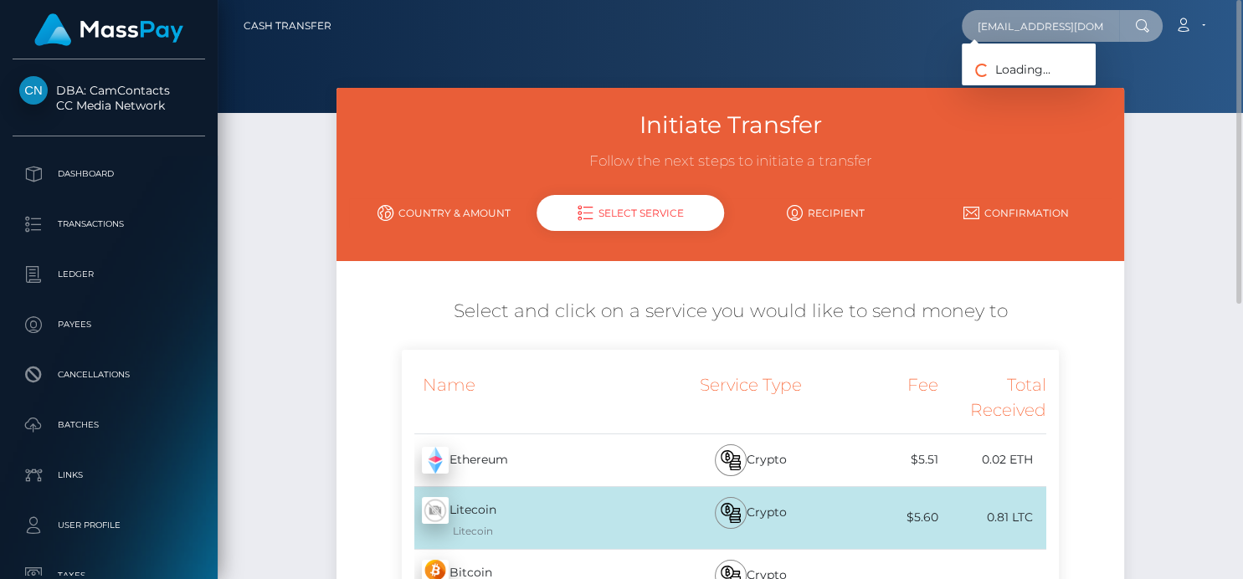
drag, startPoint x: 1095, startPoint y: 31, endPoint x: 755, endPoint y: 33, distance: 340.6
click at [755, 33] on div "[EMAIL_ADDRESS][DOMAIN_NAME] Loading... Loading... Account Edit Profile Logout" at bounding box center [781, 25] width 872 height 35
paste input "swanepoeldonae32"
type input "[EMAIL_ADDRESS][DOMAIN_NAME]"
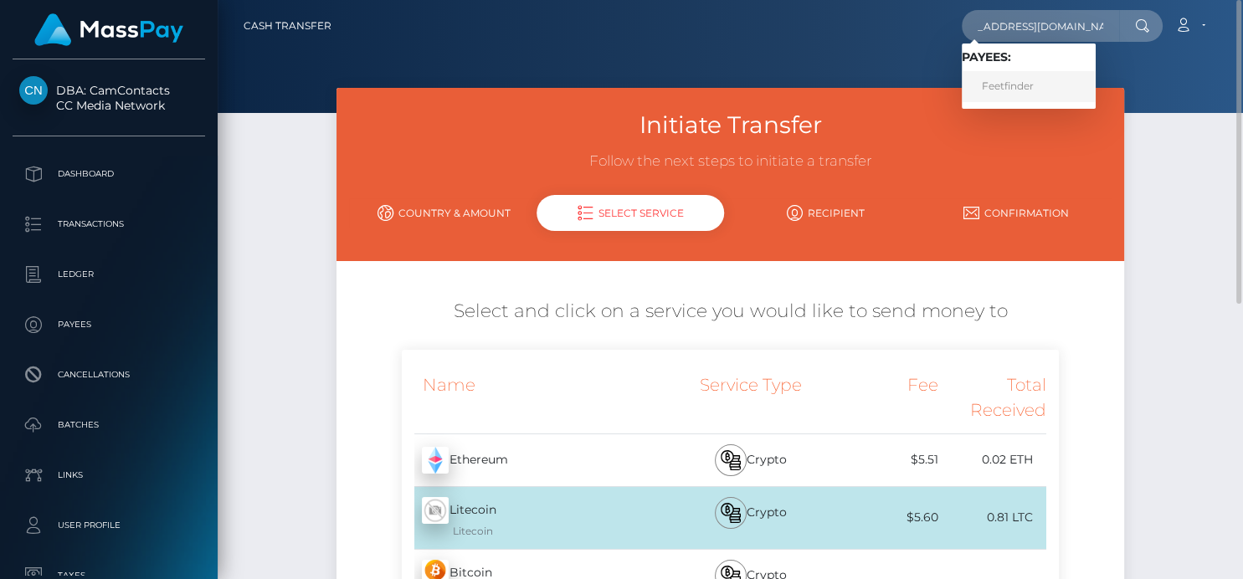
scroll to position [0, 0]
click at [998, 85] on link "Feetfinder" at bounding box center [1029, 86] width 134 height 31
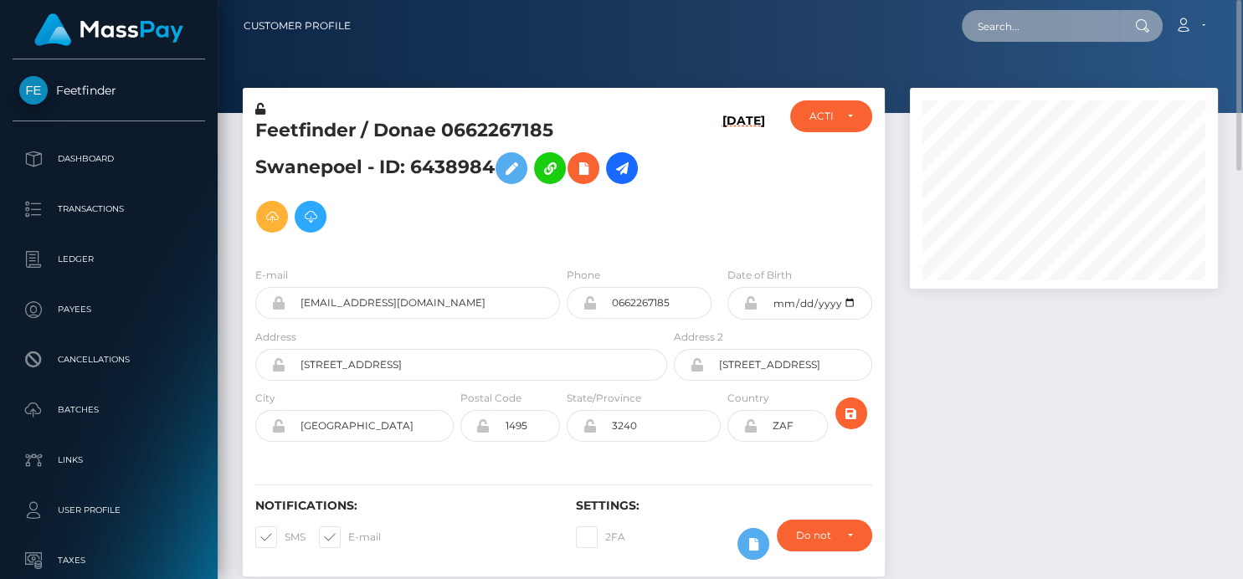
click at [981, 18] on input "text" at bounding box center [1040, 26] width 157 height 32
paste input "224680801."
type input "224680801"
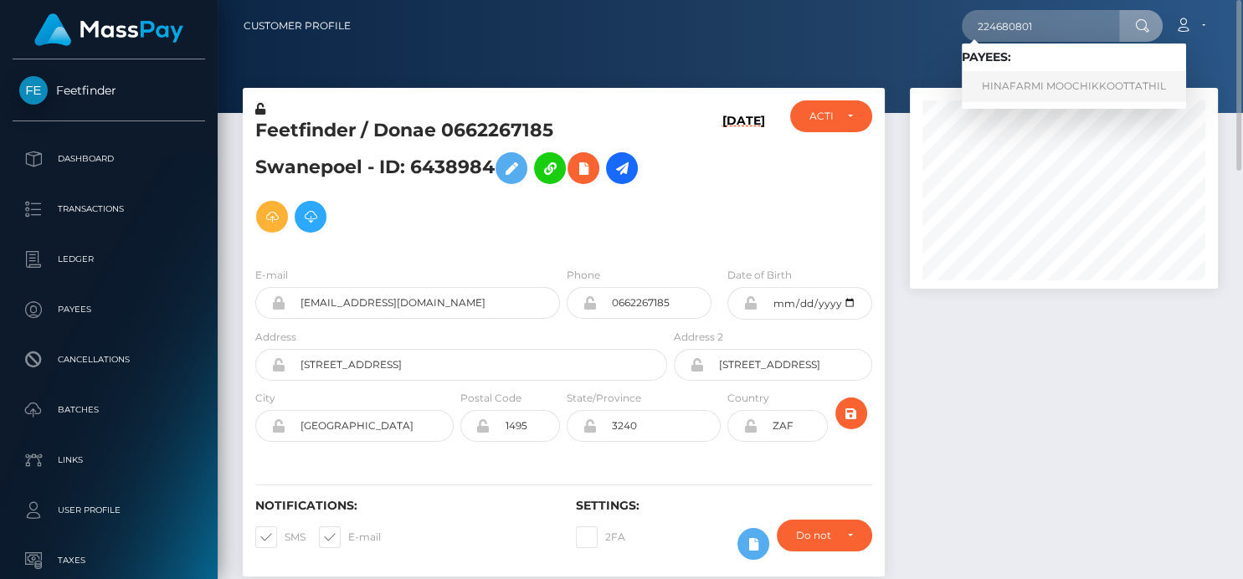
click at [1036, 80] on link "HINAFARMI MOOCHIKKOOTTATHIL" at bounding box center [1074, 86] width 224 height 31
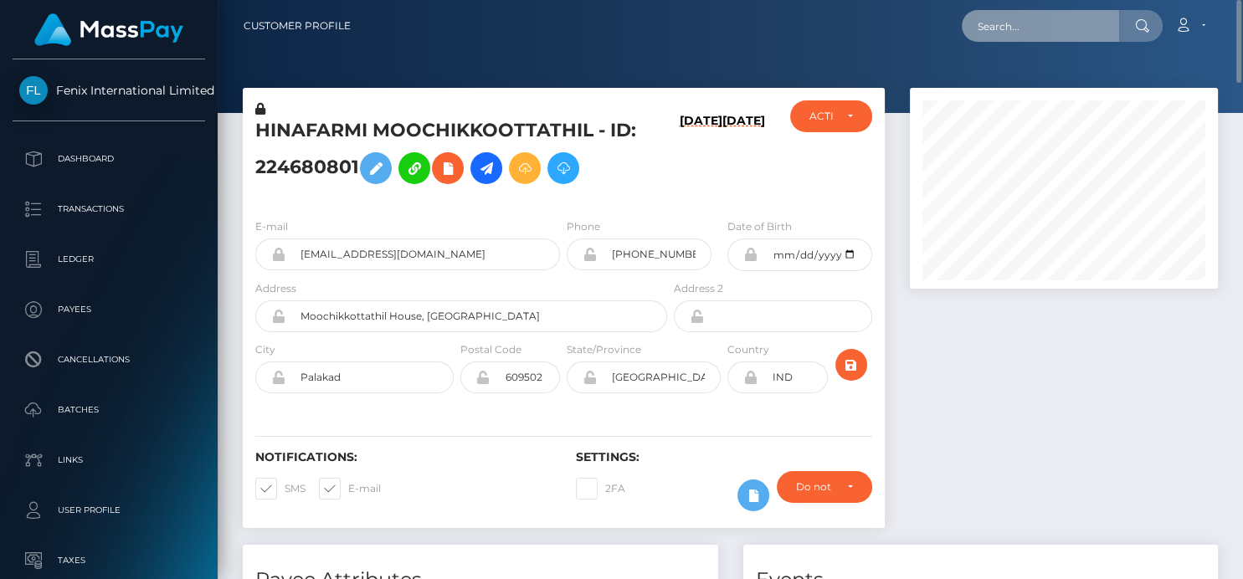
click at [985, 36] on input "text" at bounding box center [1040, 26] width 157 height 32
paste input "G6Ew4XzmEcPq2zY4ZuOfpXnvgVD3"
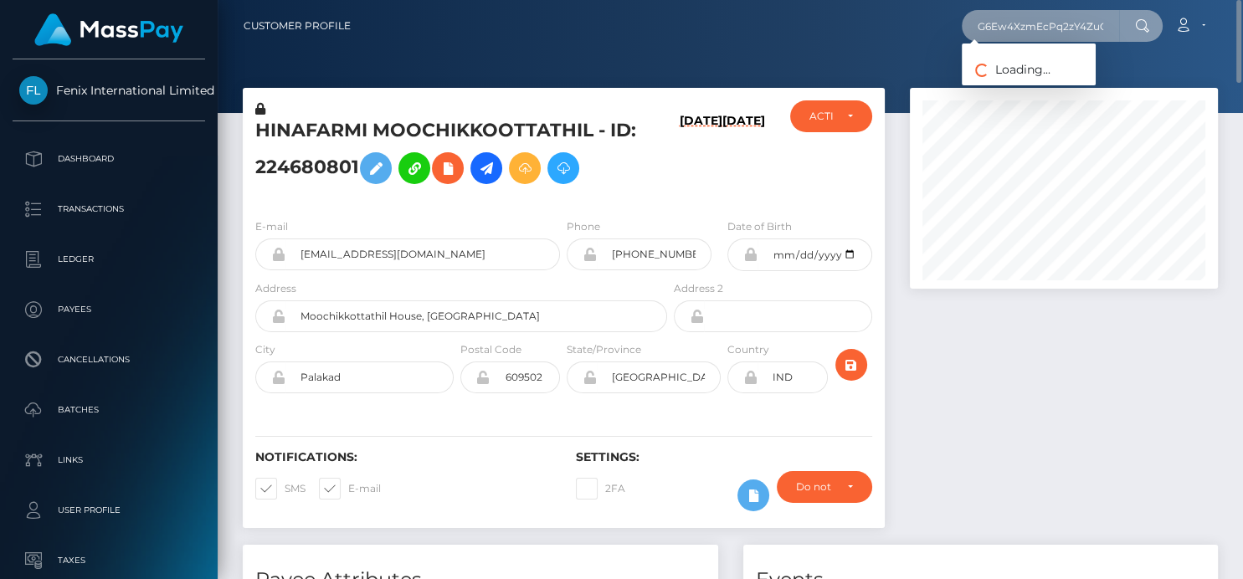
scroll to position [0, 60]
type input "G6Ew4XzmEcPq2zY4ZuOfpXnvgVD3"
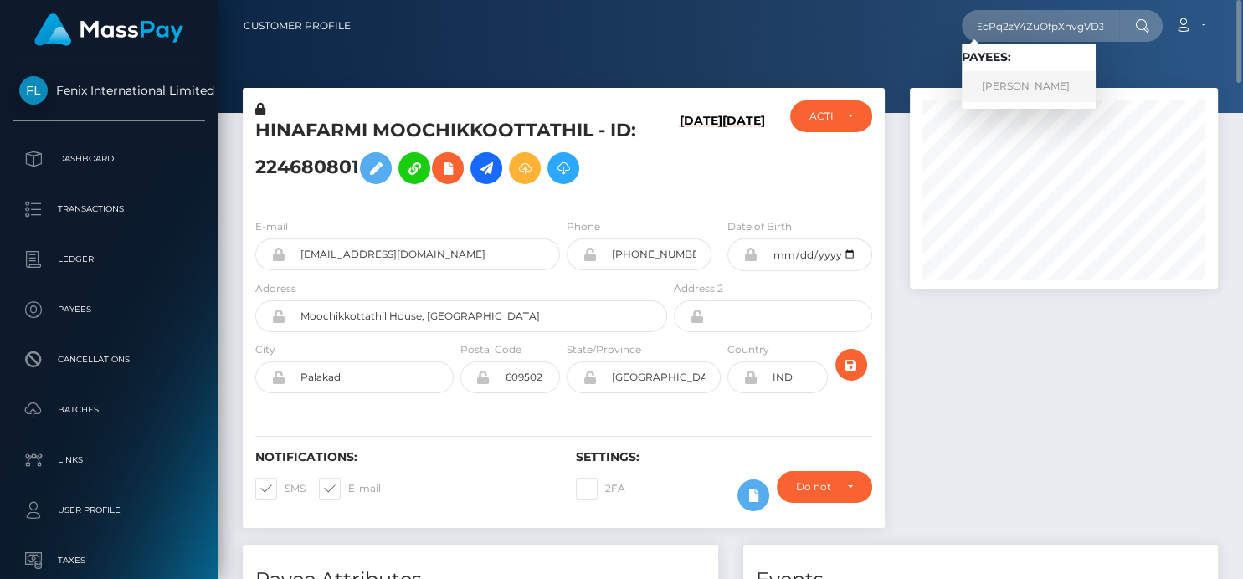
scroll to position [0, 0]
click at [1033, 74] on link "[PERSON_NAME]" at bounding box center [1029, 86] width 134 height 31
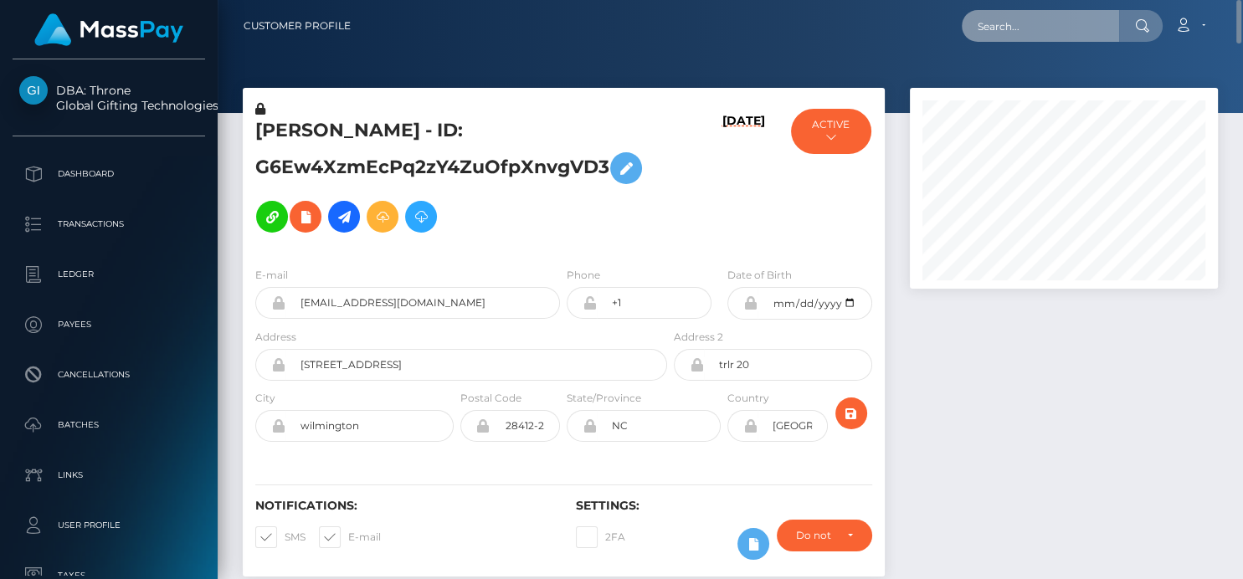
click at [995, 33] on input "text" at bounding box center [1040, 26] width 157 height 32
paste input "[EMAIL_ADDRESS][DOMAIN_NAME]"
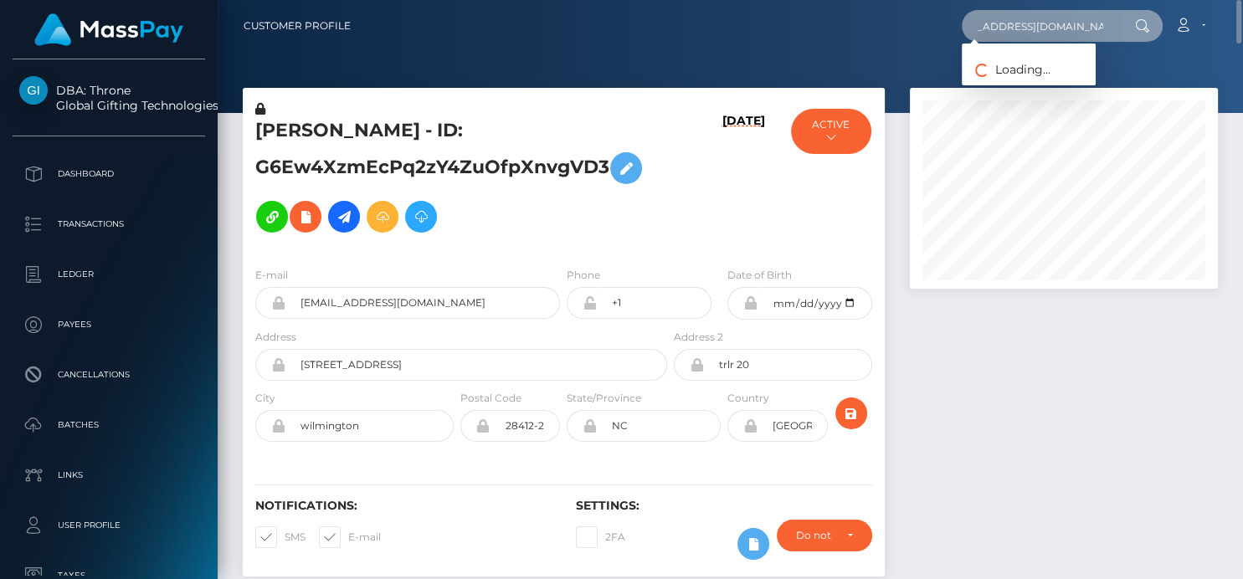
type input "[EMAIL_ADDRESS][DOMAIN_NAME]"
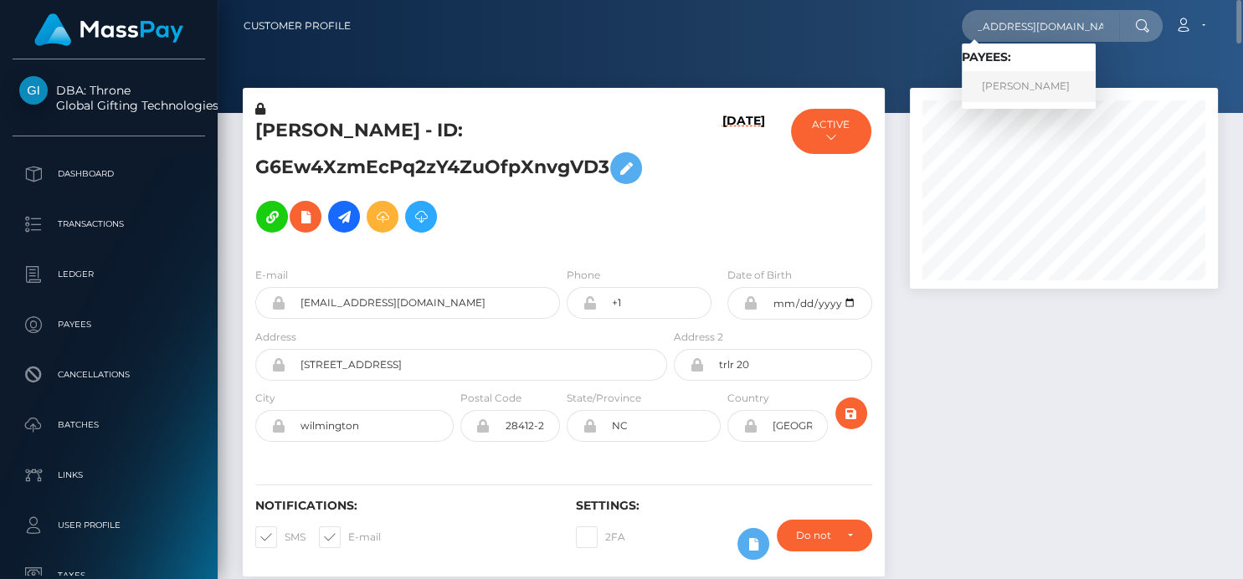
scroll to position [0, 0]
click at [1004, 88] on link "CARTIER ANTOINETTE THOMAS" at bounding box center [1029, 86] width 134 height 31
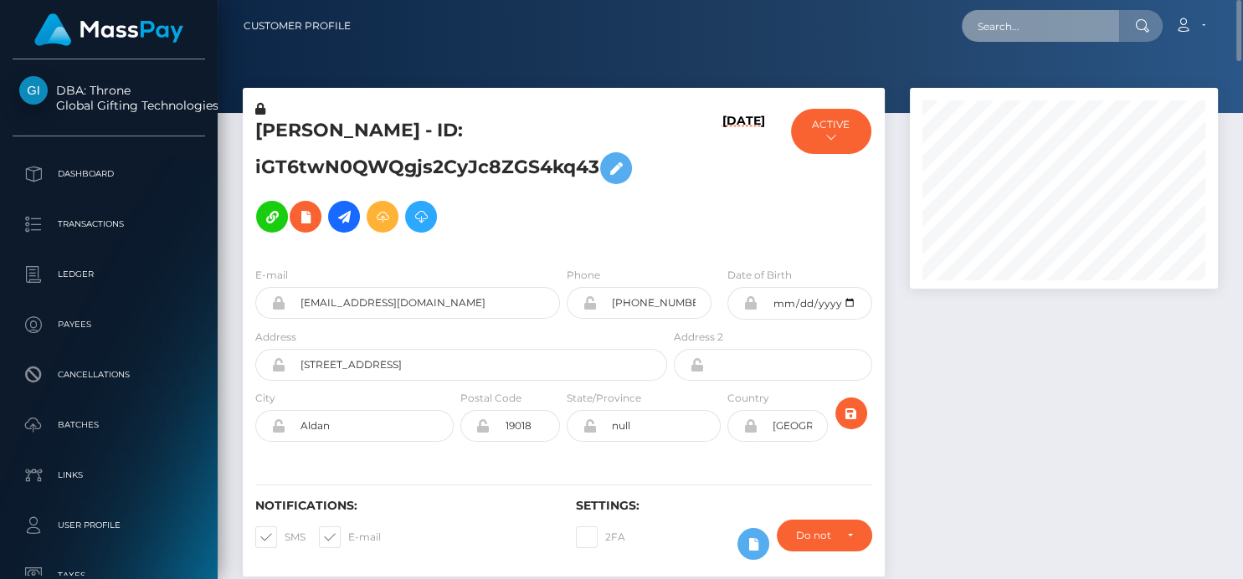
click at [999, 17] on input "text" at bounding box center [1040, 26] width 157 height 32
paste input "slushy-6713c52dc7ecfeb4009ac0c4-30qjwnzr7t"
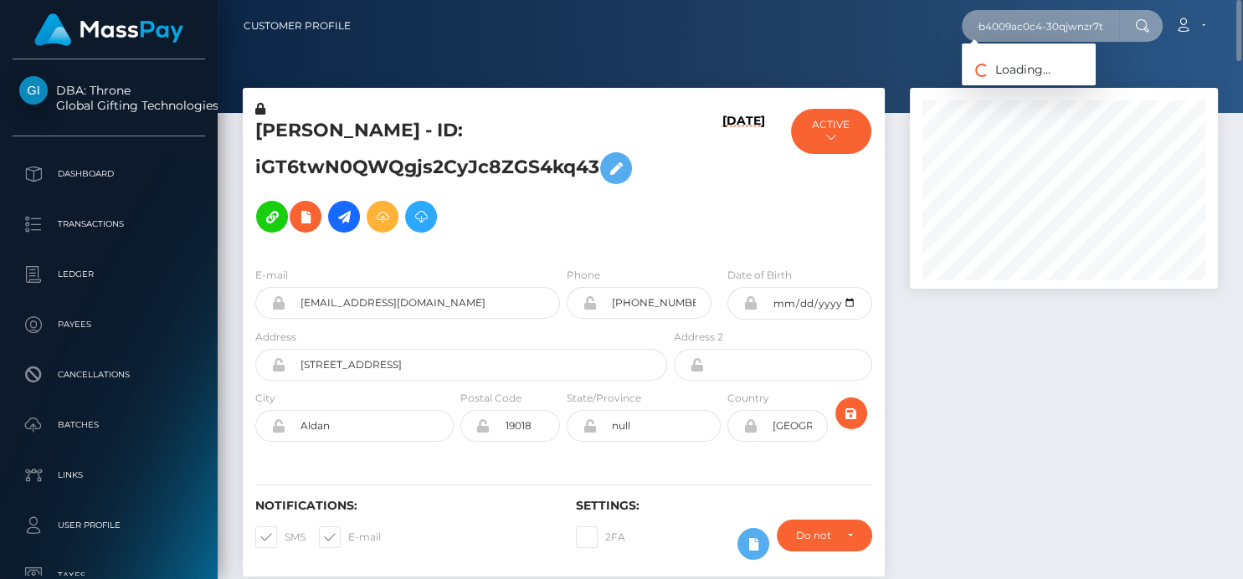
type input "slushy-6713c52dc7ecfeb4009ac0c4-30qjwnzr7t"
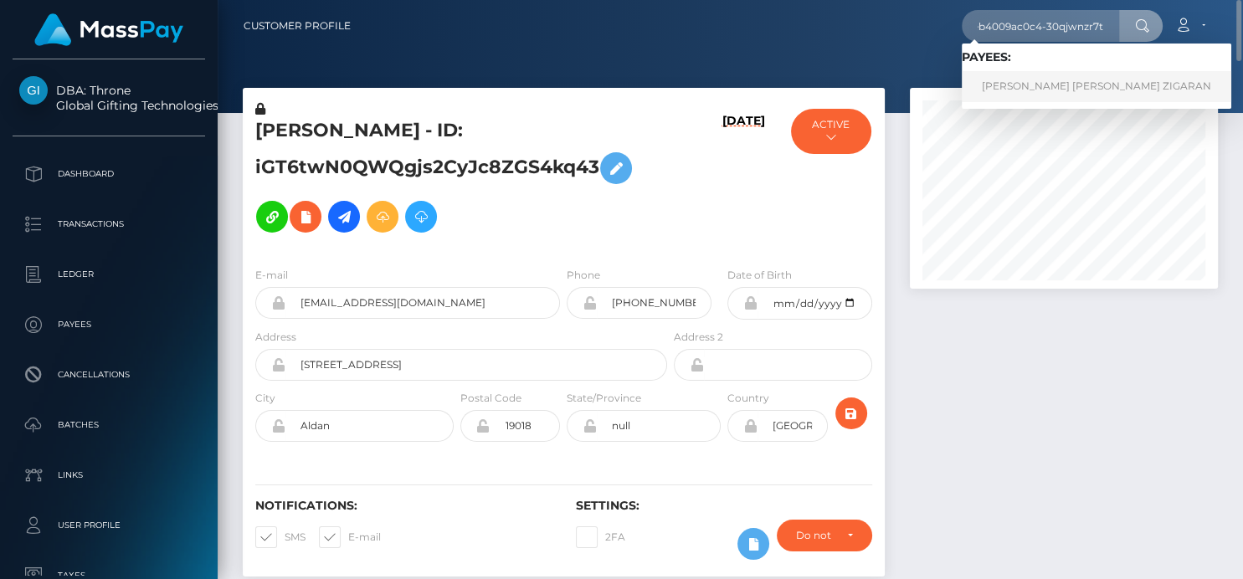
scroll to position [0, 0]
click at [1039, 82] on link "[PERSON_NAME] [PERSON_NAME] ZIGARAN" at bounding box center [1096, 86] width 269 height 31
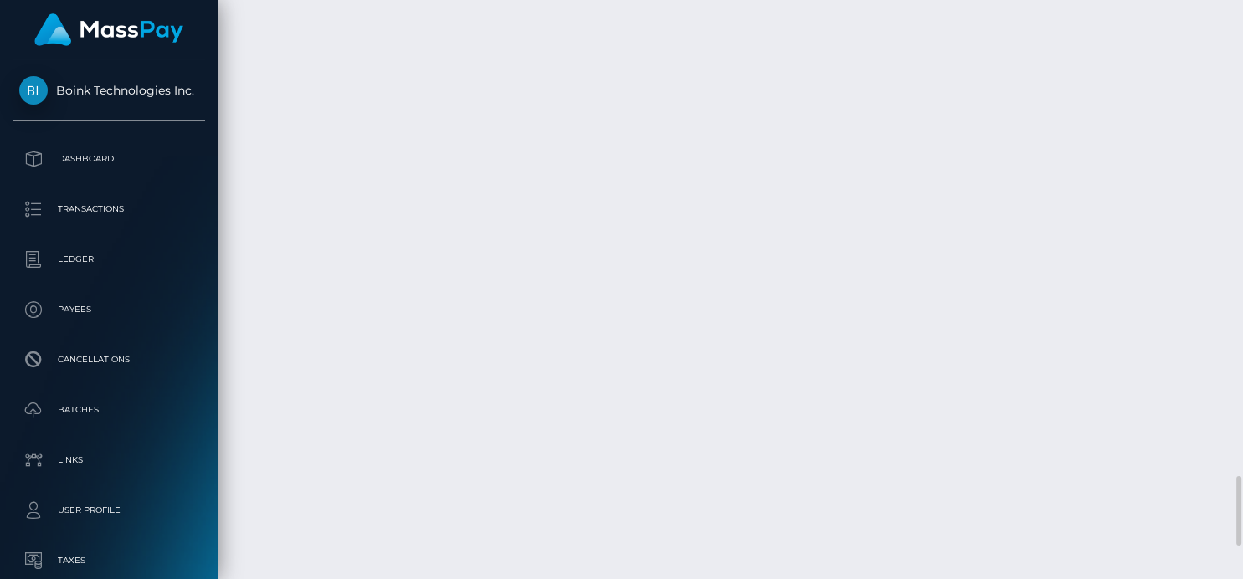
scroll to position [201, 308]
